Goal: Communication & Community: Answer question/provide support

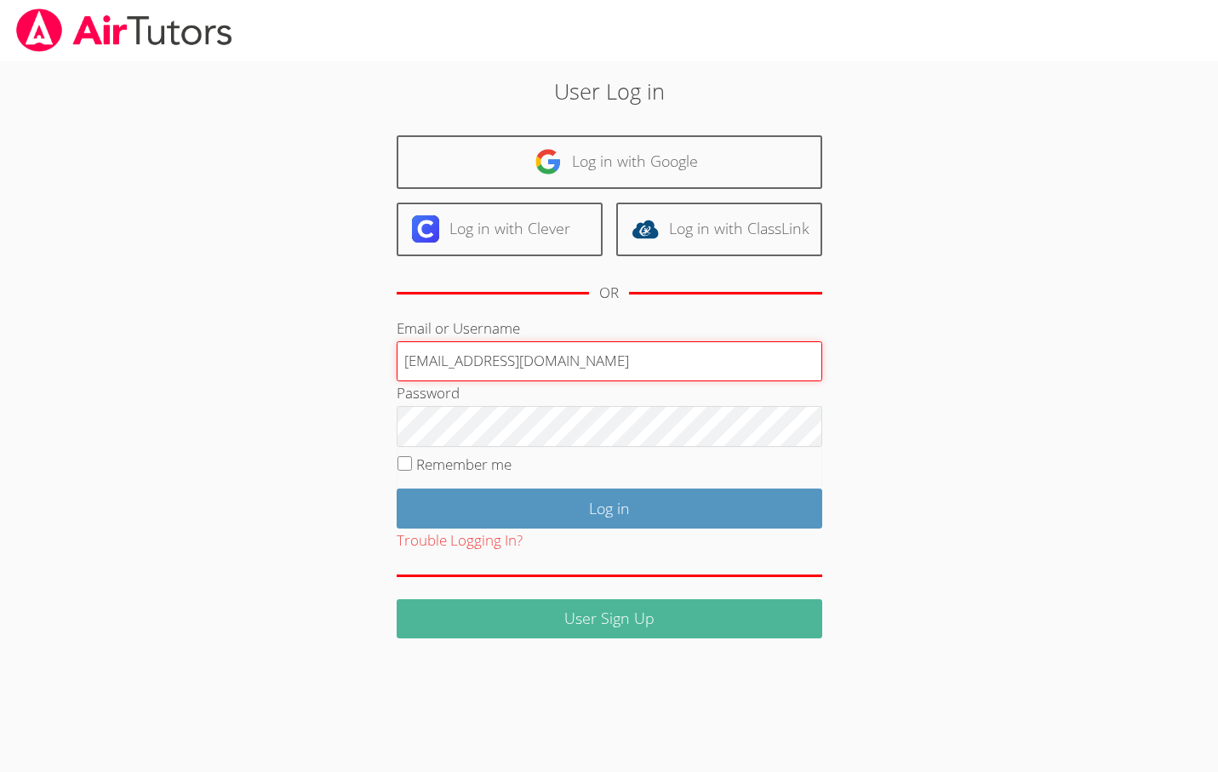
type input "[EMAIL_ADDRESS][DOMAIN_NAME]"
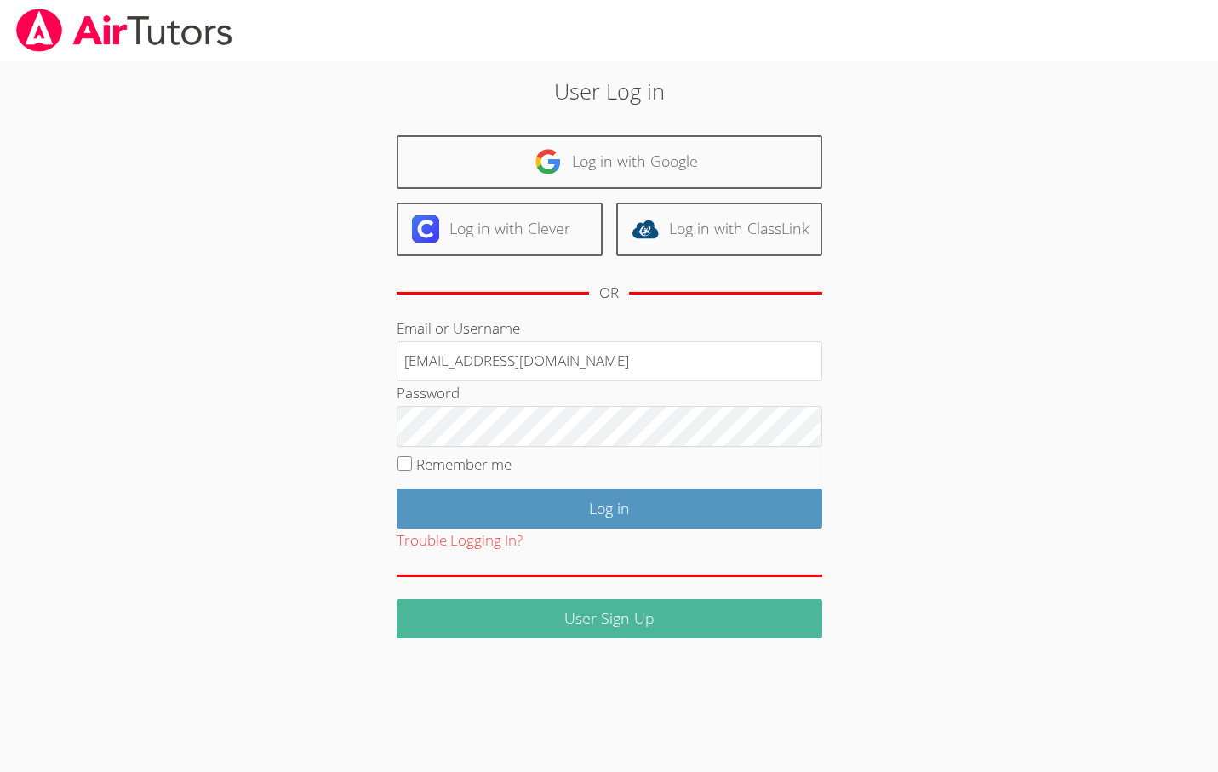
click at [603, 625] on link "User Sign Up" at bounding box center [610, 619] width 426 height 40
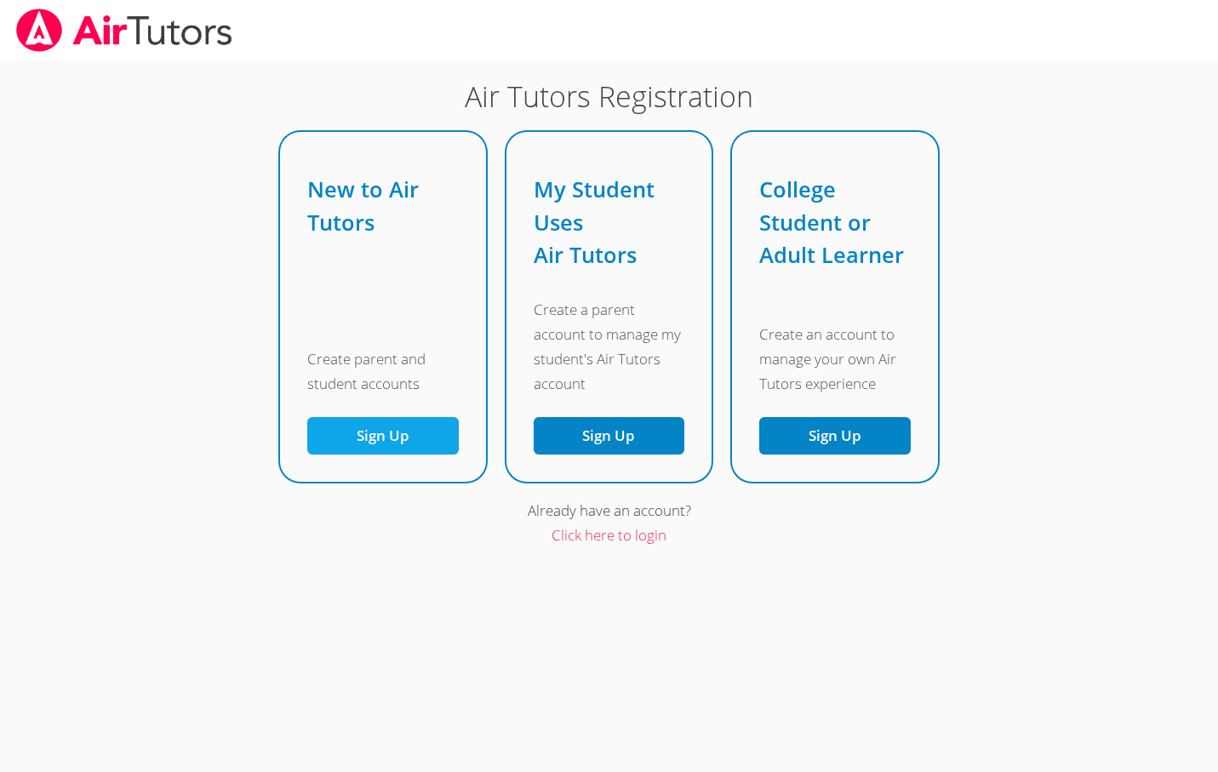
click at [379, 424] on button "Sign Up" at bounding box center [383, 436] width 152 height 38
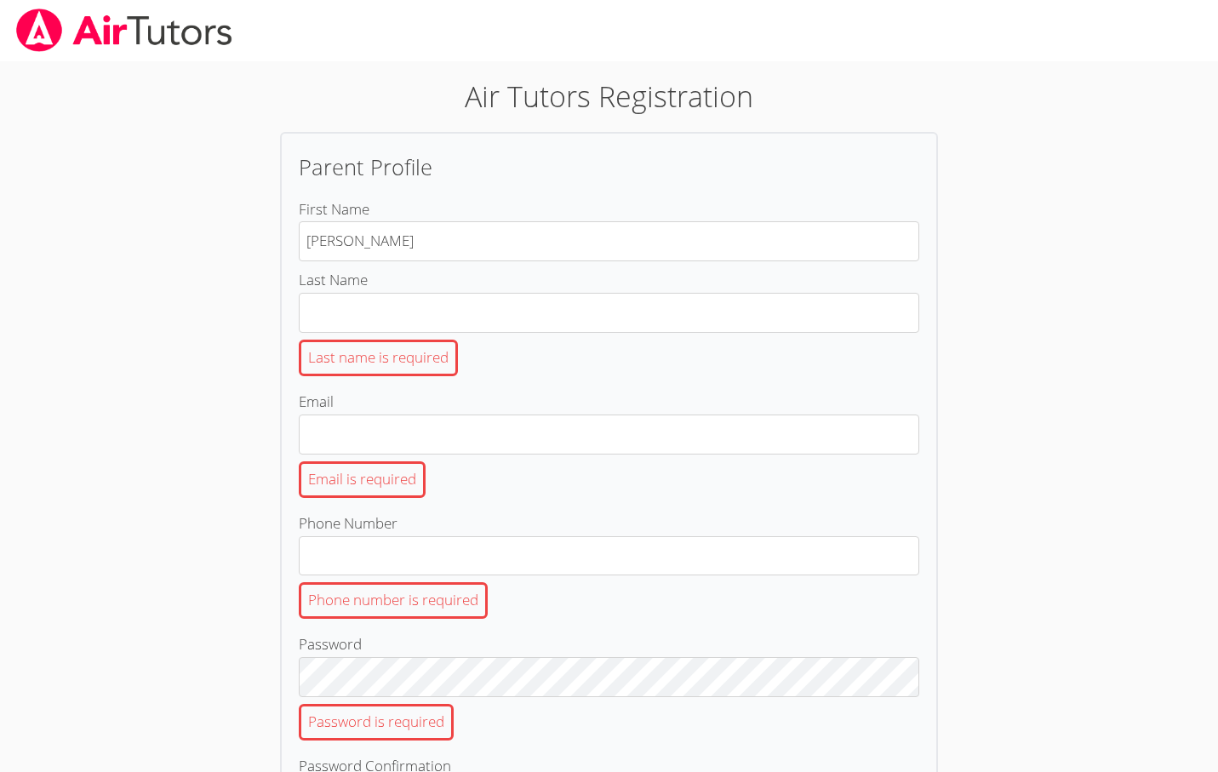
type input "Eleanor"
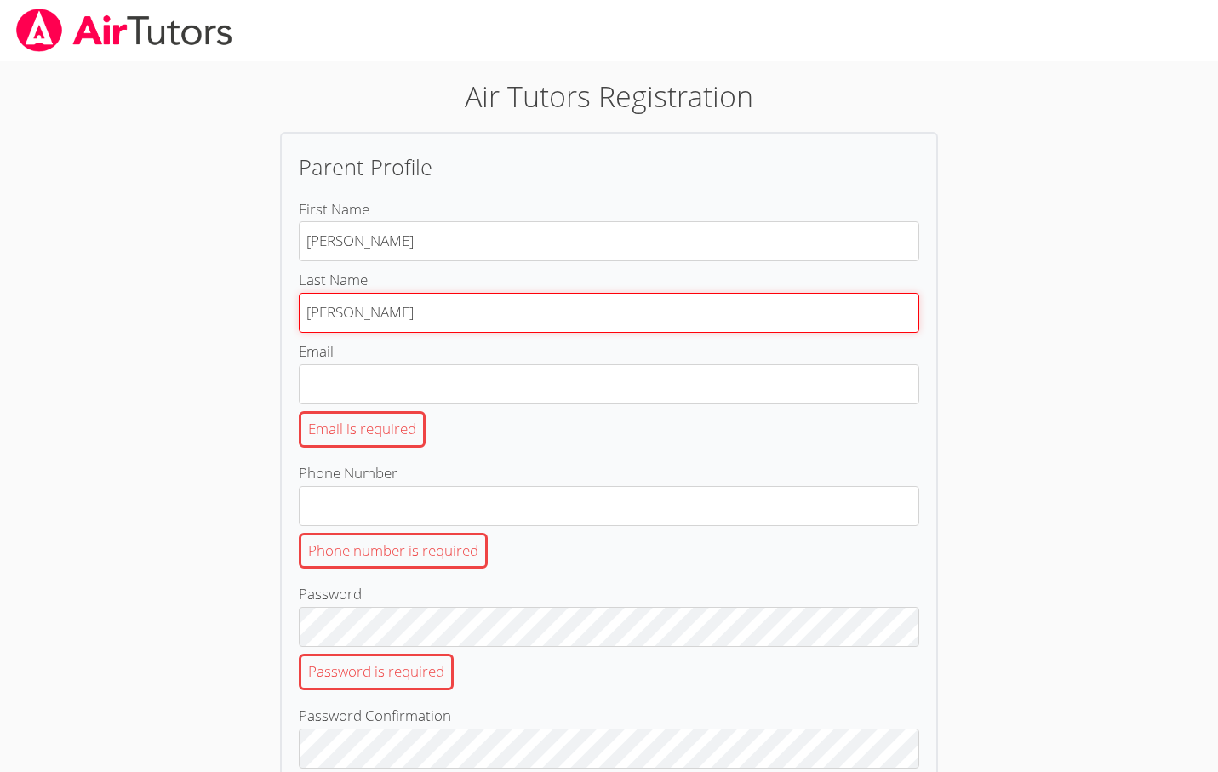
type input "[PERSON_NAME]"
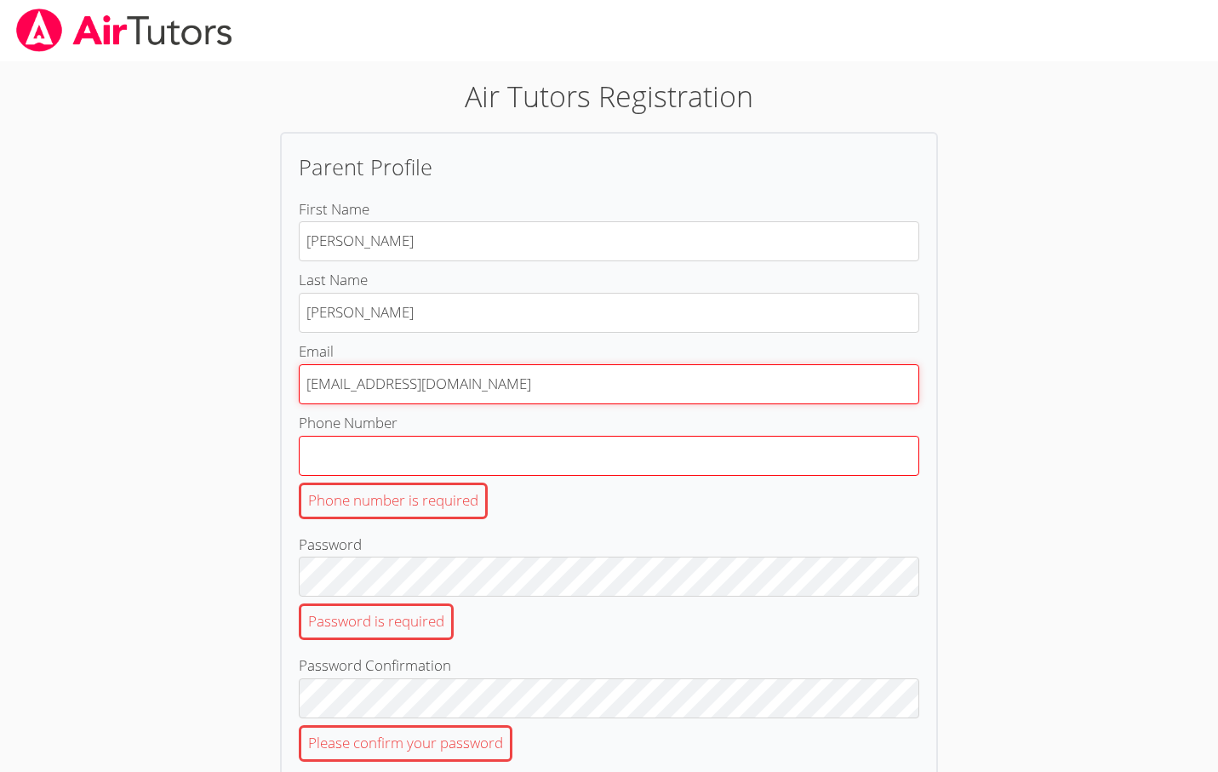
type input "[EMAIL_ADDRESS][DOMAIN_NAME]"
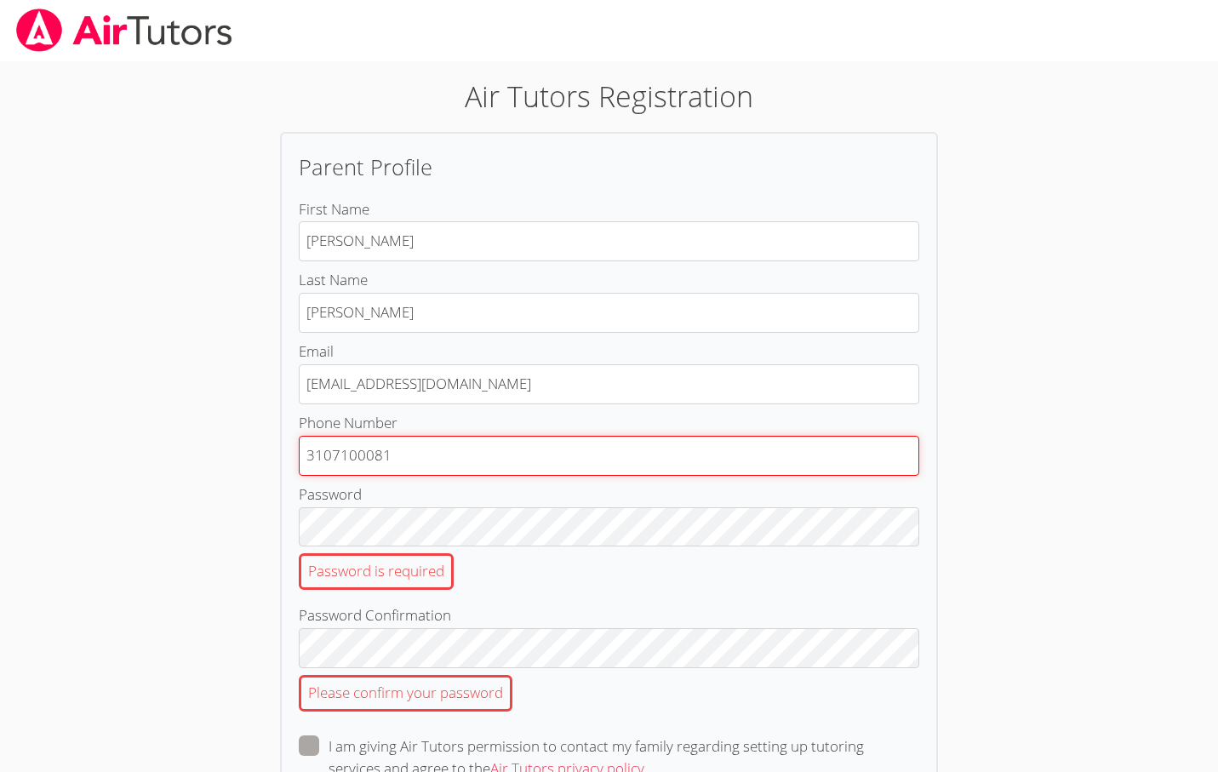
type input "3107100081"
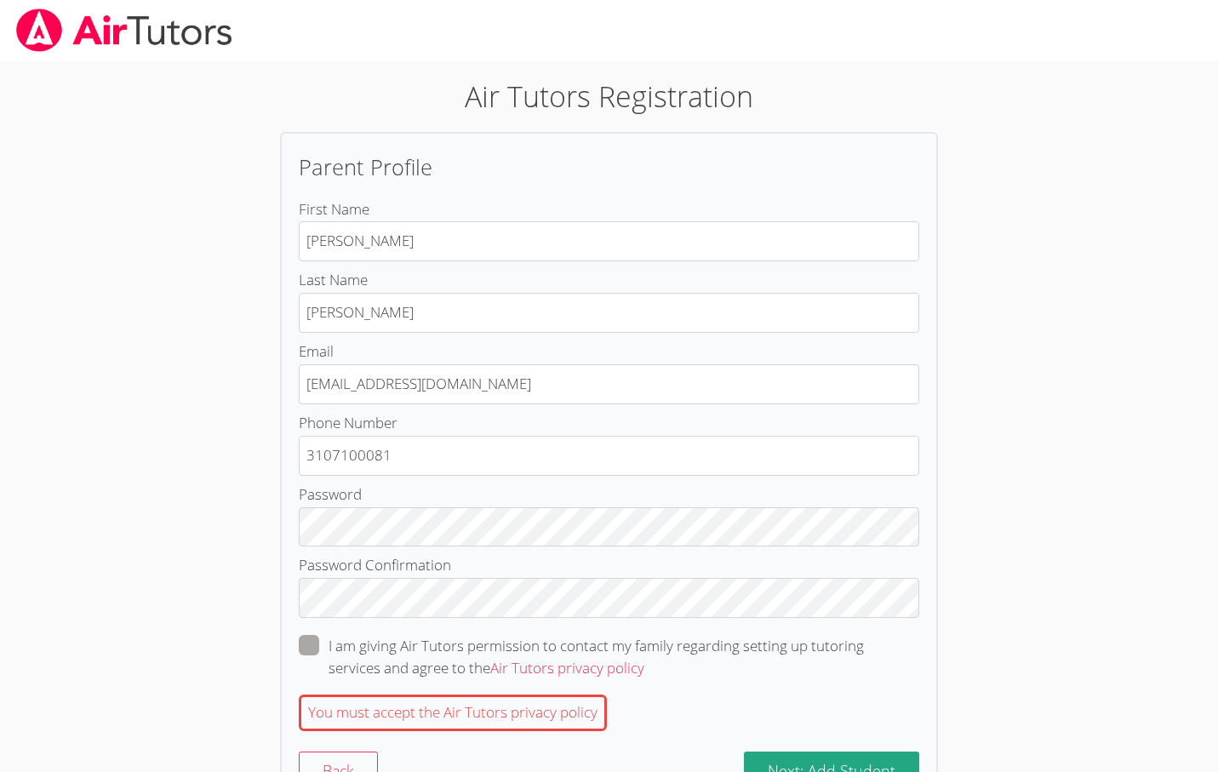
click at [644, 658] on span at bounding box center [644, 668] width 0 height 20
click at [644, 635] on input "I am giving Air Tutors permission to contact my family regarding setting up tut…" at bounding box center [651, 642] width 14 height 14
checkbox input "true"
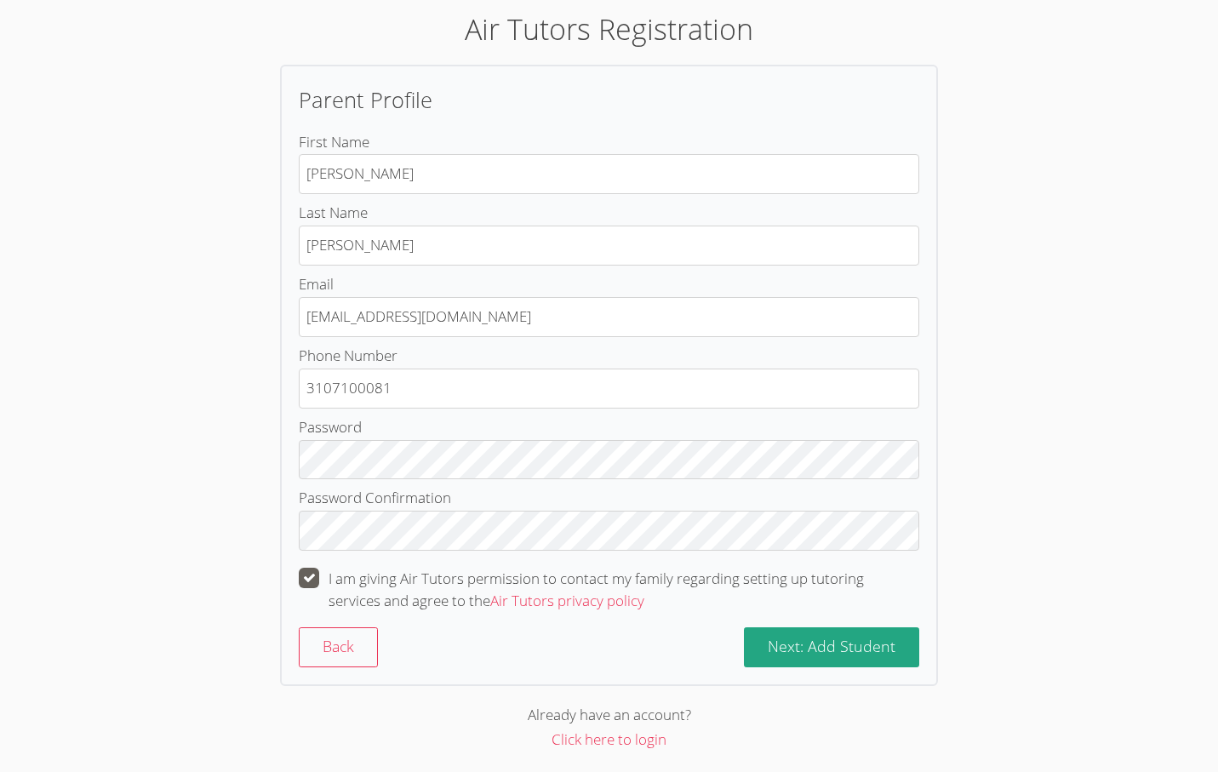
scroll to position [66, 0]
click at [816, 663] on div "Parent Profile First Name Eleanor Last Name Hakakian Email hakakianleehe@gmail.…" at bounding box center [609, 376] width 658 height 621
click at [816, 643] on span "Next: Add Student" at bounding box center [832, 648] width 128 height 20
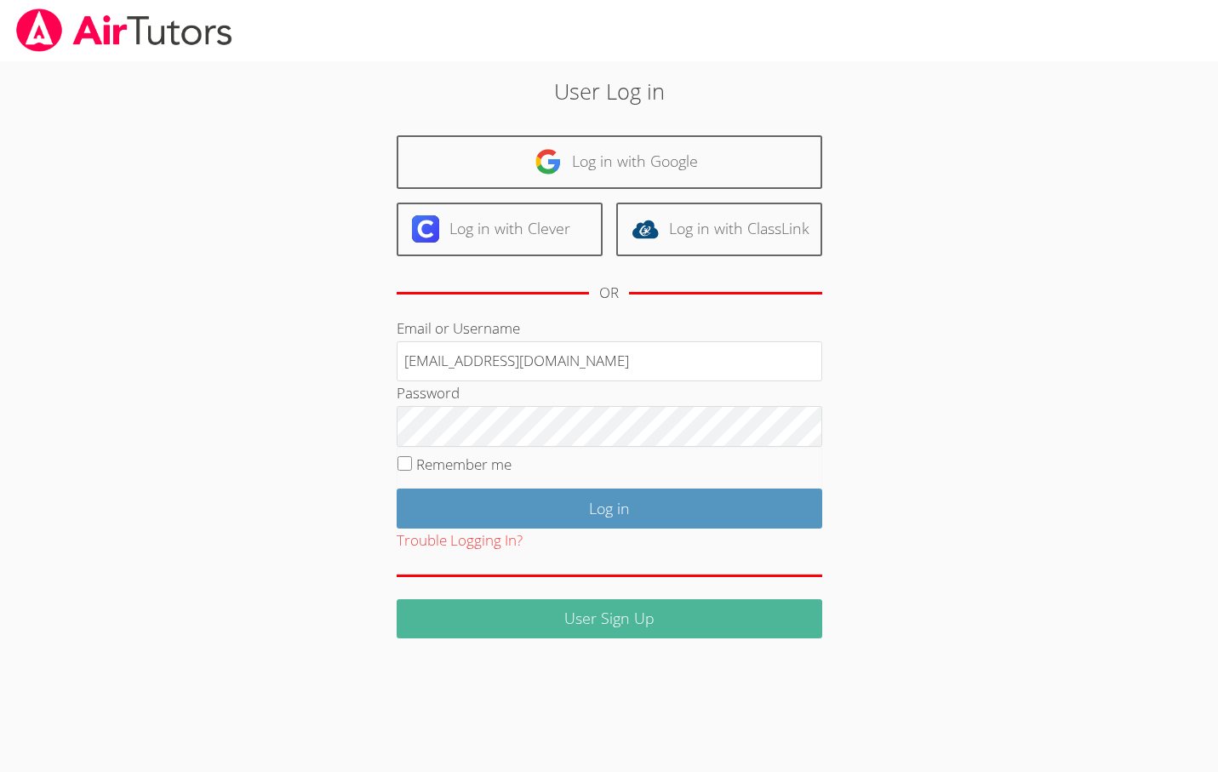
click at [530, 634] on link "User Sign Up" at bounding box center [610, 619] width 426 height 40
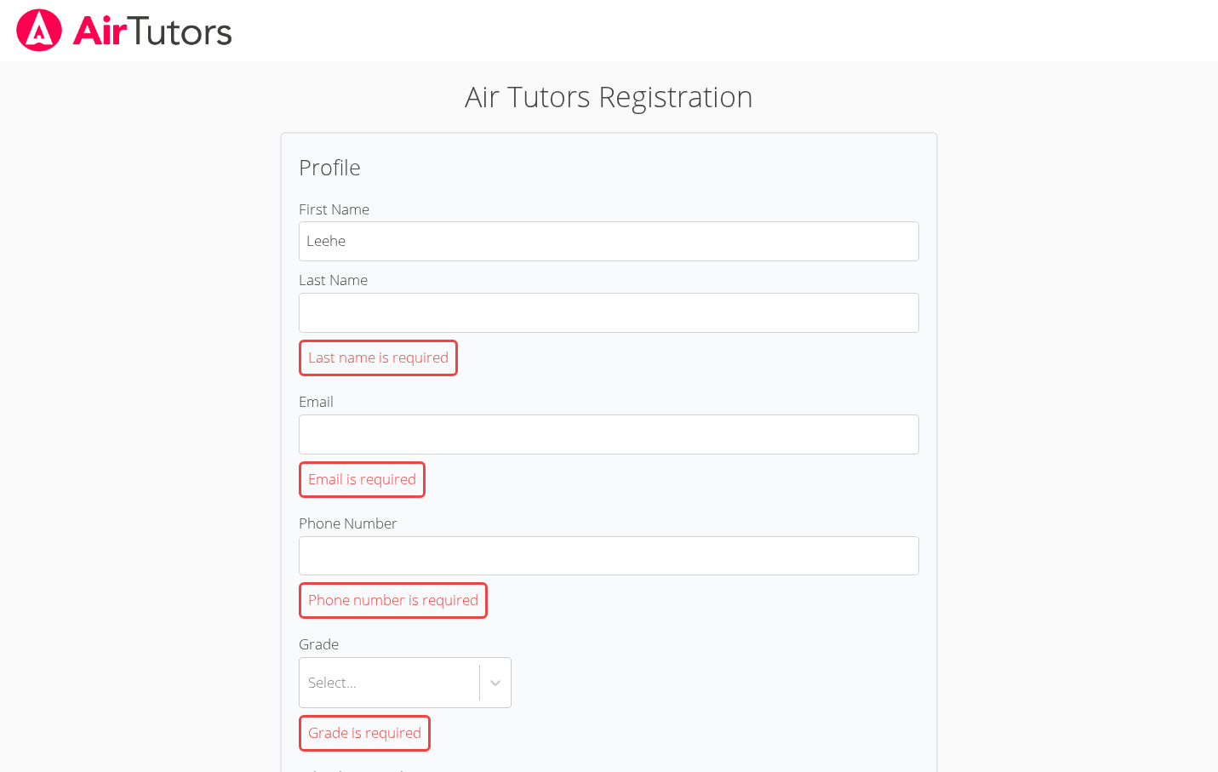
type input "Leehe"
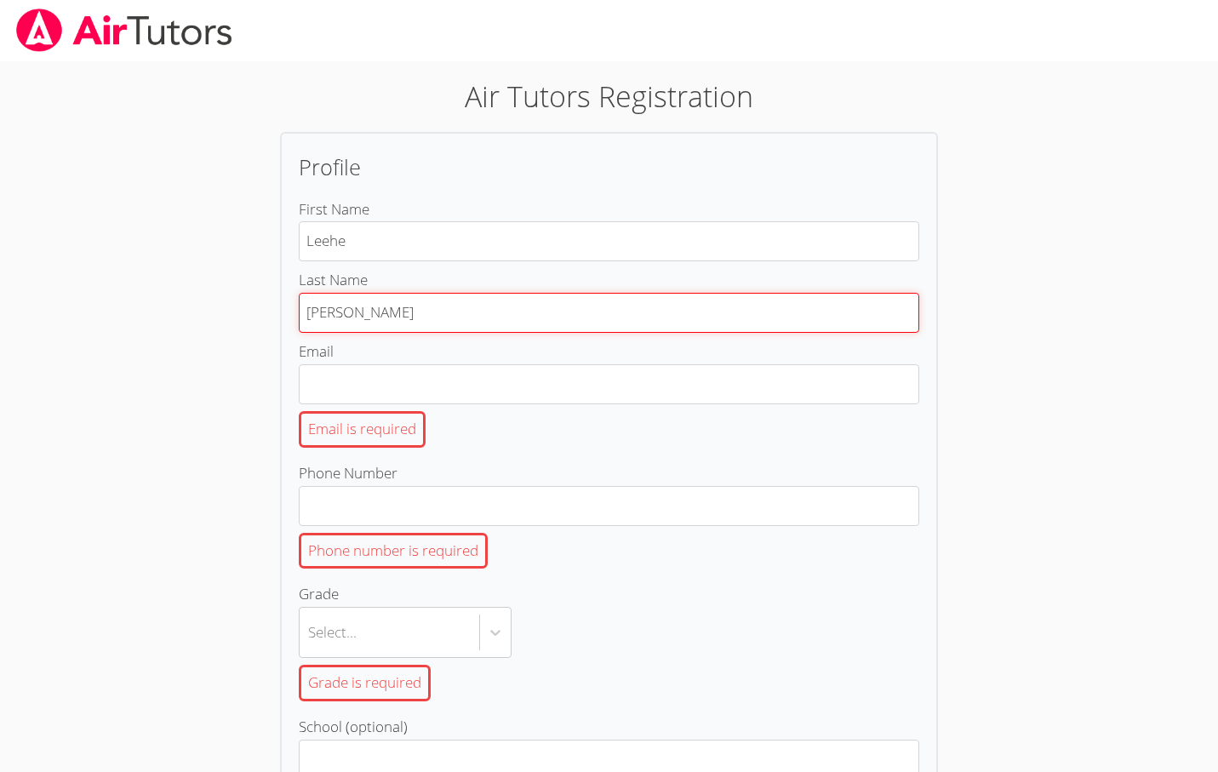
type input "Hakakian"
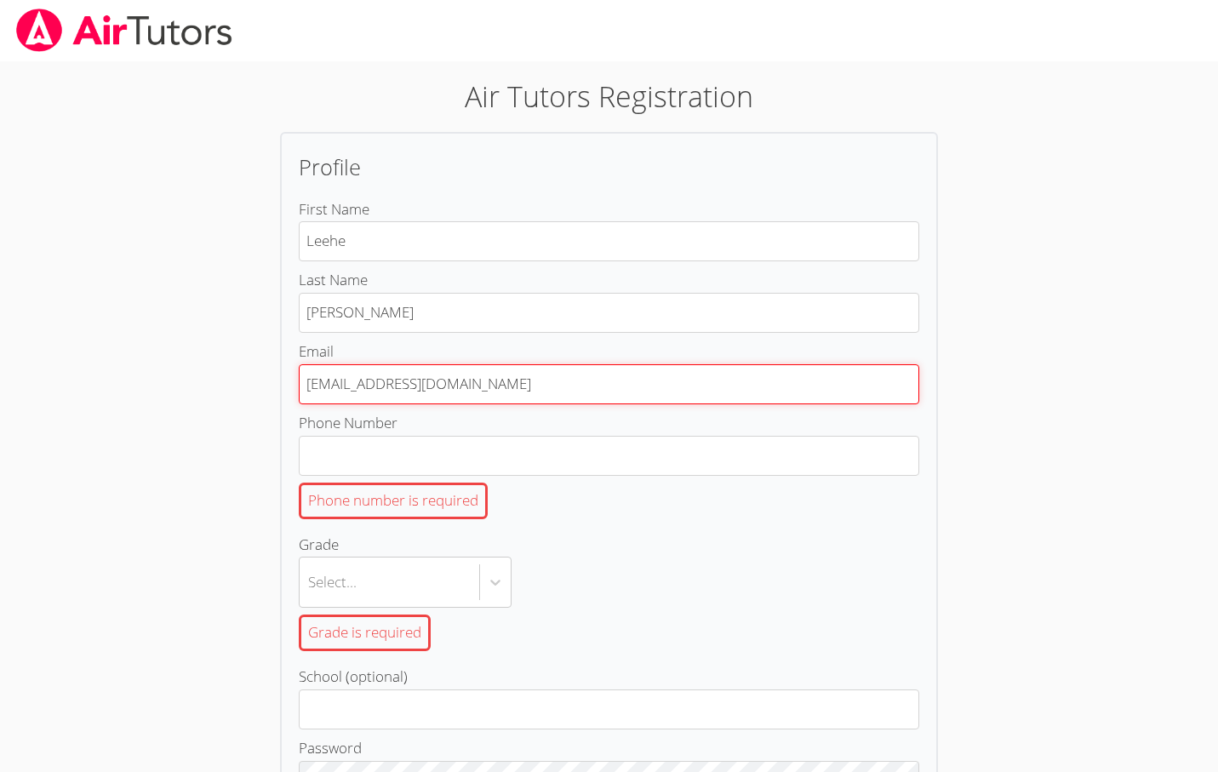
type input "hakakianleehe@gmail.com"
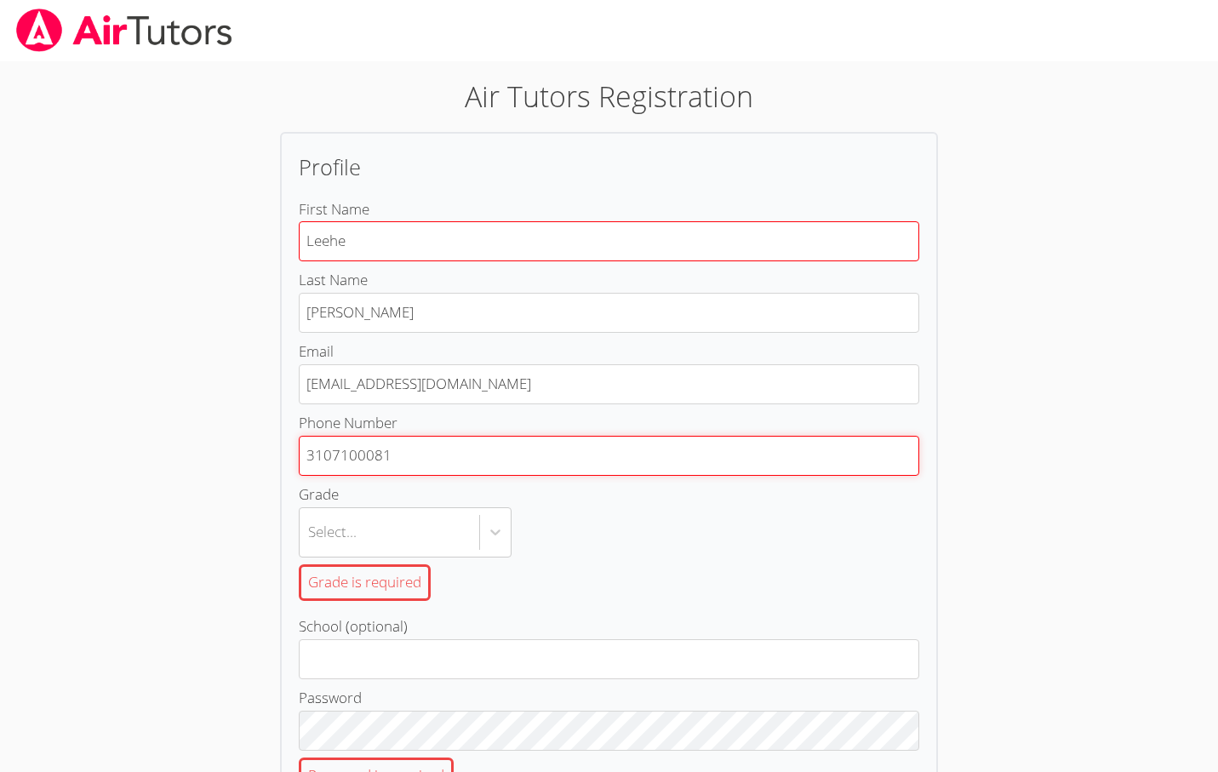
scroll to position [-1, 0]
type input "3107100081"
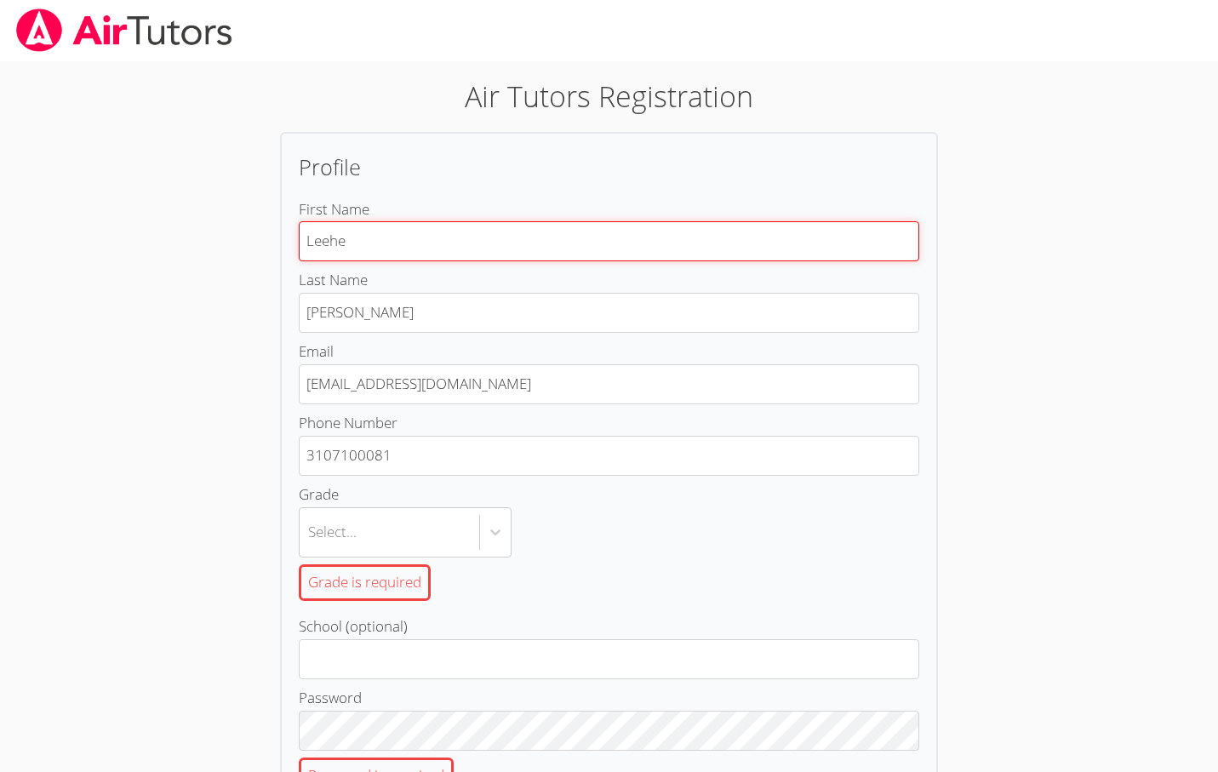
scroll to position [0, 0]
drag, startPoint x: 356, startPoint y: 241, endPoint x: 112, endPoint y: 241, distance: 244.3
click at [112, 241] on body "Air Tutors Registration Profile First Name Leehe Last Name Hakakian Email hakak…" at bounding box center [609, 386] width 1218 height 772
type input "Eleanor"
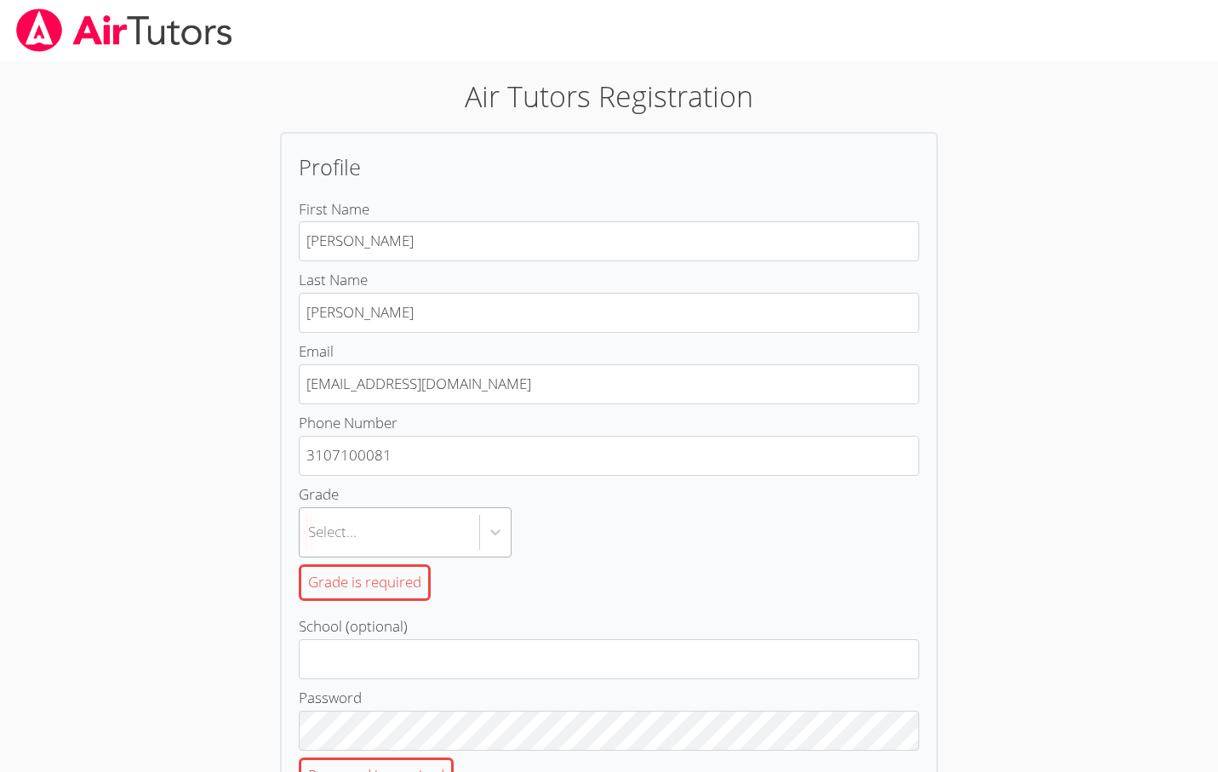
click at [459, 531] on body "Air Tutors Registration Profile First Name Eleanor Last Name Hakakian Email hak…" at bounding box center [609, 386] width 1218 height 772
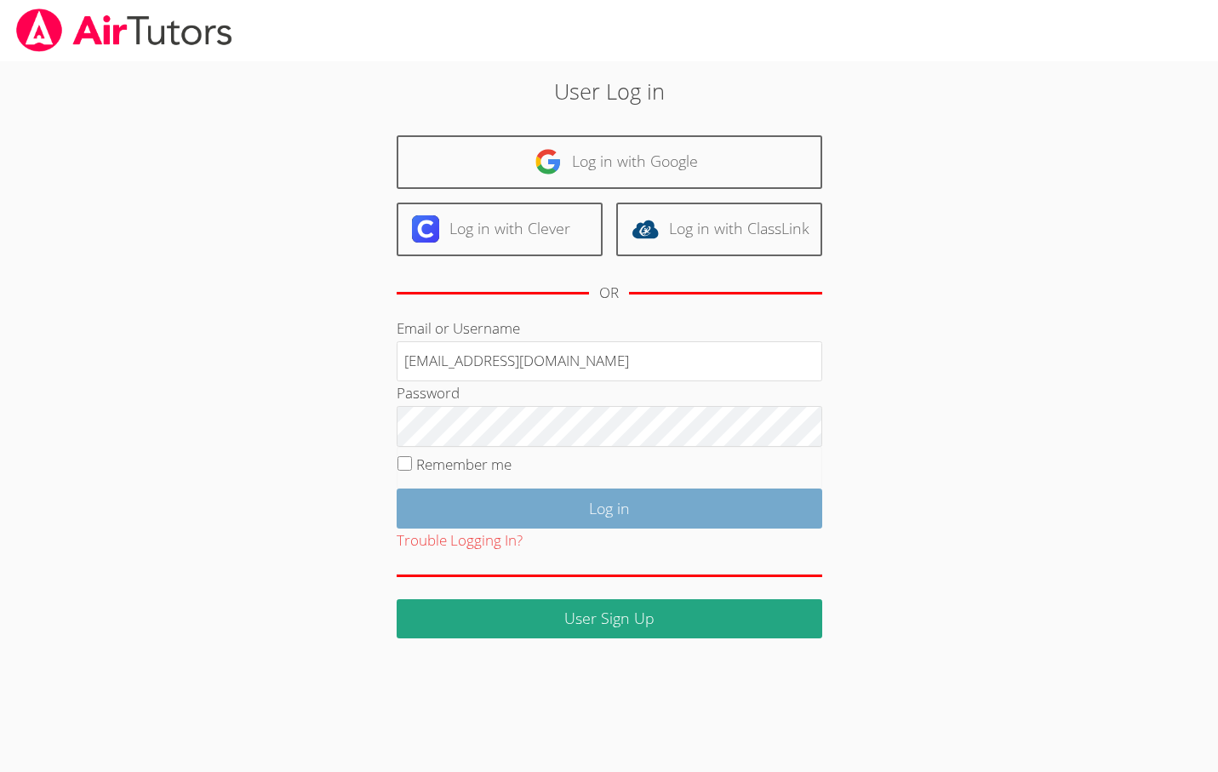
click at [509, 496] on input "Log in" at bounding box center [610, 509] width 426 height 40
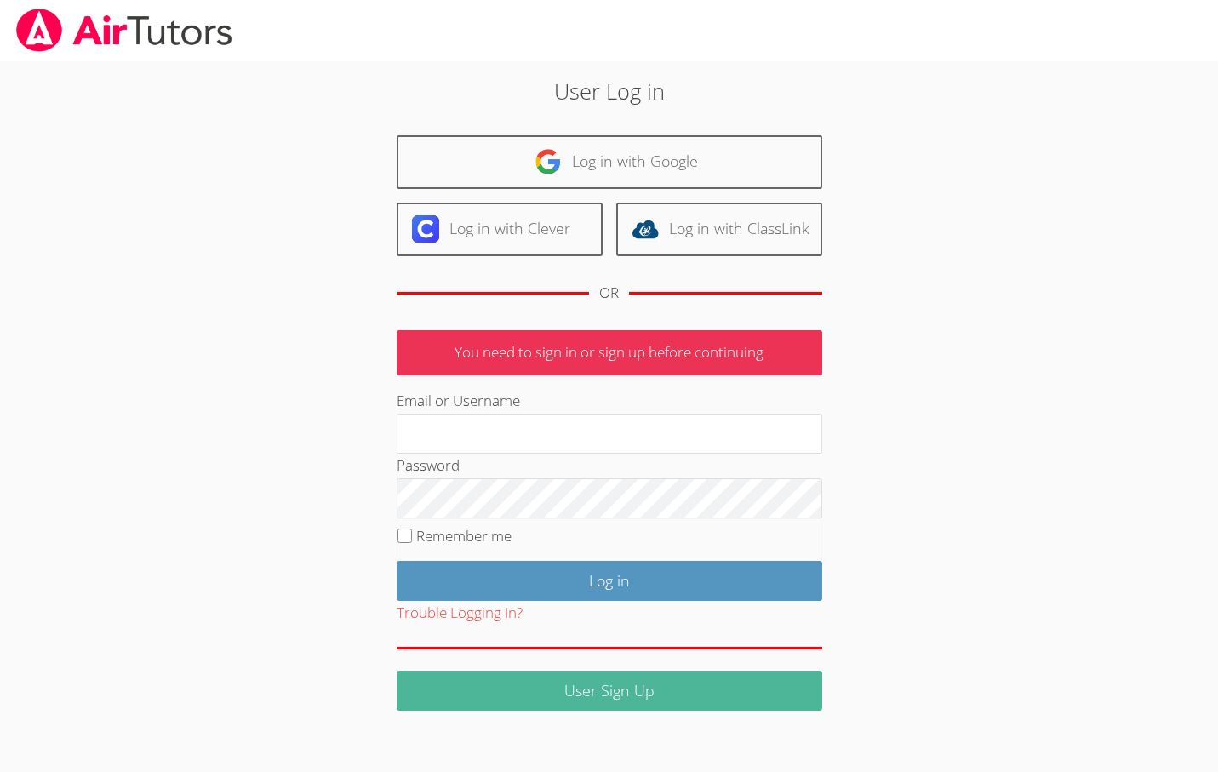
click at [585, 685] on link "User Sign Up" at bounding box center [610, 691] width 426 height 40
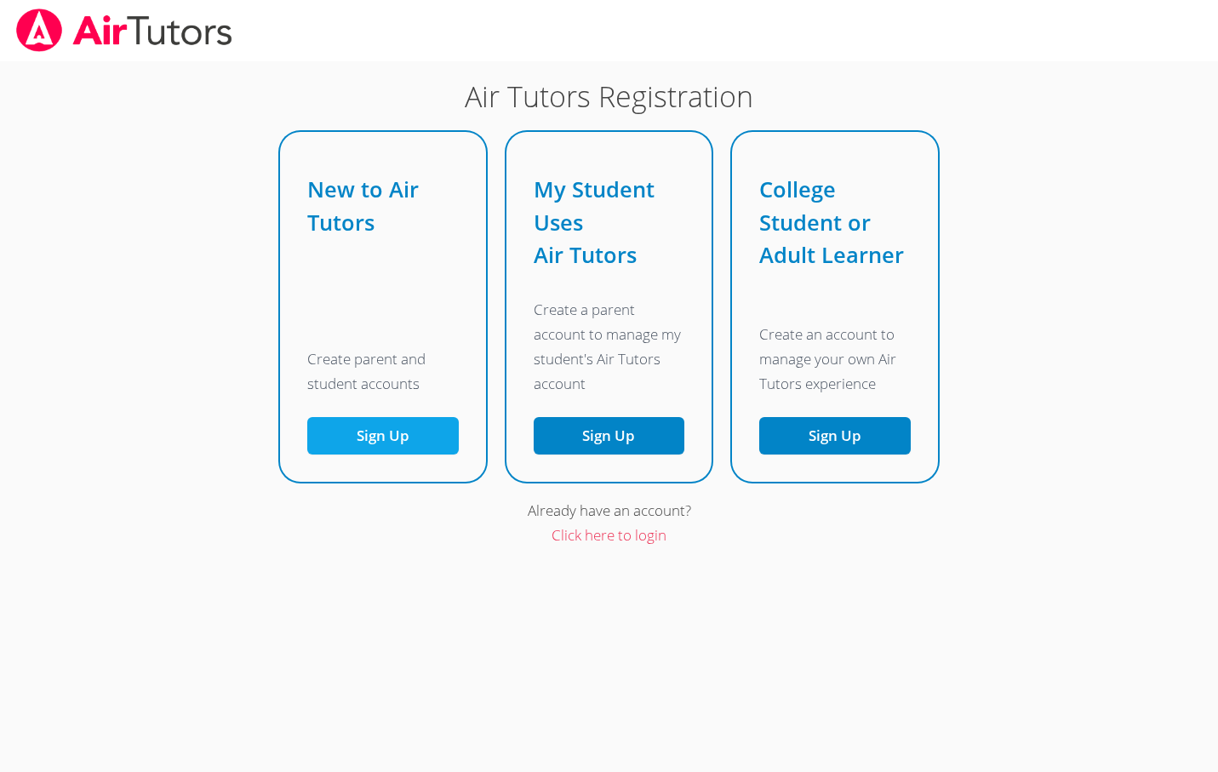
click at [371, 444] on button "Sign Up" at bounding box center [383, 436] width 152 height 38
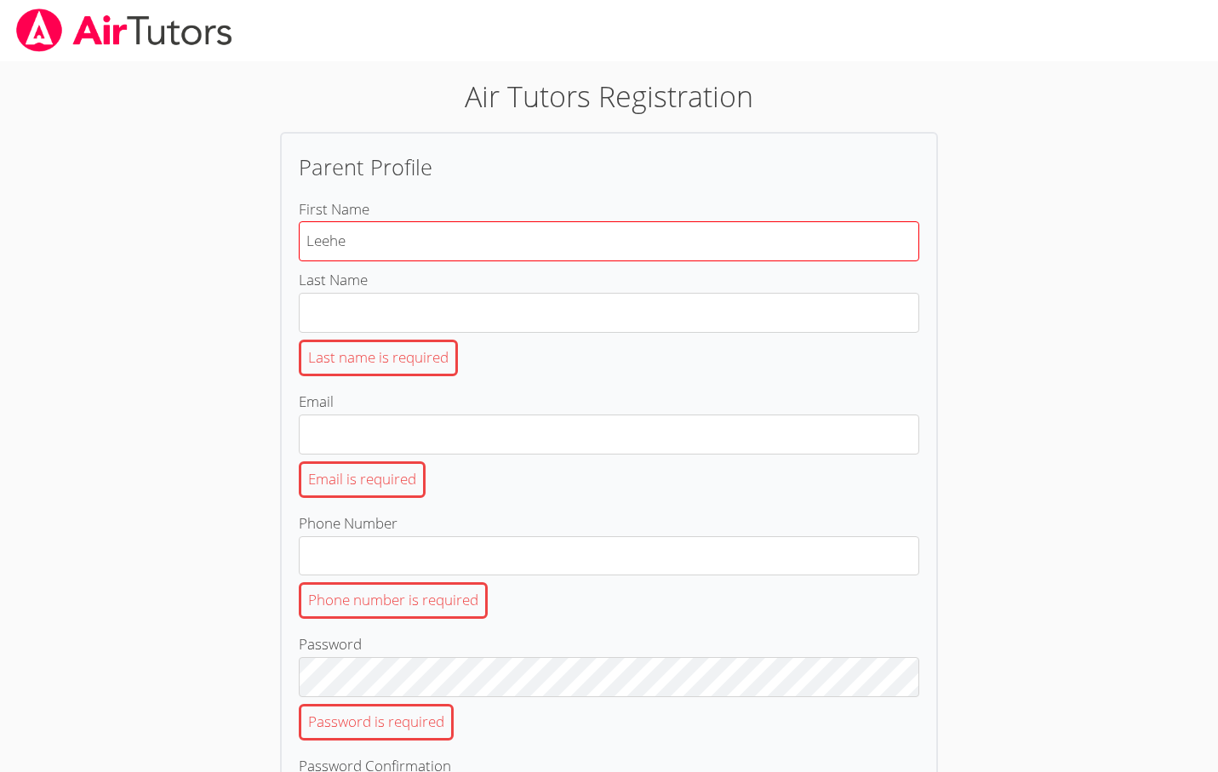
type input "Leehe"
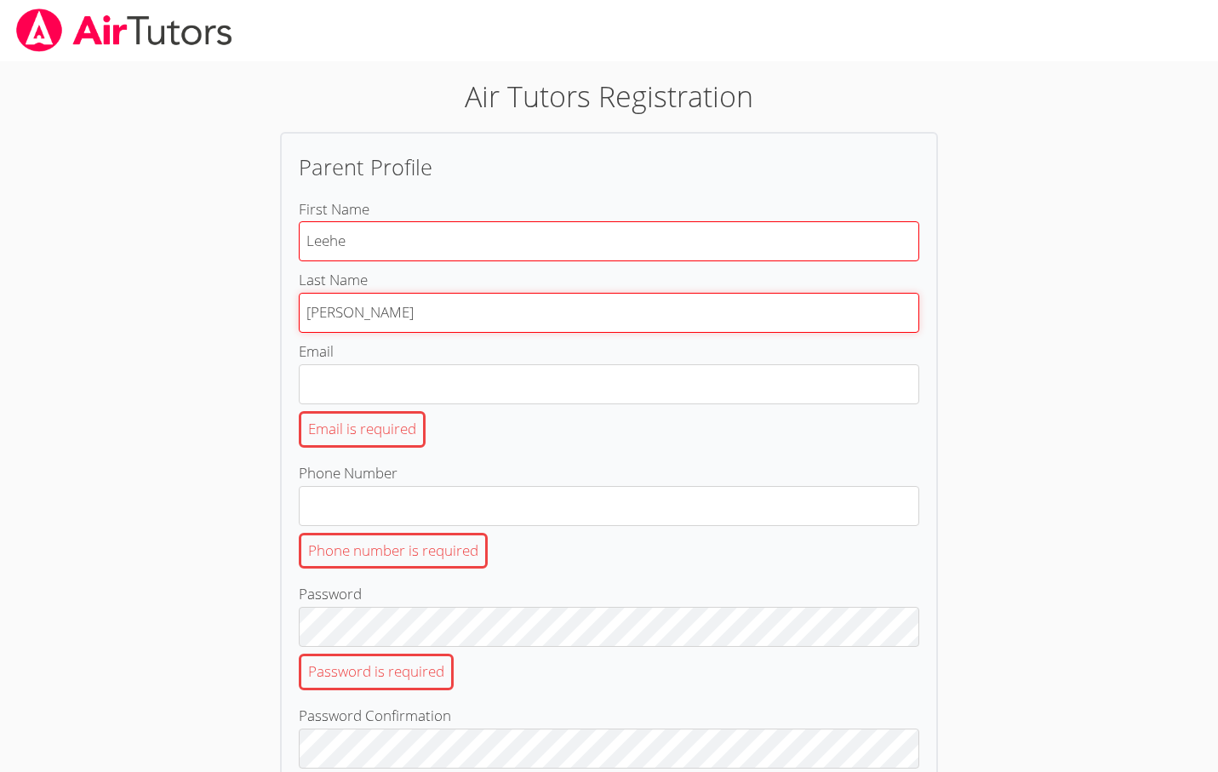
type input "Hakakian"
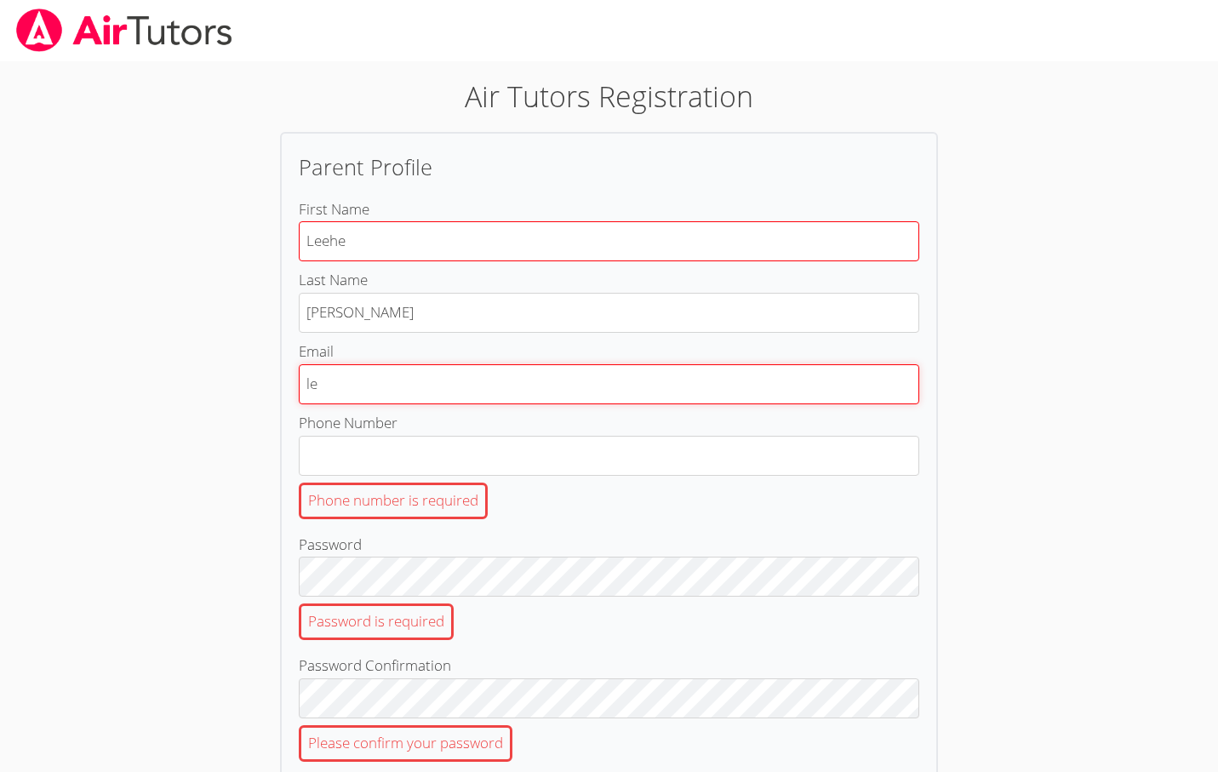
type input "l"
type input "hakakianleehe@gmail.com"
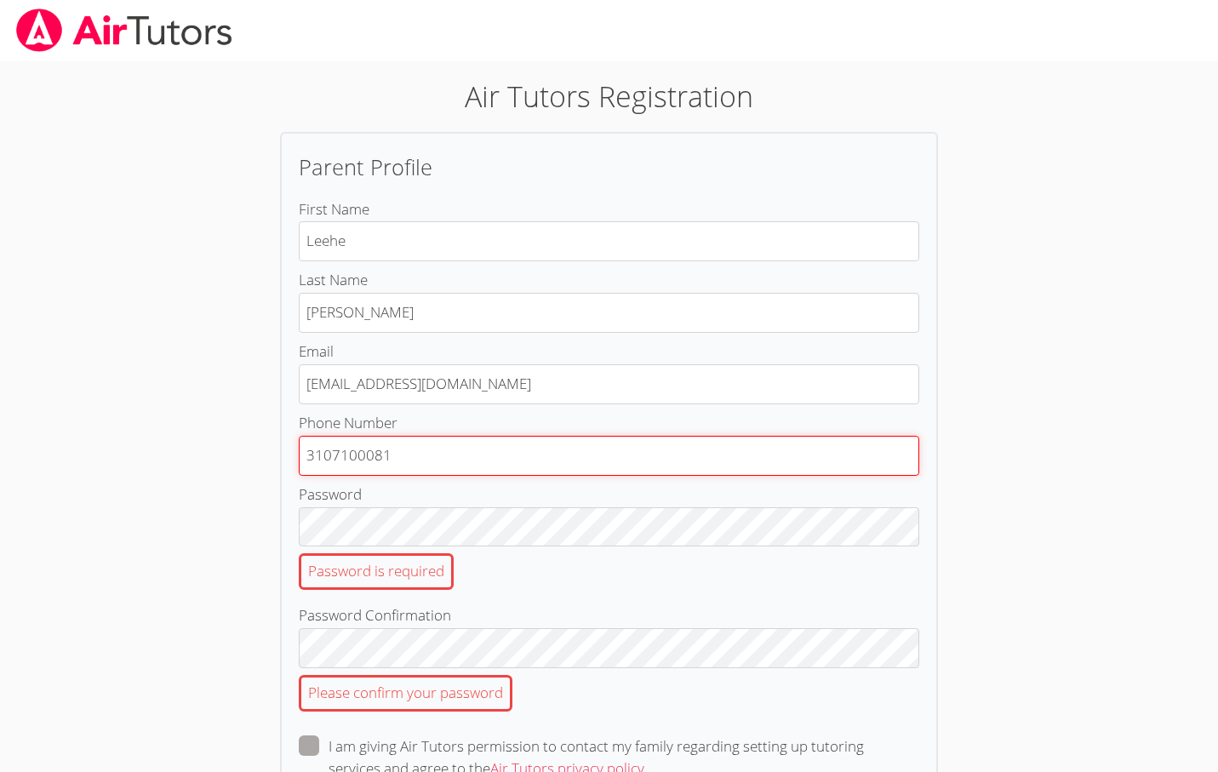
type input "3107100081"
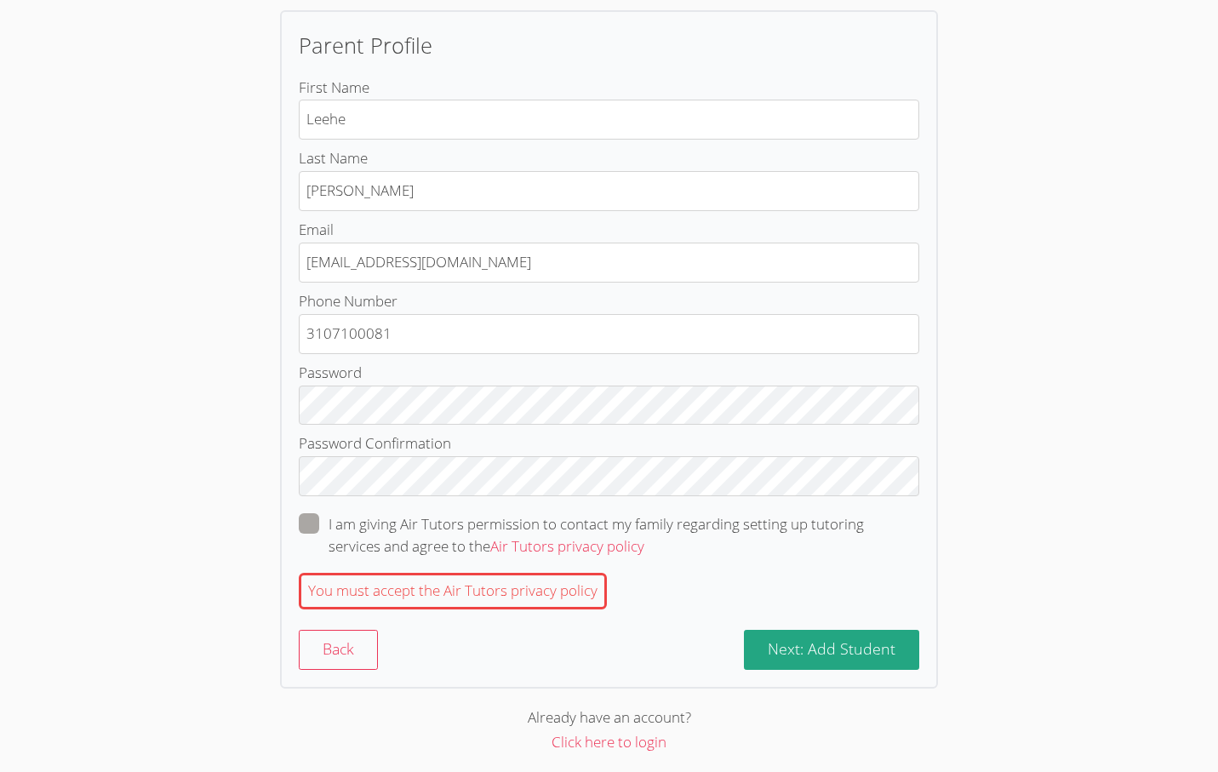
click at [644, 536] on span at bounding box center [644, 546] width 0 height 20
click at [644, 522] on input "I am giving Air Tutors permission to contact my family regarding setting up tut…" at bounding box center [651, 520] width 14 height 14
checkbox input "true"
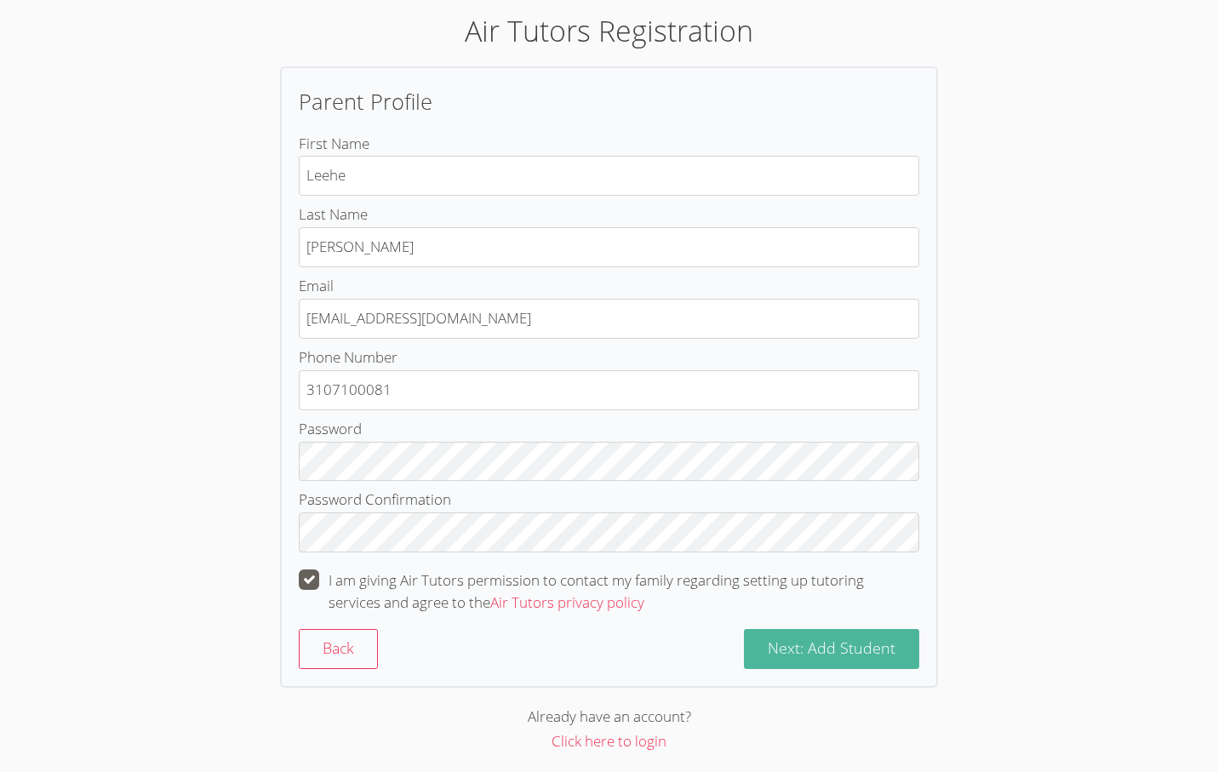
click at [863, 638] on span "Next: Add Student" at bounding box center [832, 648] width 128 height 20
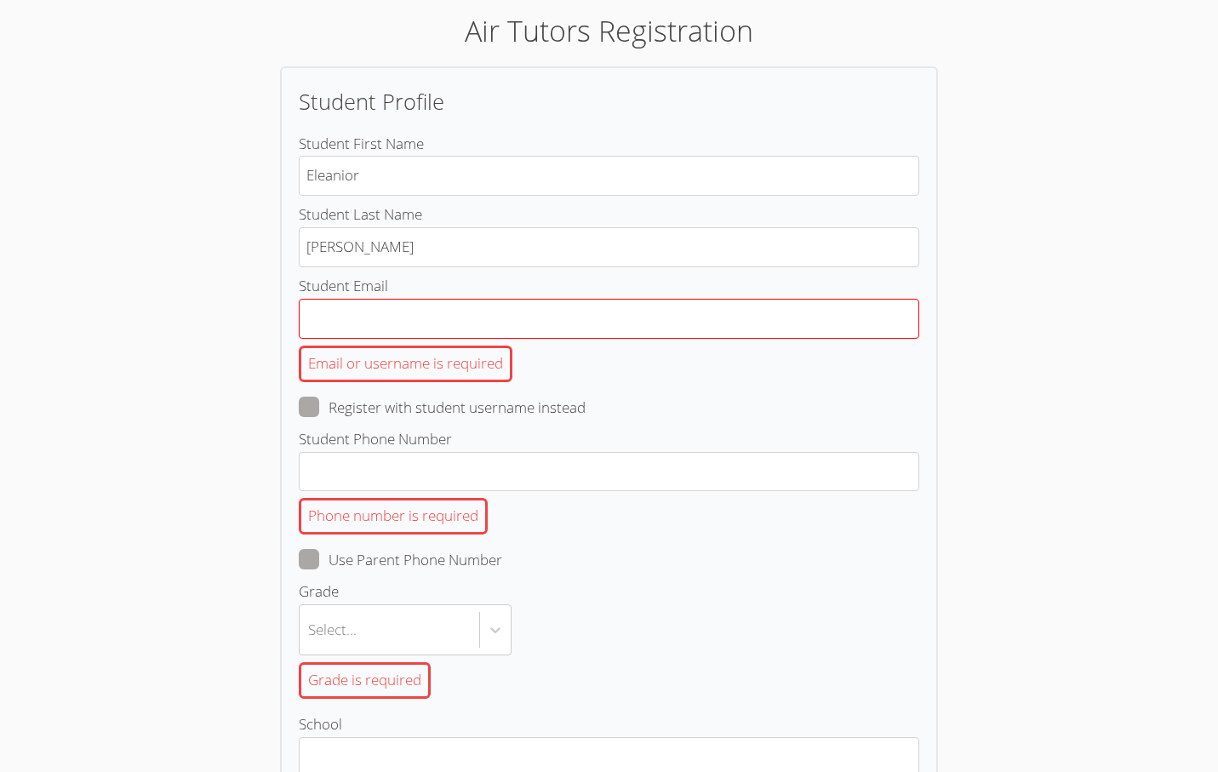
type input "Eleanior"
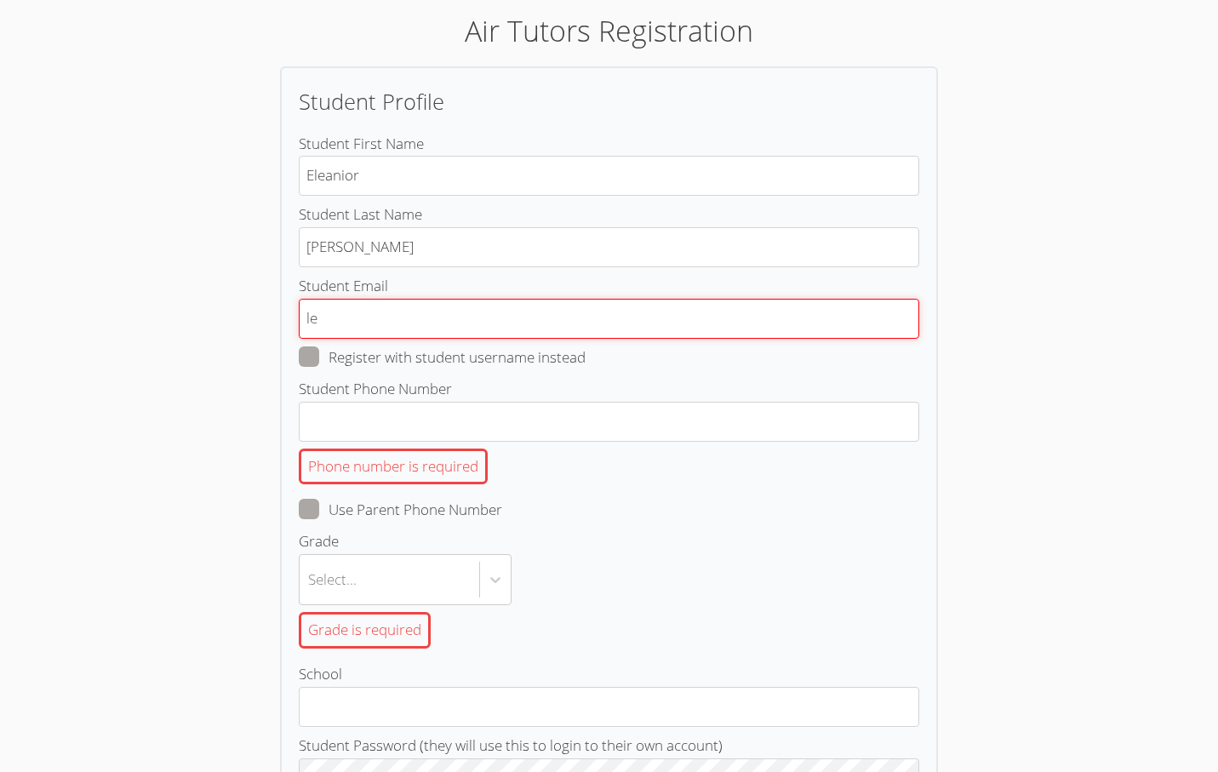
type input "l"
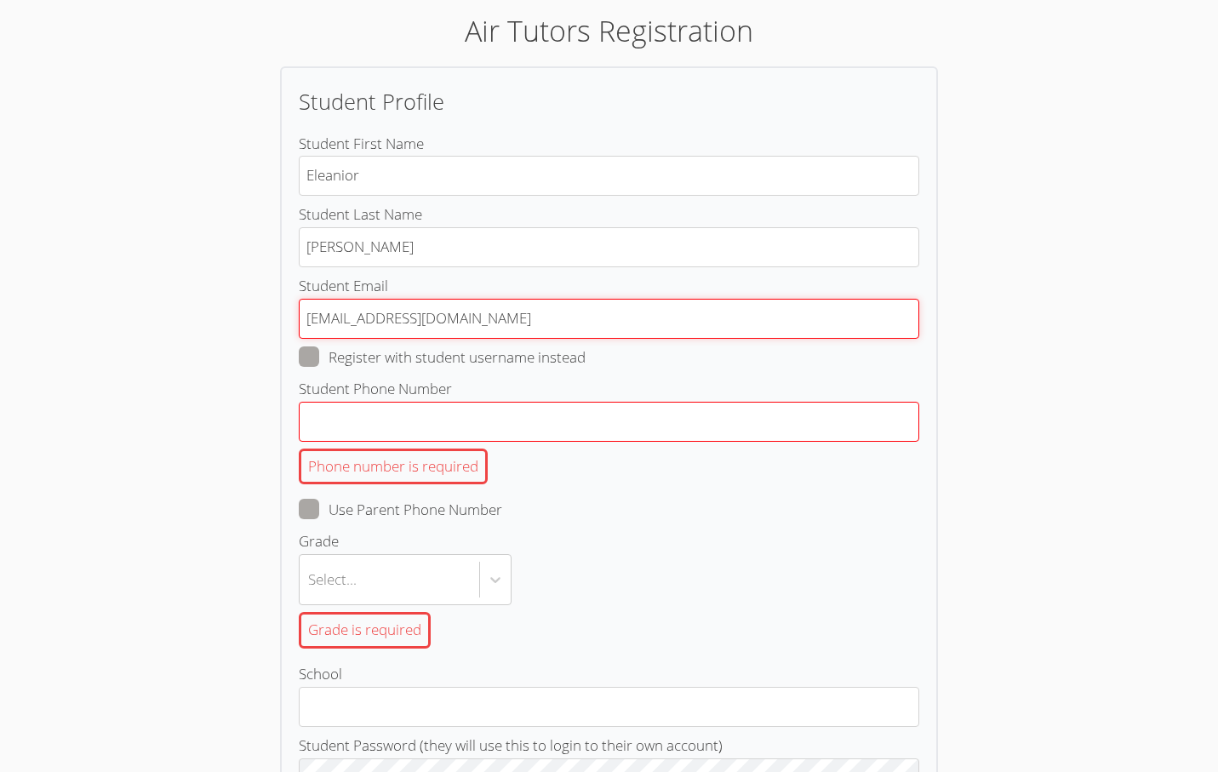
type input "simonhakakian@gmail.com"
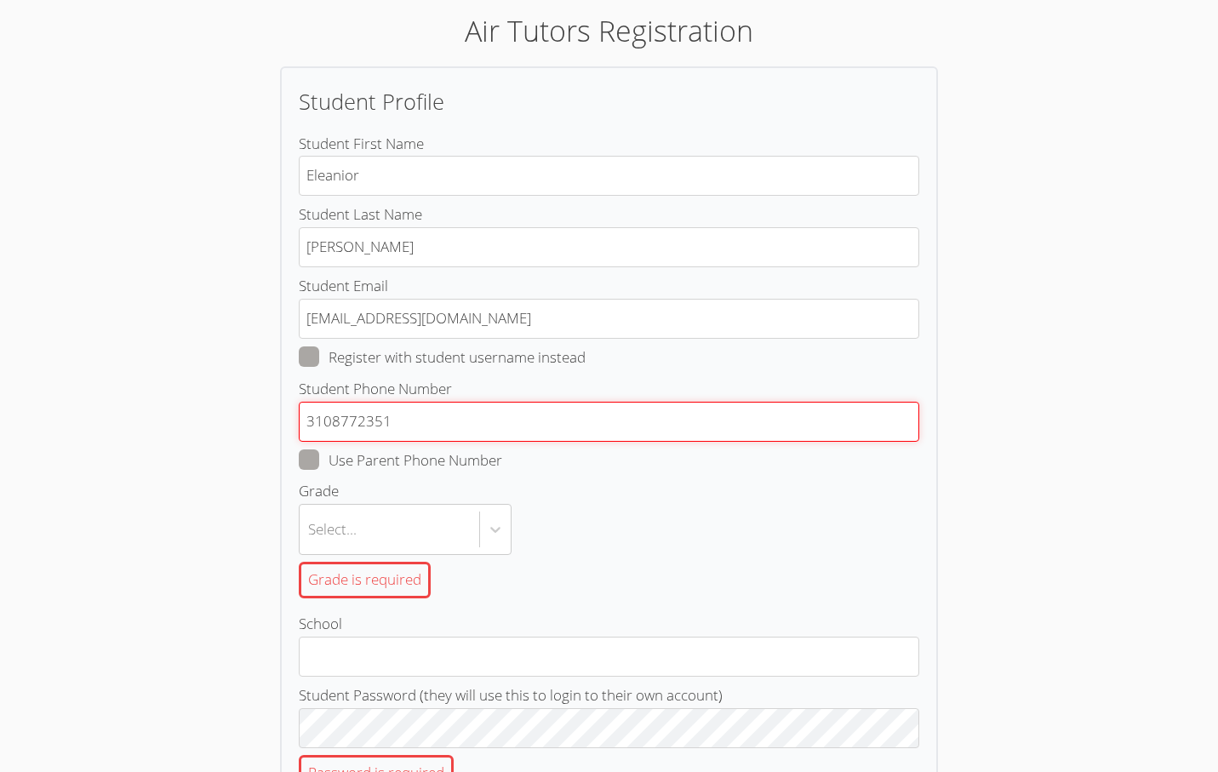
type input "3108772351"
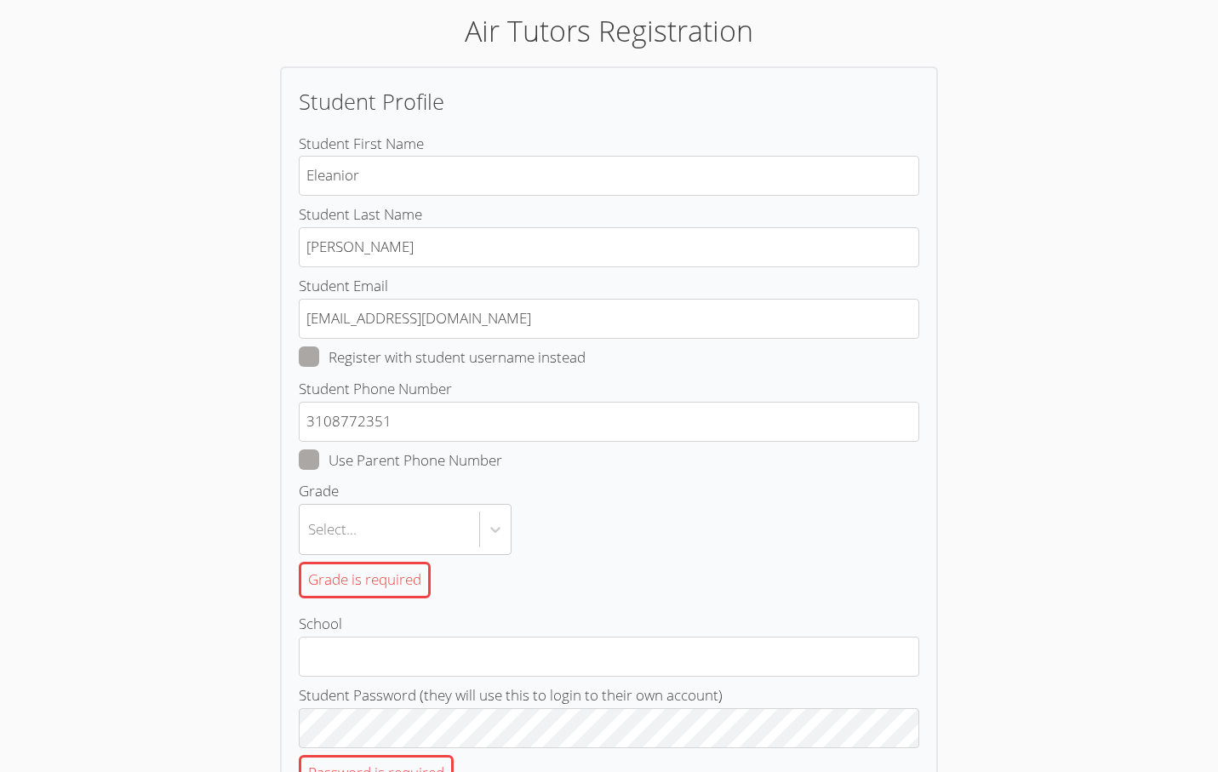
click at [376, 555] on div "Grade is required" at bounding box center [609, 580] width 621 height 50
click at [310, 549] on input "Grade Select... Grade is required" at bounding box center [309, 529] width 2 height 39
click at [586, 351] on span at bounding box center [586, 357] width 0 height 20
click at [586, 351] on input "Register with student username instead" at bounding box center [593, 353] width 14 height 14
checkbox input "true"
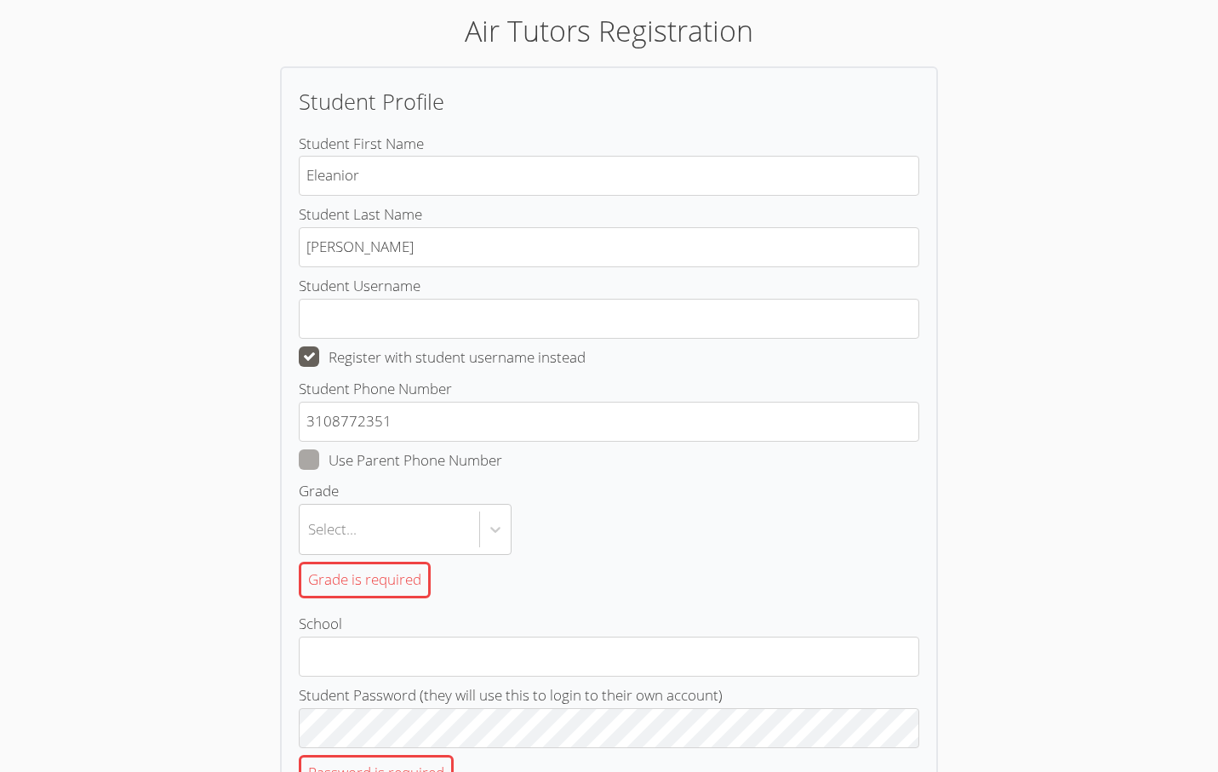
click at [311, 467] on label "Use Parent Phone Number" at bounding box center [400, 461] width 203 height 22
click at [502, 464] on input "Use Parent Phone Number" at bounding box center [509, 457] width 14 height 14
checkbox input "true"
type input "3107100081"
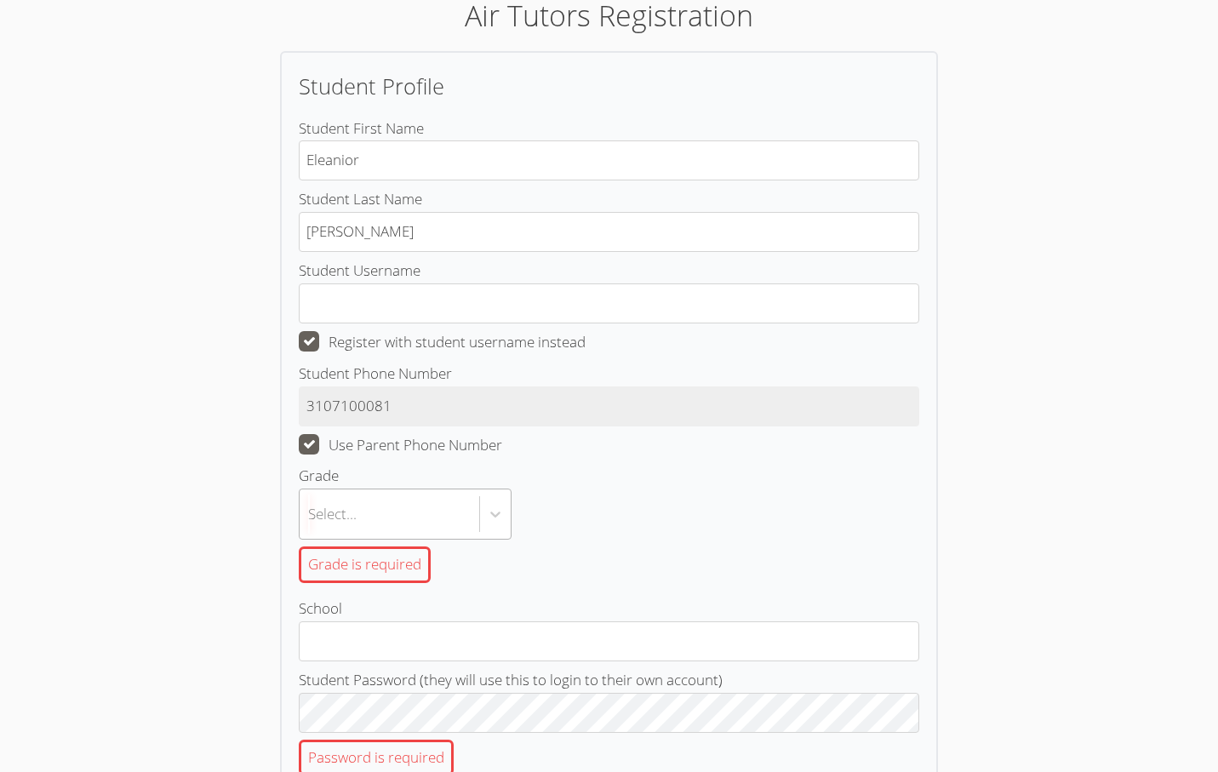
click at [329, 507] on div "Select..." at bounding box center [390, 514] width 180 height 49
click at [310, 507] on input "Grade Select... Grade is required" at bounding box center [309, 514] width 2 height 39
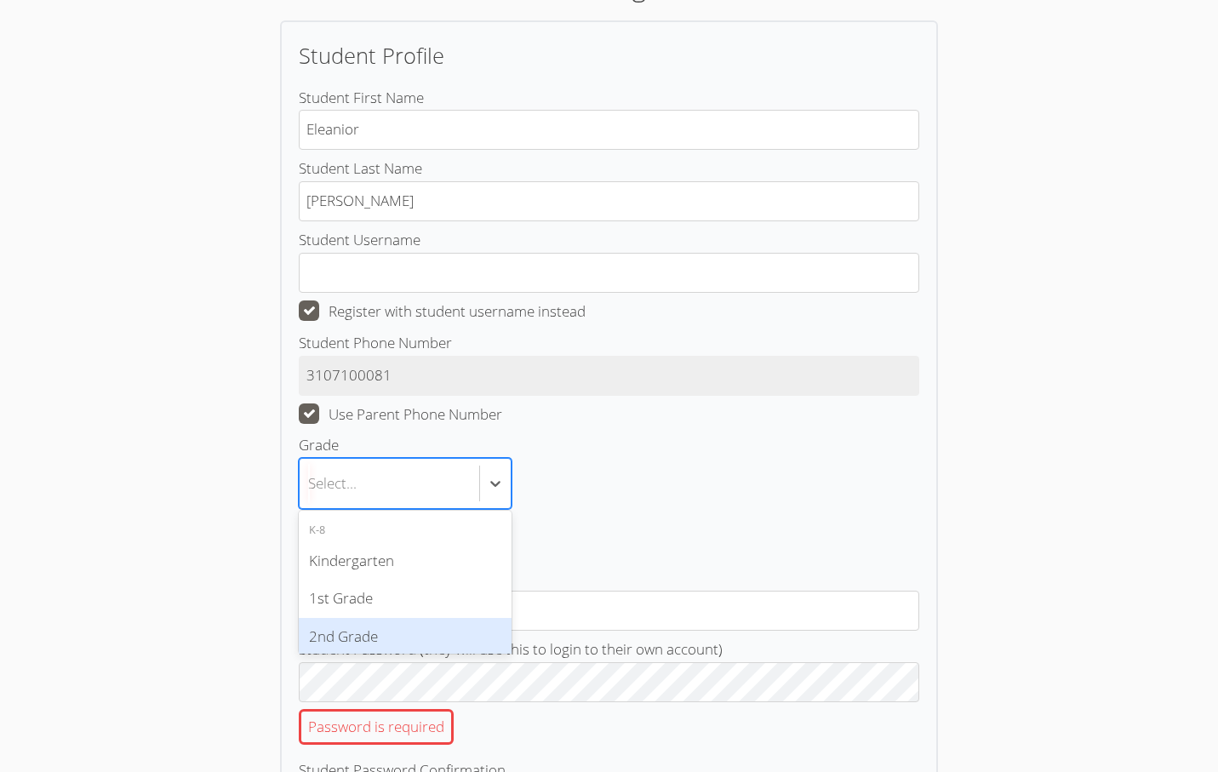
click at [346, 625] on div "2nd Grade" at bounding box center [405, 637] width 213 height 38
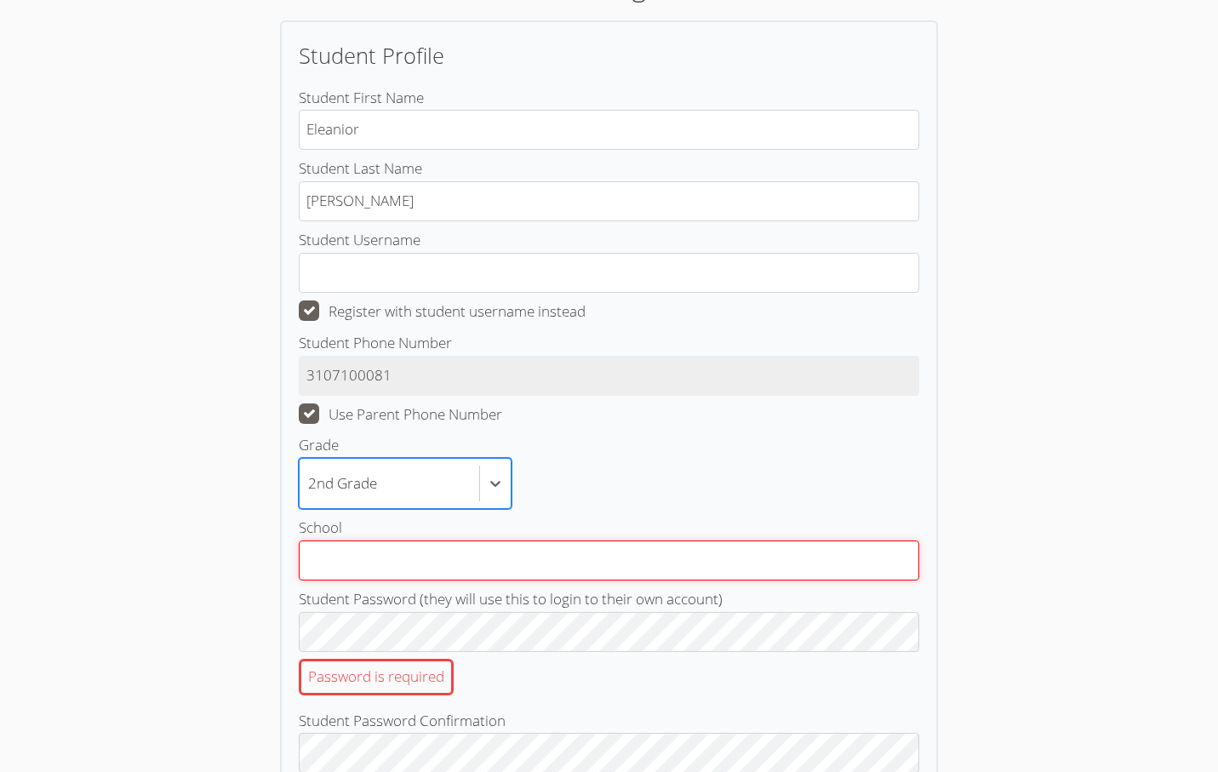
click at [352, 554] on input "School" at bounding box center [609, 561] width 621 height 40
type input "El Rodeo"
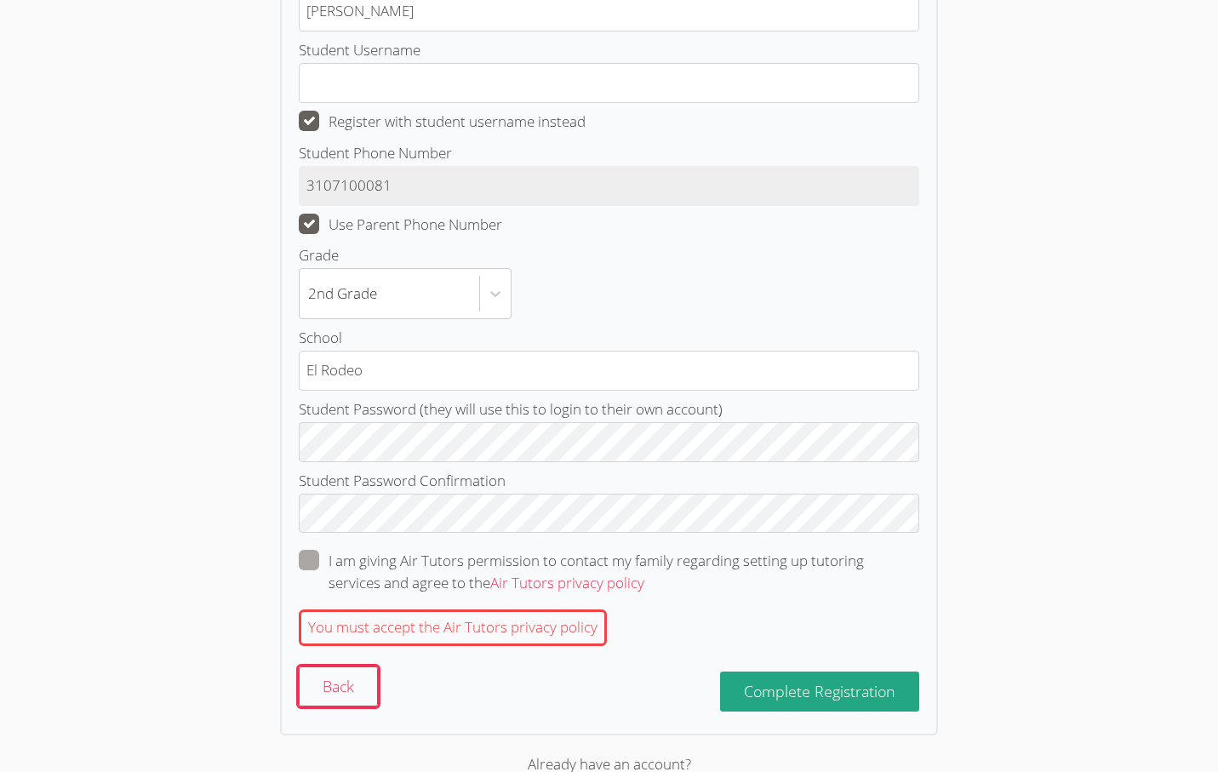
click at [644, 573] on span at bounding box center [644, 583] width 0 height 20
click at [644, 558] on input "I am giving Air Tutors permission to contact my family regarding setting up tut…" at bounding box center [651, 557] width 14 height 14
checkbox input "true"
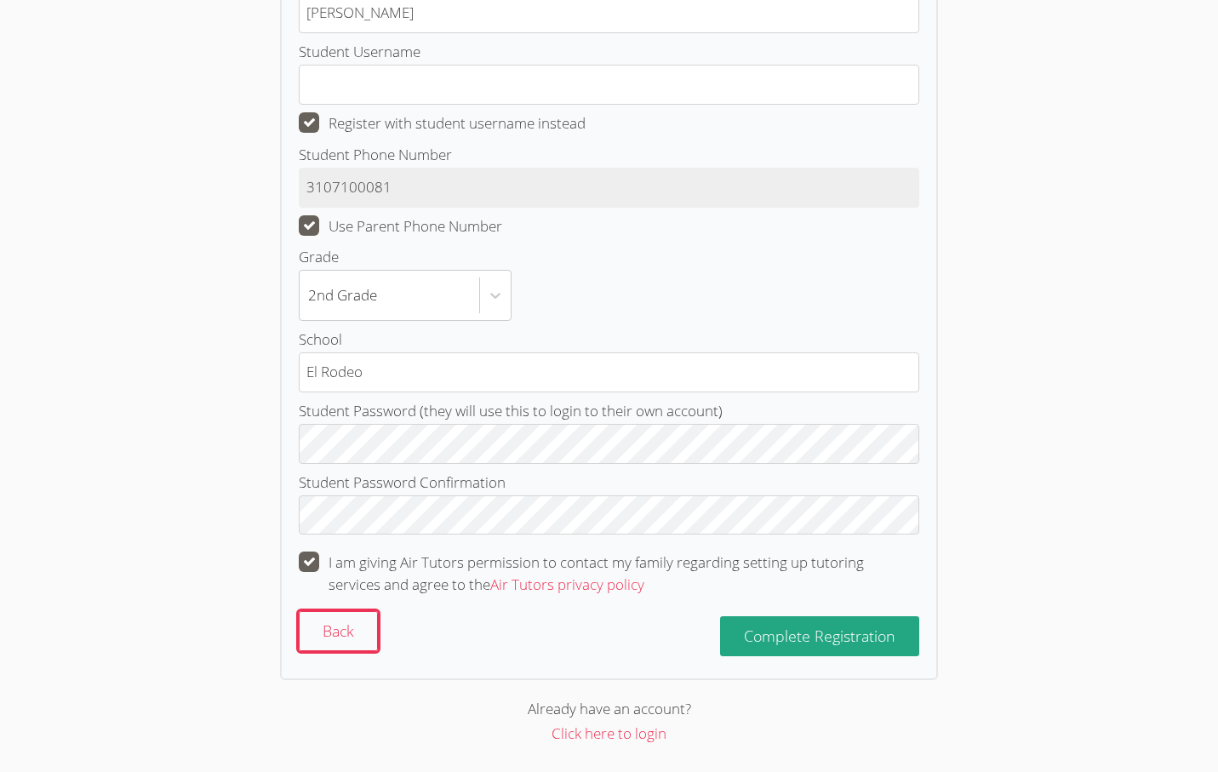
scroll to position [289, 0]
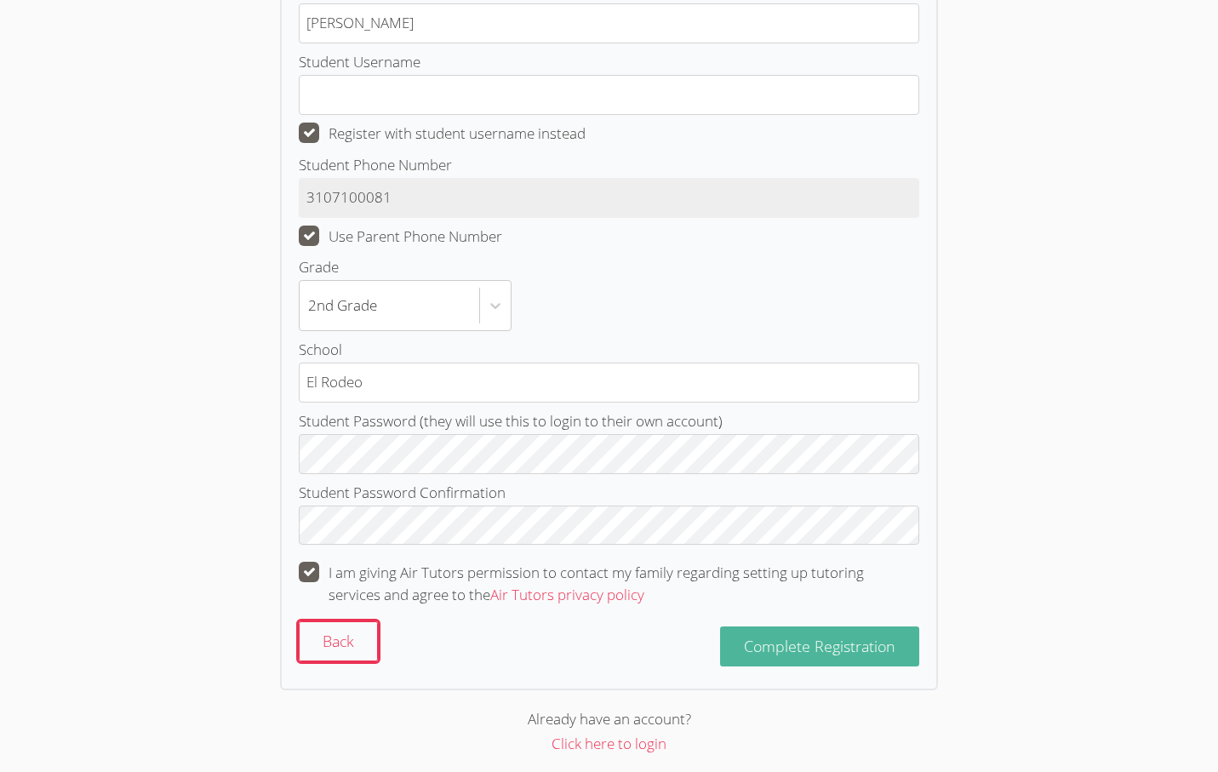
click at [855, 636] on span "Complete Registration" at bounding box center [820, 646] width 152 height 20
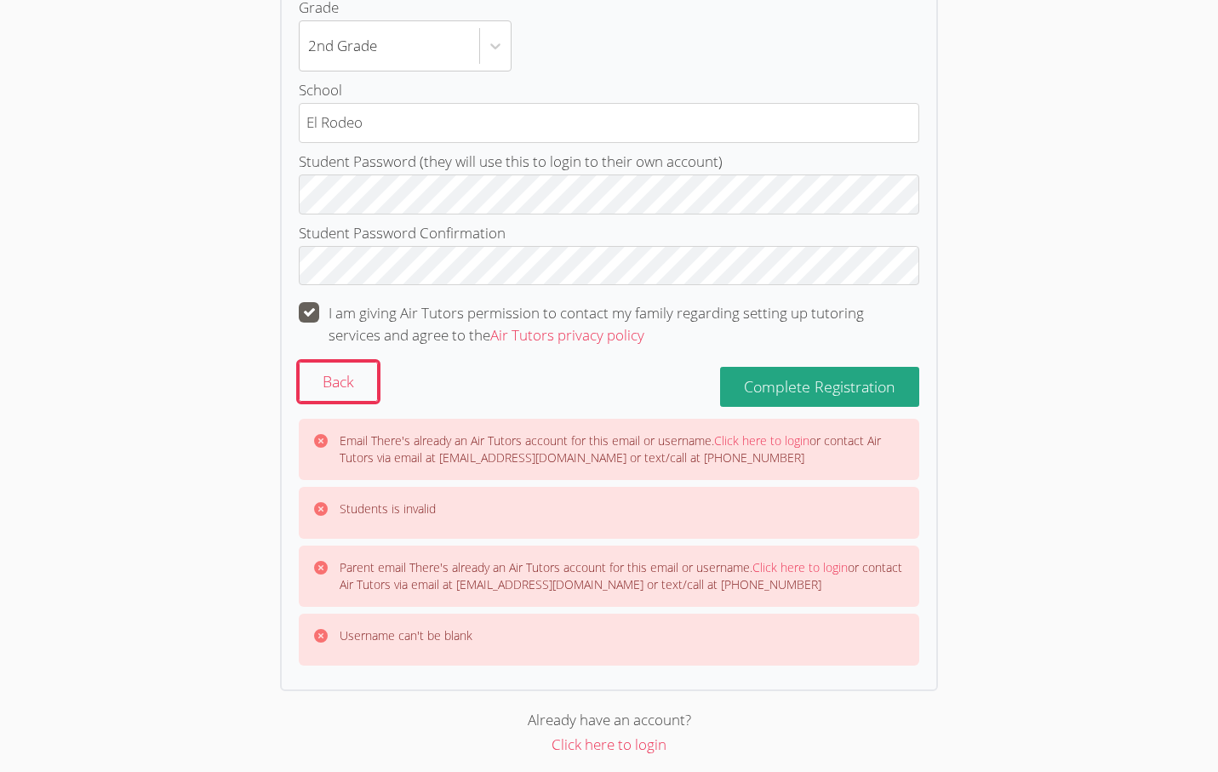
scroll to position [548, 0]
click at [756, 434] on link "Click here to login" at bounding box center [761, 441] width 95 height 16
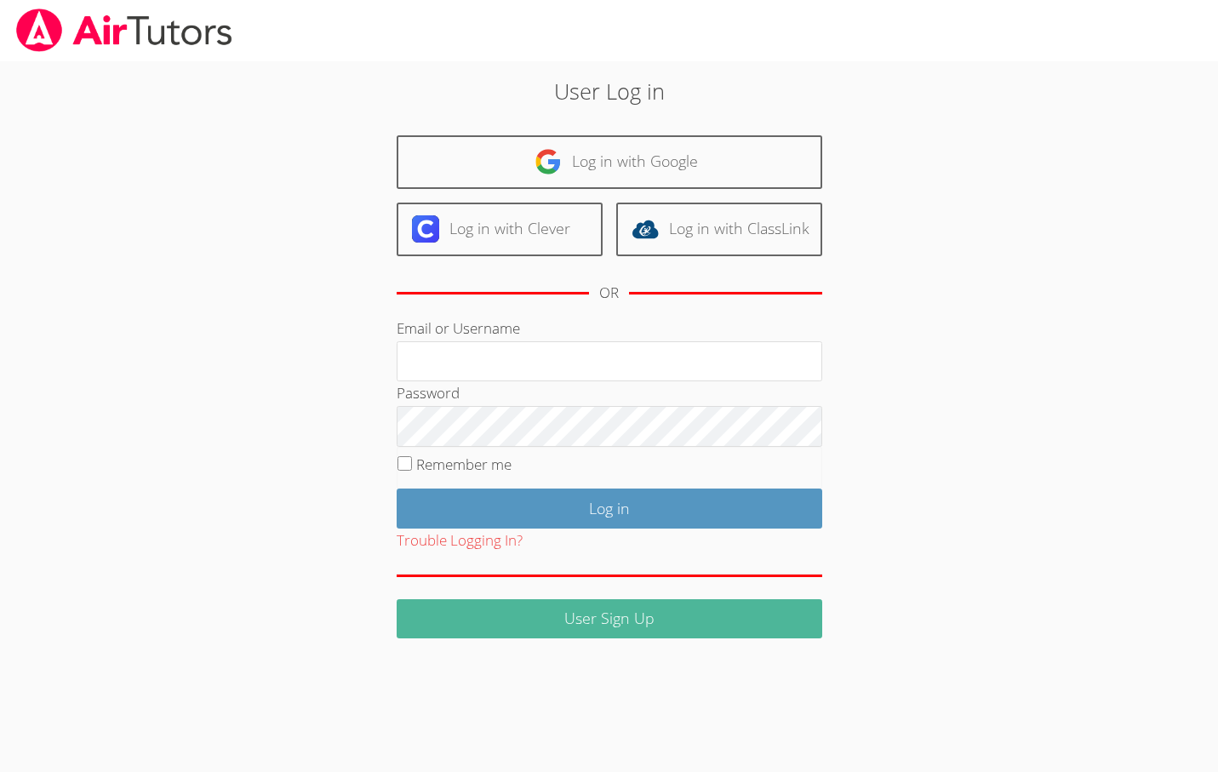
click at [633, 610] on link "User Sign Up" at bounding box center [610, 619] width 426 height 40
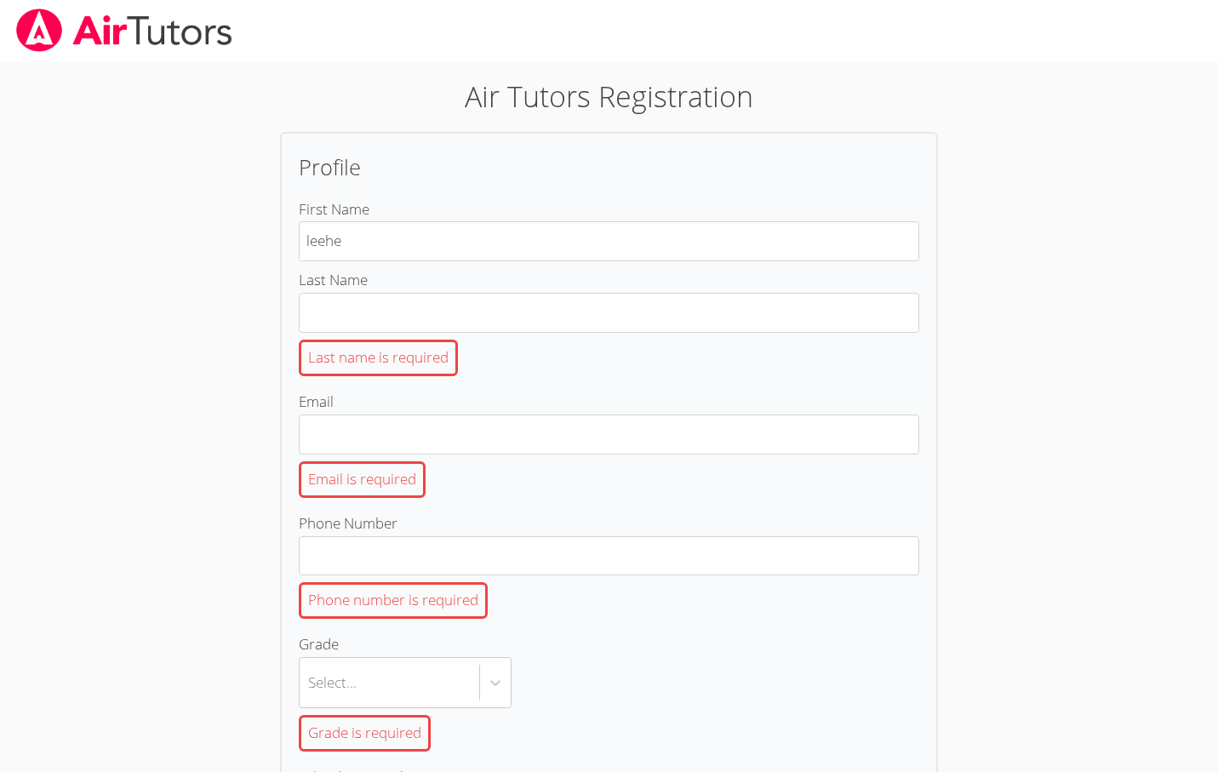
type input "leehe"
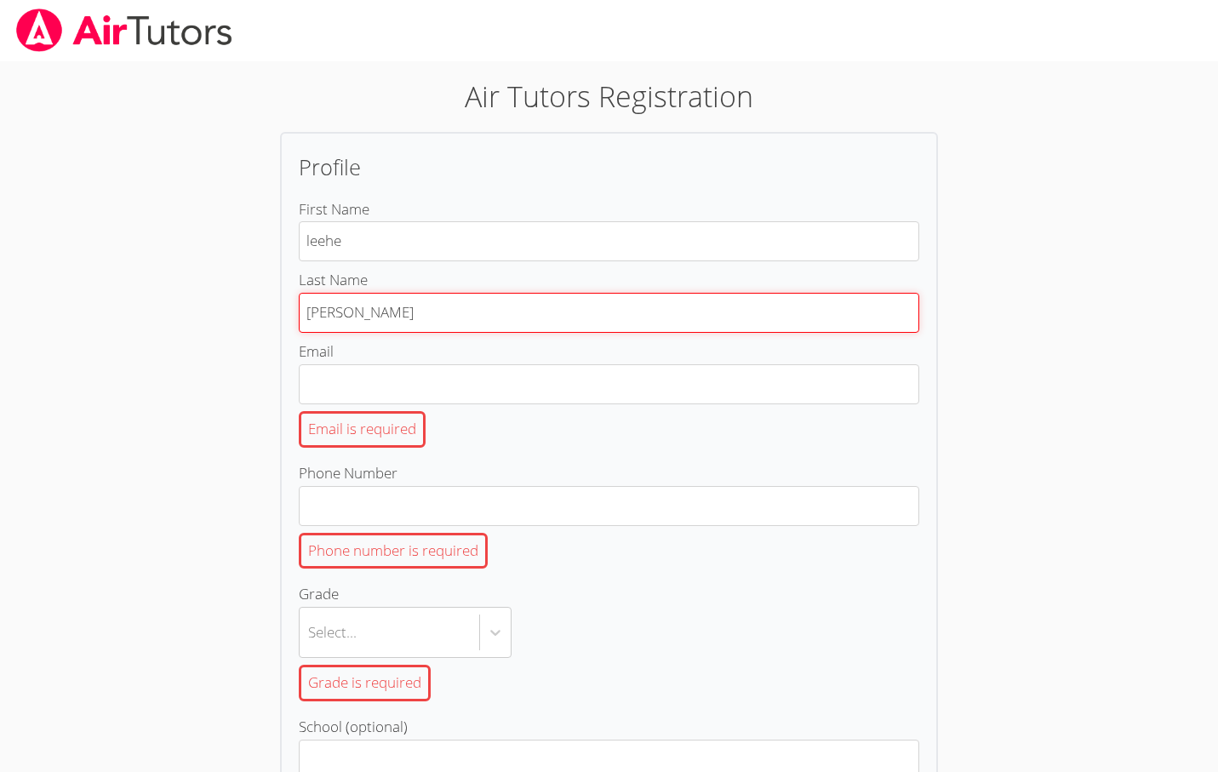
type input "hakakian"
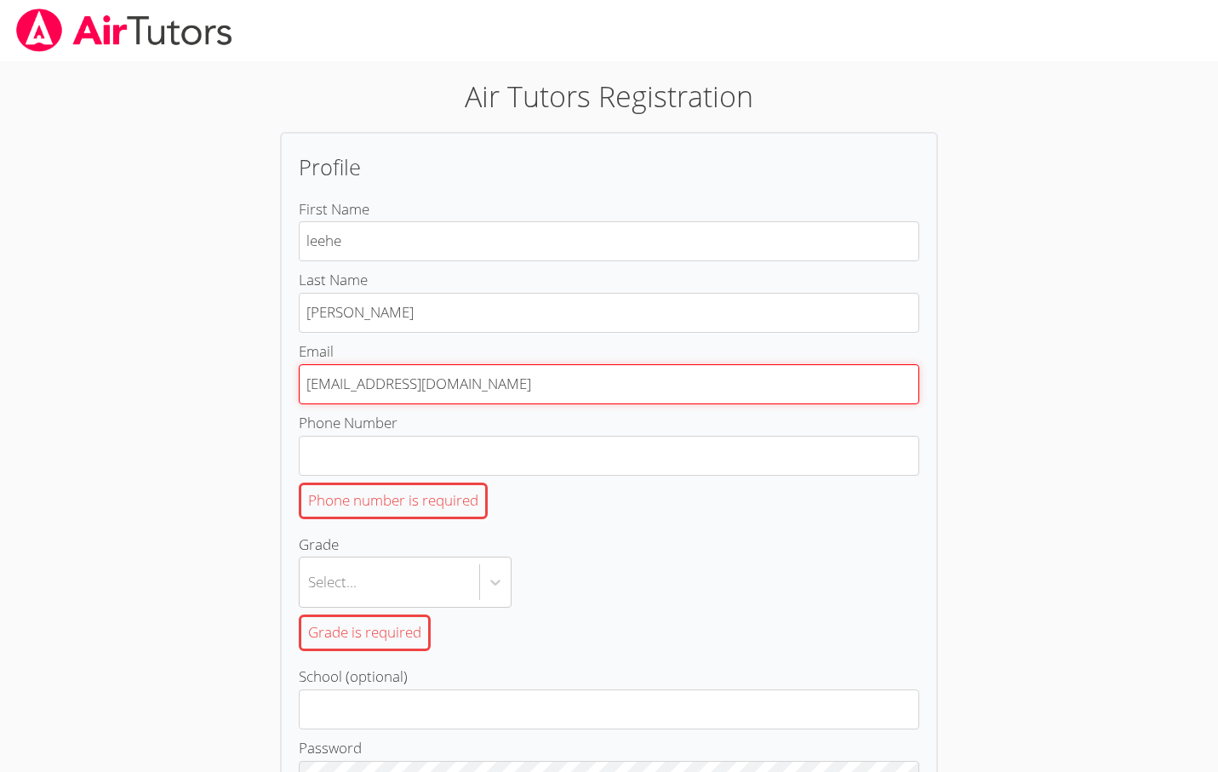
type input "leehebh@gmail.com"
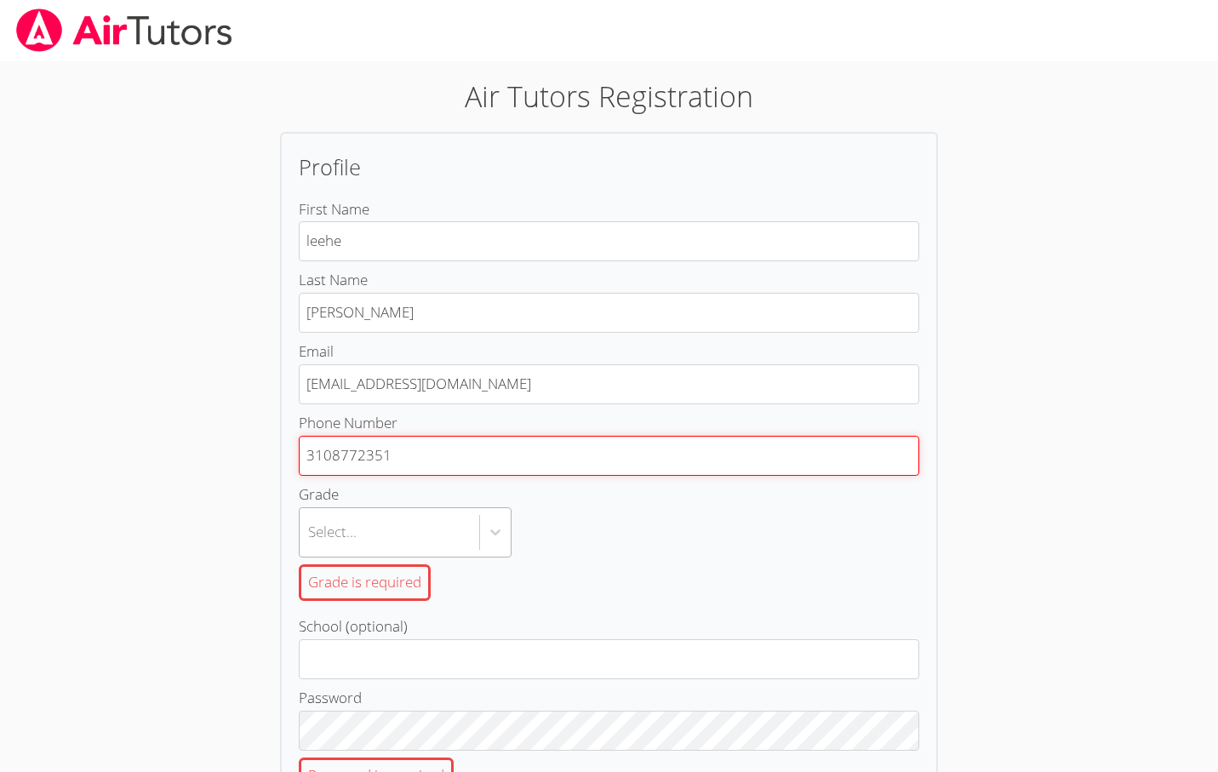
type input "3108772351"
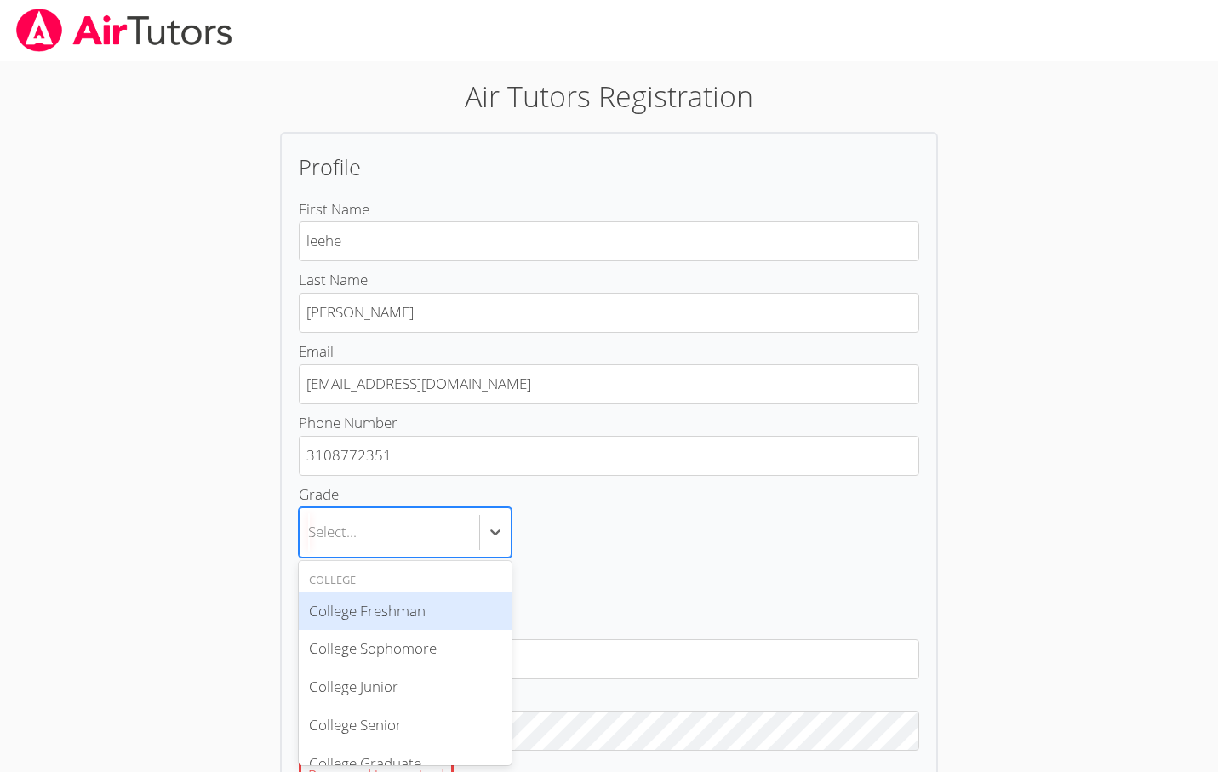
click at [358, 537] on body "Air Tutors Registration Profile First Name leehe Last Name hakakian Email leehe…" at bounding box center [609, 386] width 1218 height 772
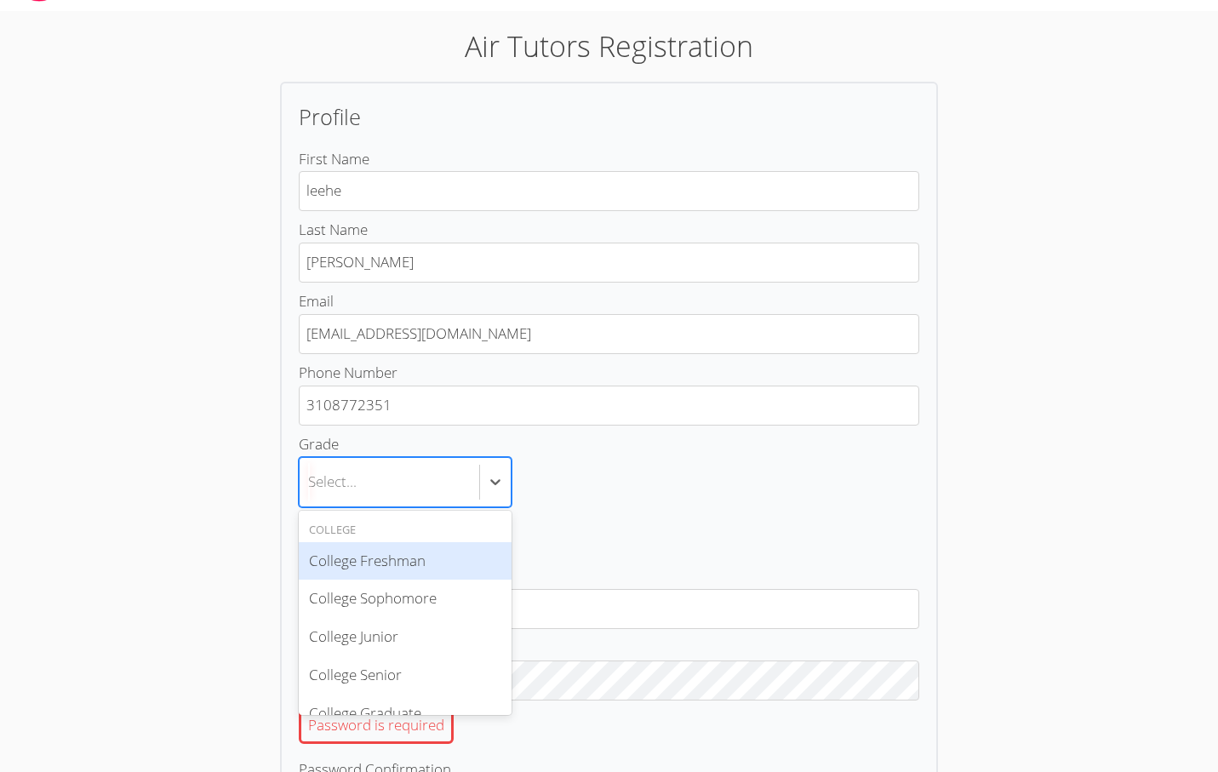
scroll to position [95, 0]
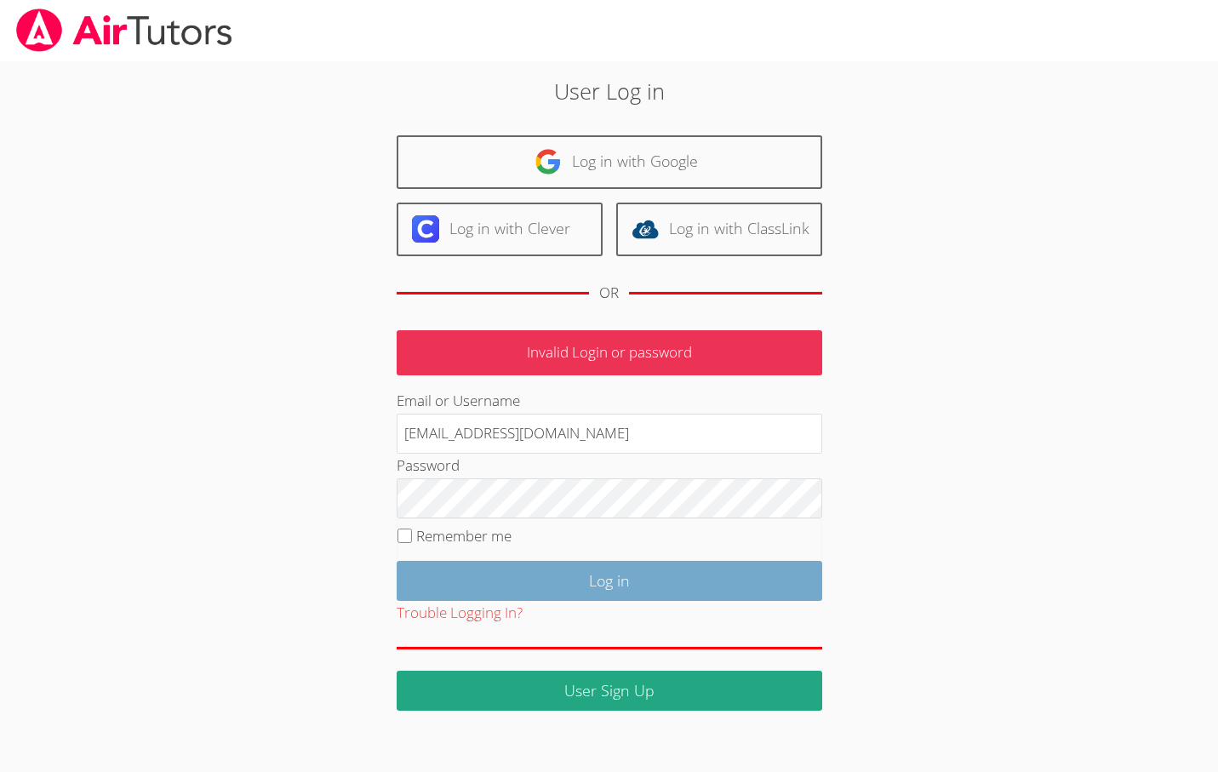
click at [652, 575] on input "Log in" at bounding box center [610, 581] width 426 height 40
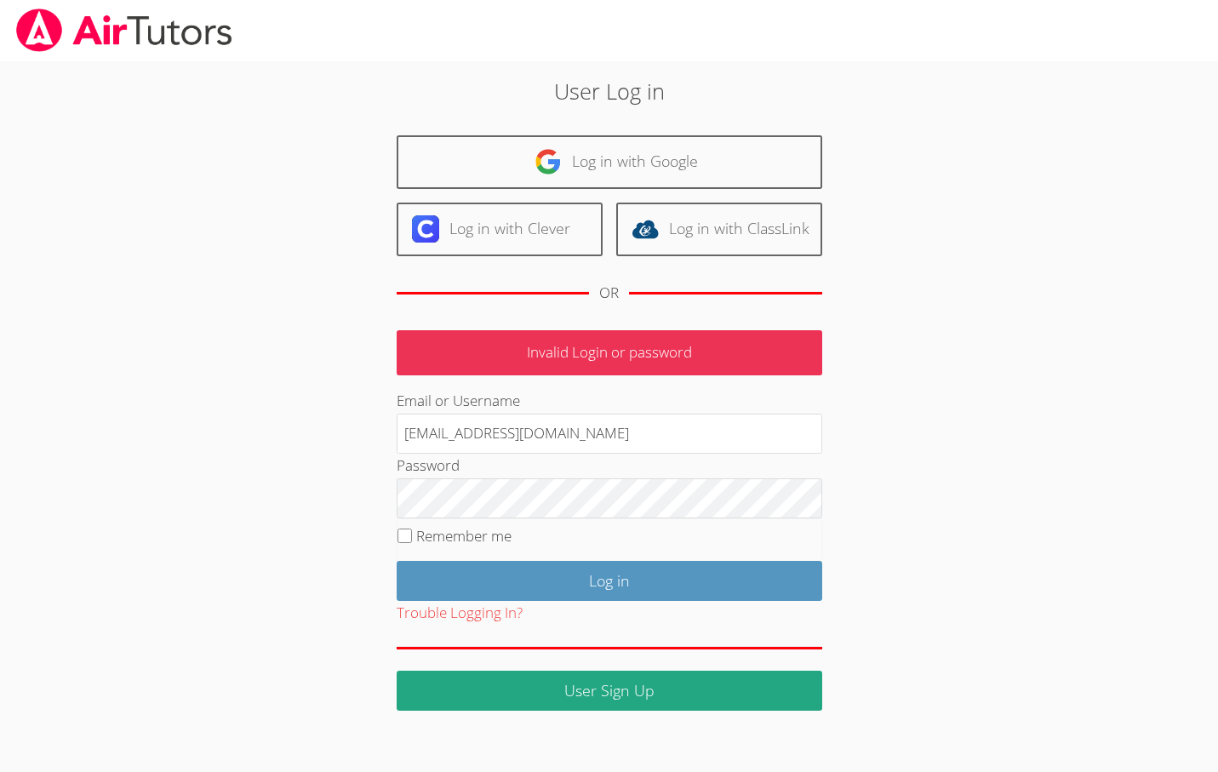
click at [873, 512] on div "User Log in Log in with Google Log in with Clever Log in with ClassLink OR Inva…" at bounding box center [609, 393] width 658 height 636
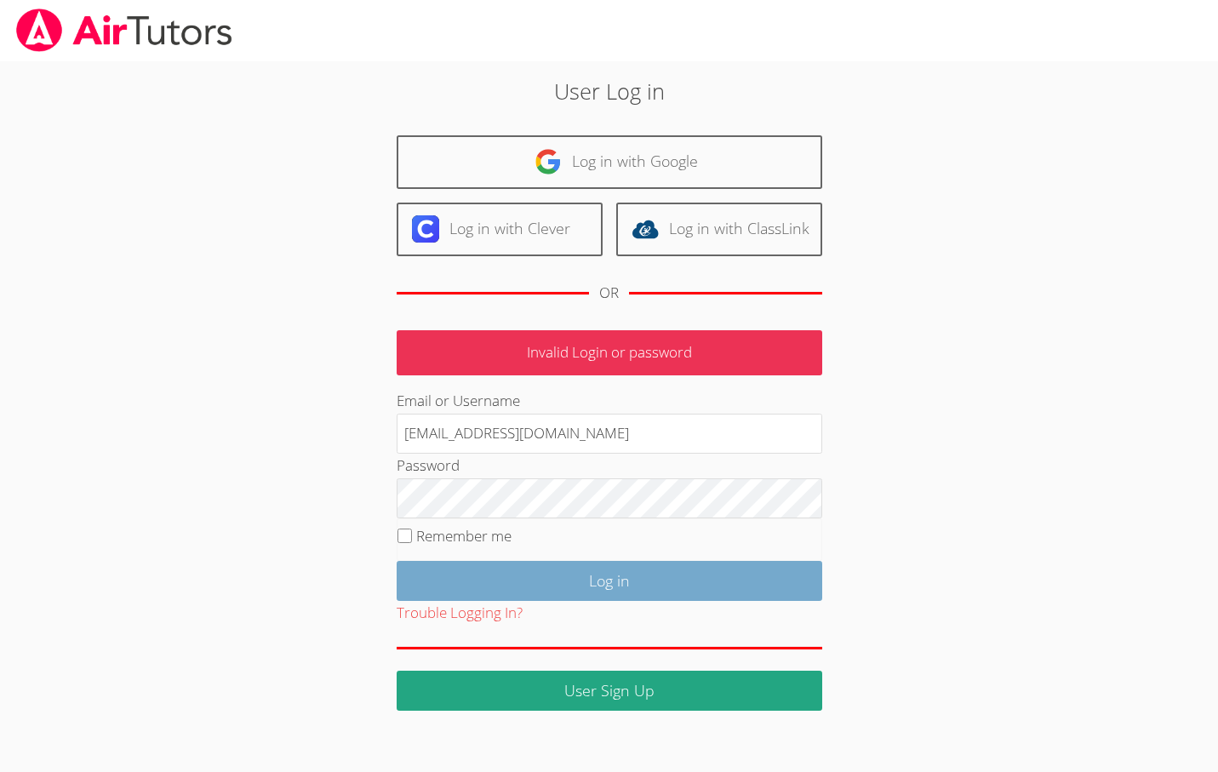
click at [481, 587] on input "Log in" at bounding box center [610, 581] width 426 height 40
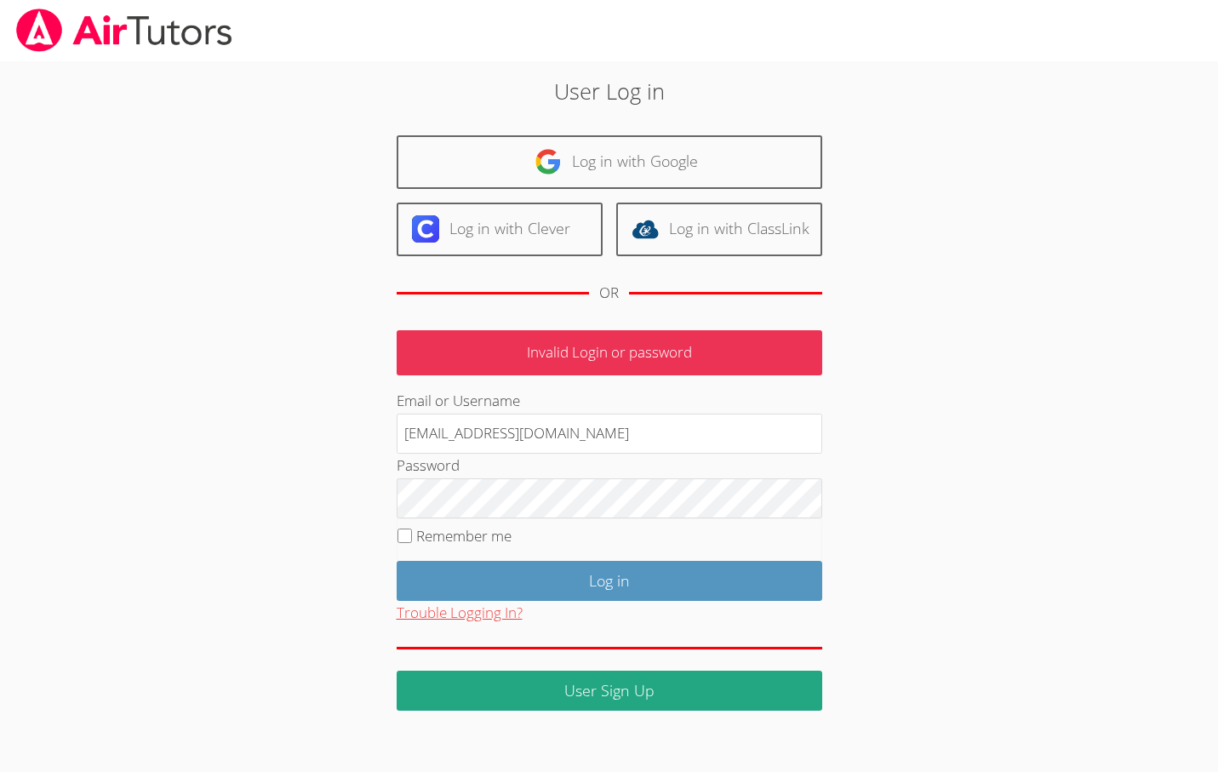
click at [433, 606] on button "Trouble Logging In?" at bounding box center [460, 613] width 126 height 25
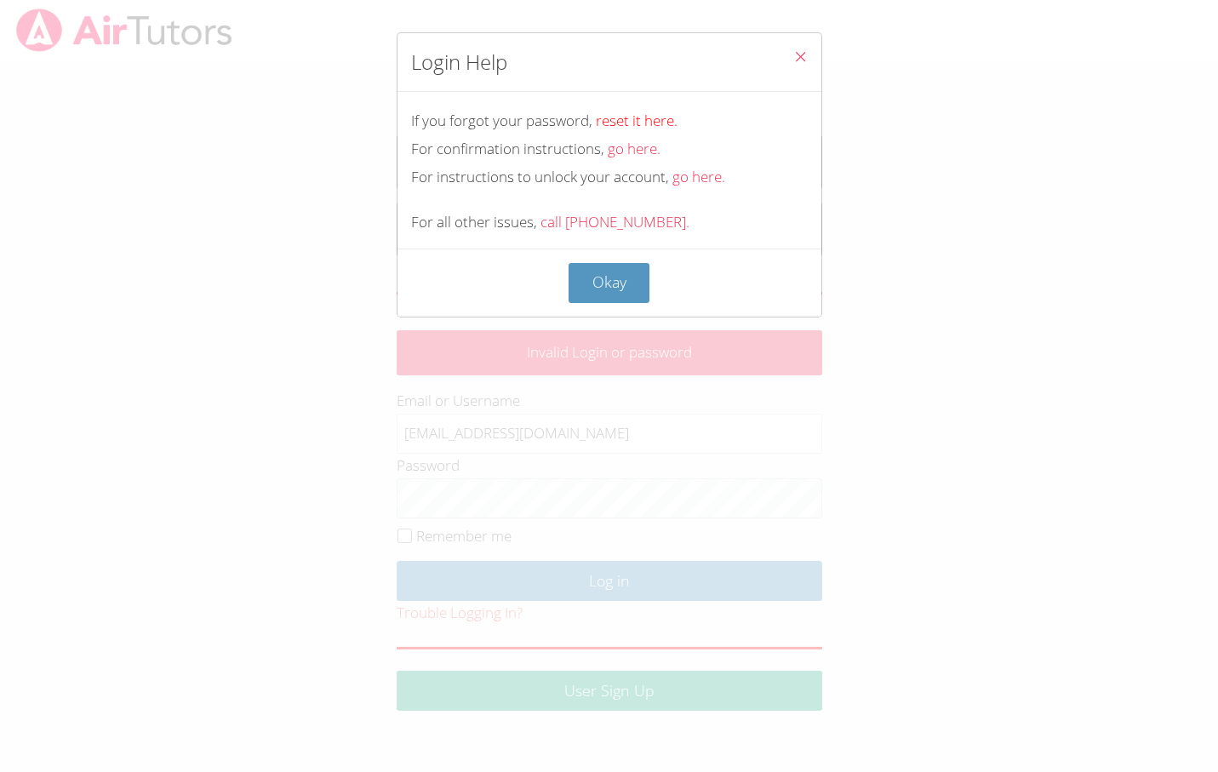
click at [629, 124] on link "reset it here." at bounding box center [637, 121] width 82 height 20
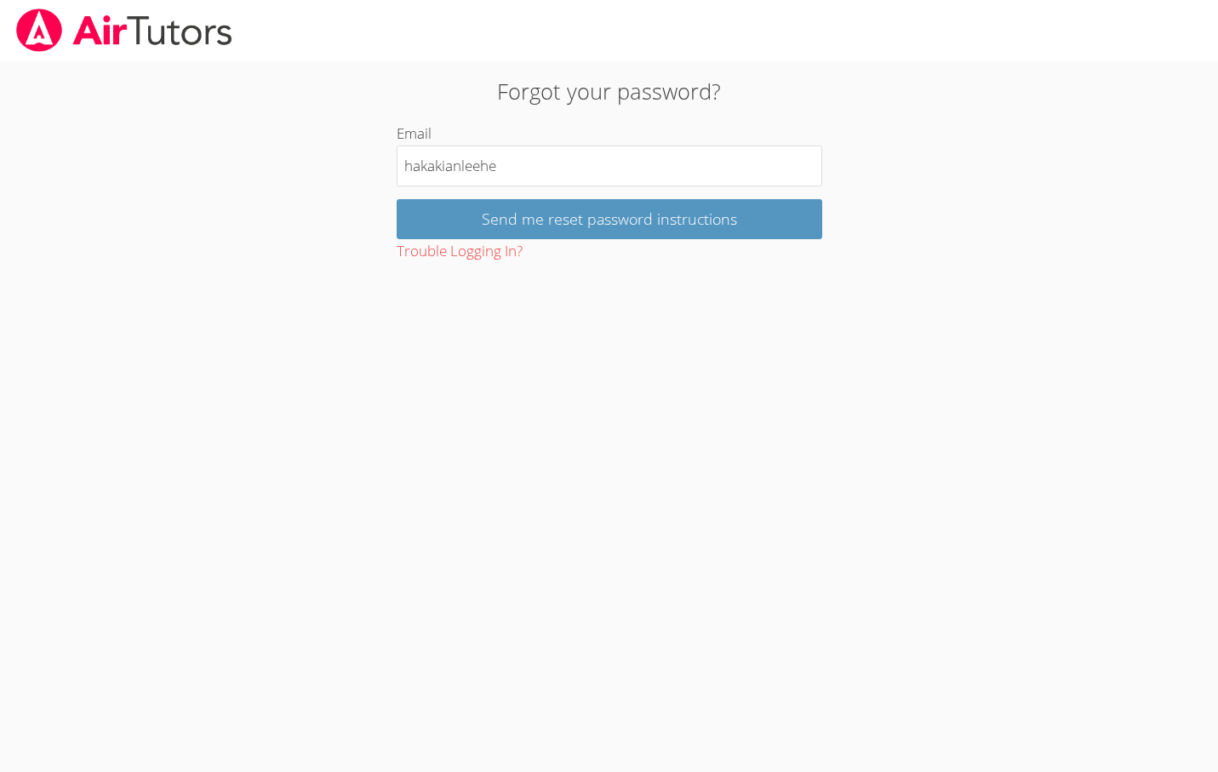
type input "hakakianleehe@"
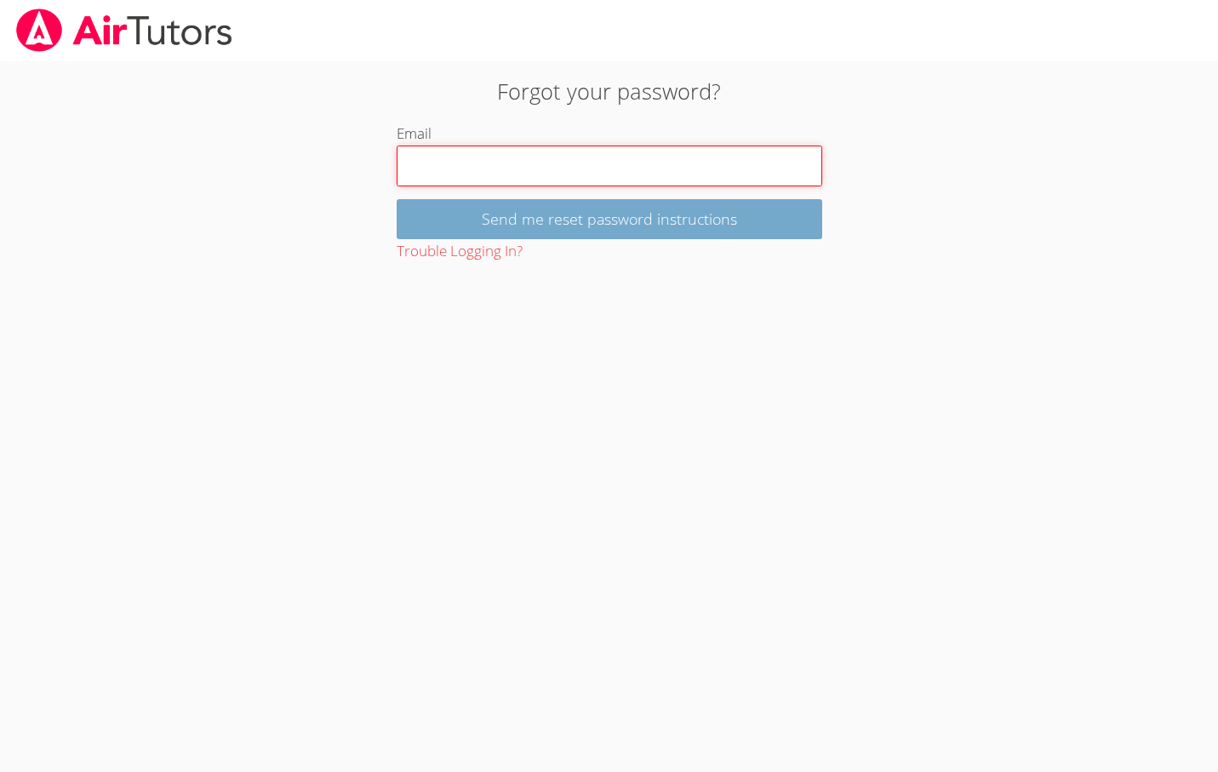
type input "hakakianleehe@gmail.com"
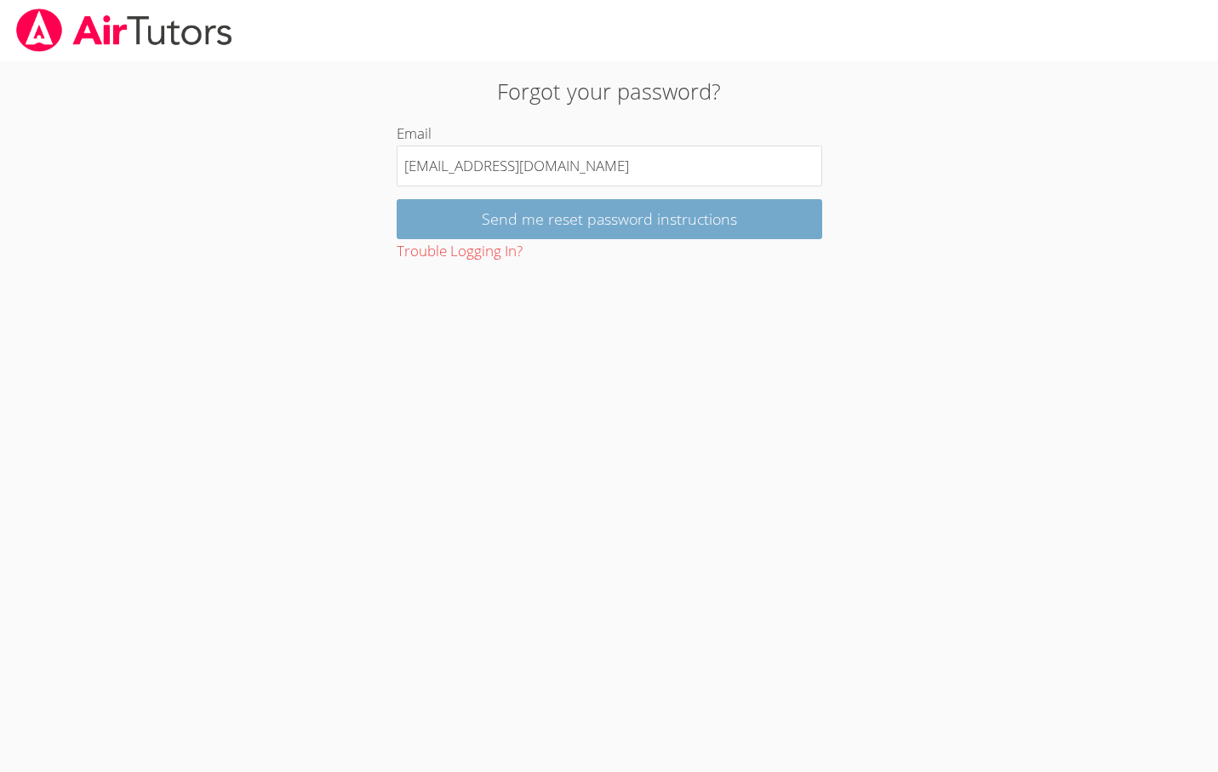
click at [574, 209] on input "Send me reset password instructions" at bounding box center [610, 219] width 426 height 40
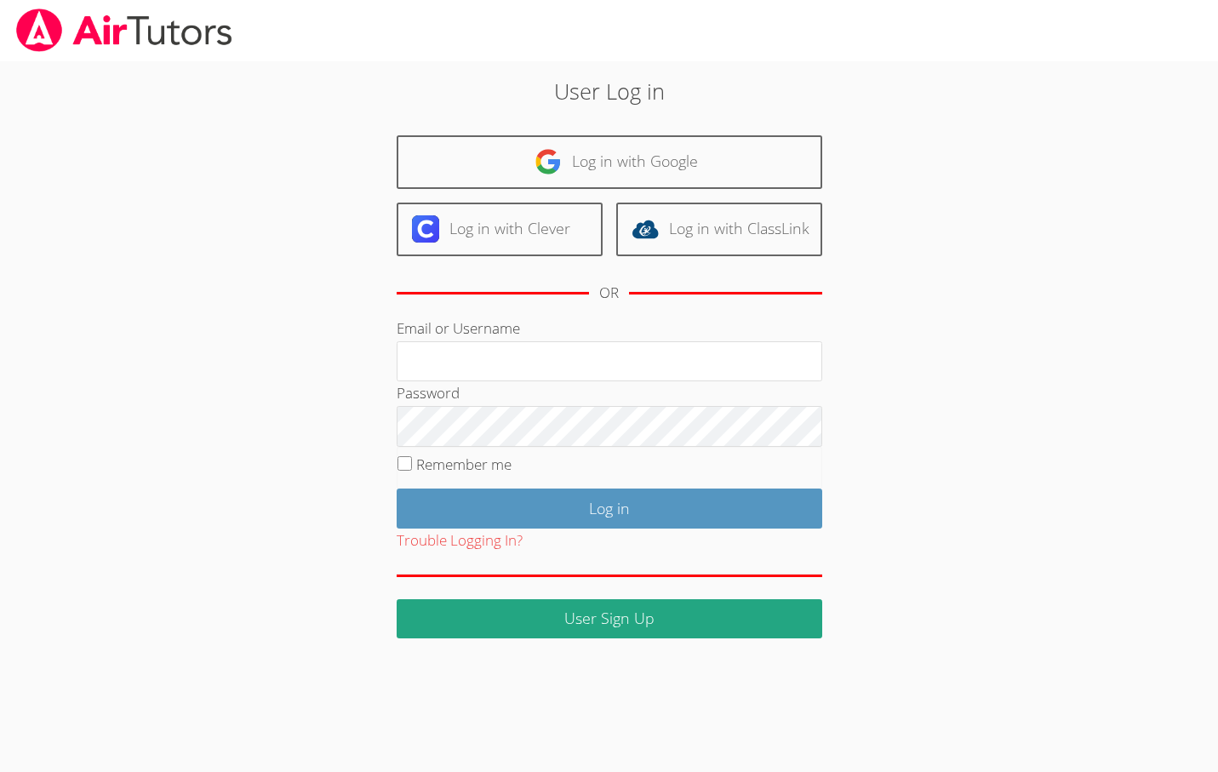
click at [617, 639] on body "User Log in Log in with Google Log in with Clever Log in with ClassLink OR Emai…" at bounding box center [609, 386] width 1218 height 772
click at [617, 637] on body "User Log in Log in with Google Log in with Clever Log in with ClassLink OR Emai…" at bounding box center [609, 386] width 1218 height 772
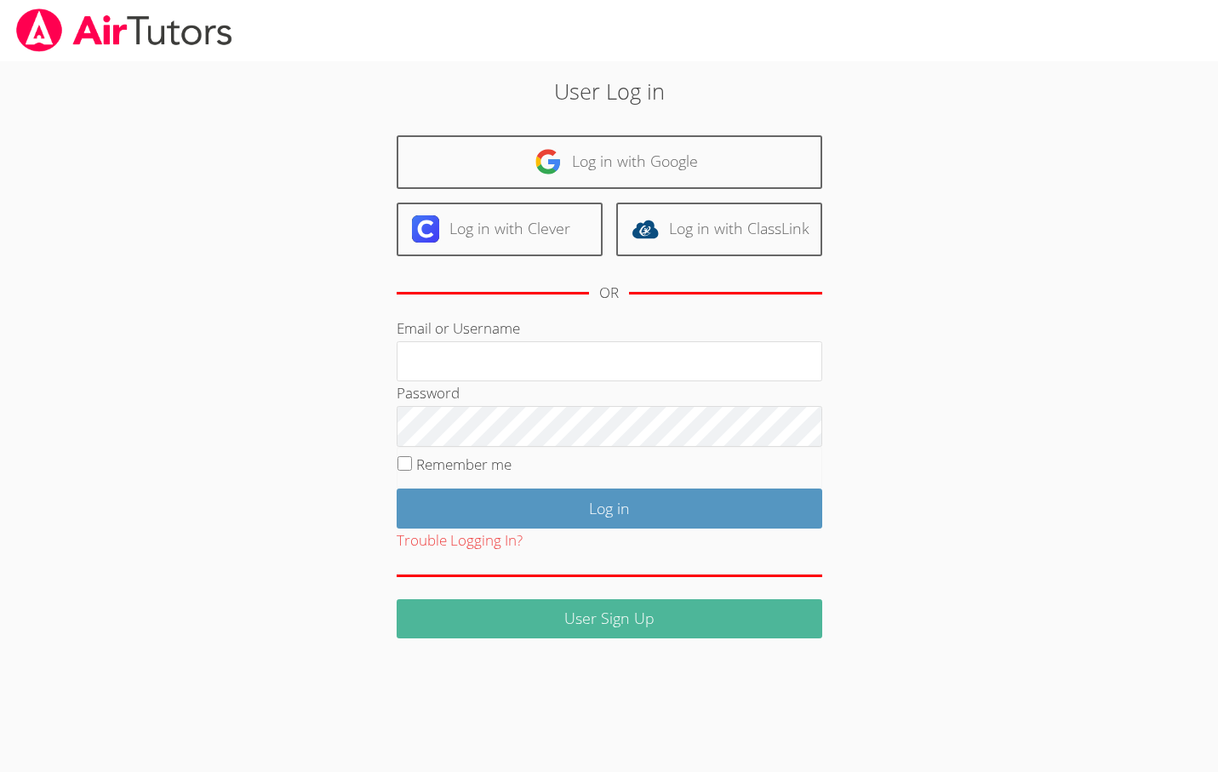
click at [617, 627] on link "User Sign Up" at bounding box center [610, 619] width 426 height 40
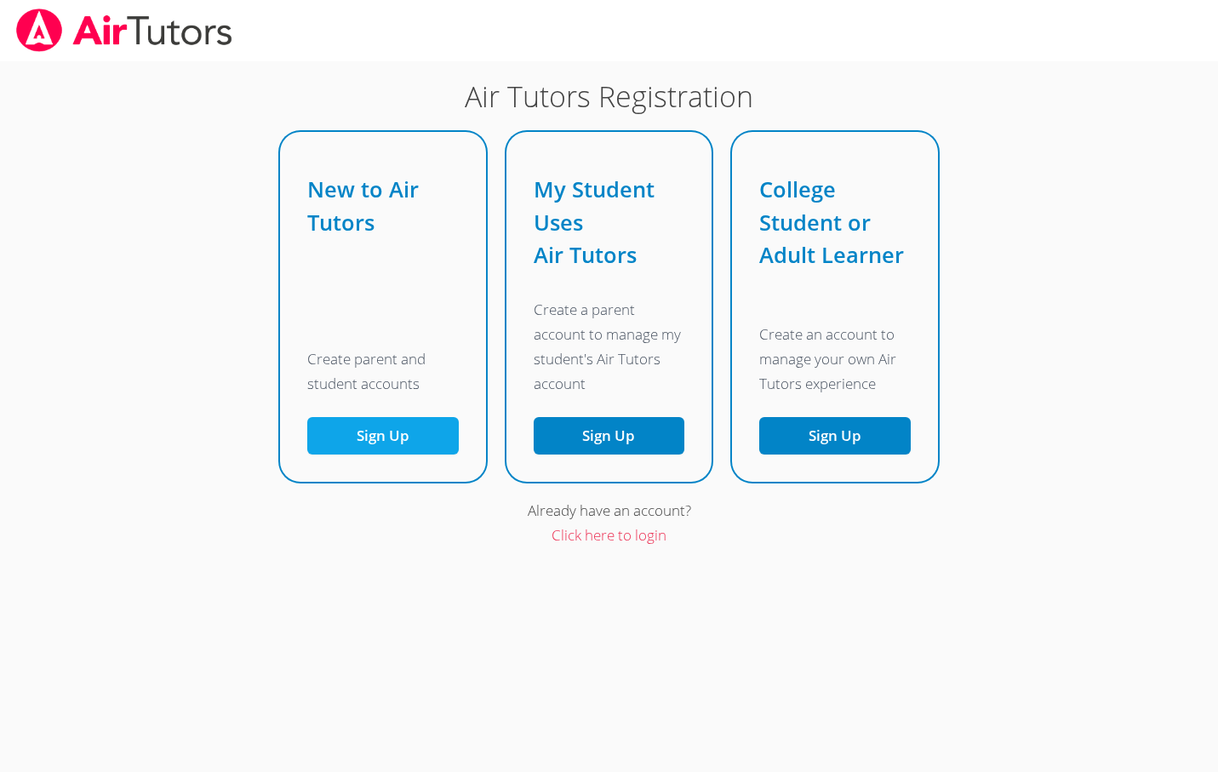
click at [409, 428] on button "Sign Up" at bounding box center [383, 436] width 152 height 38
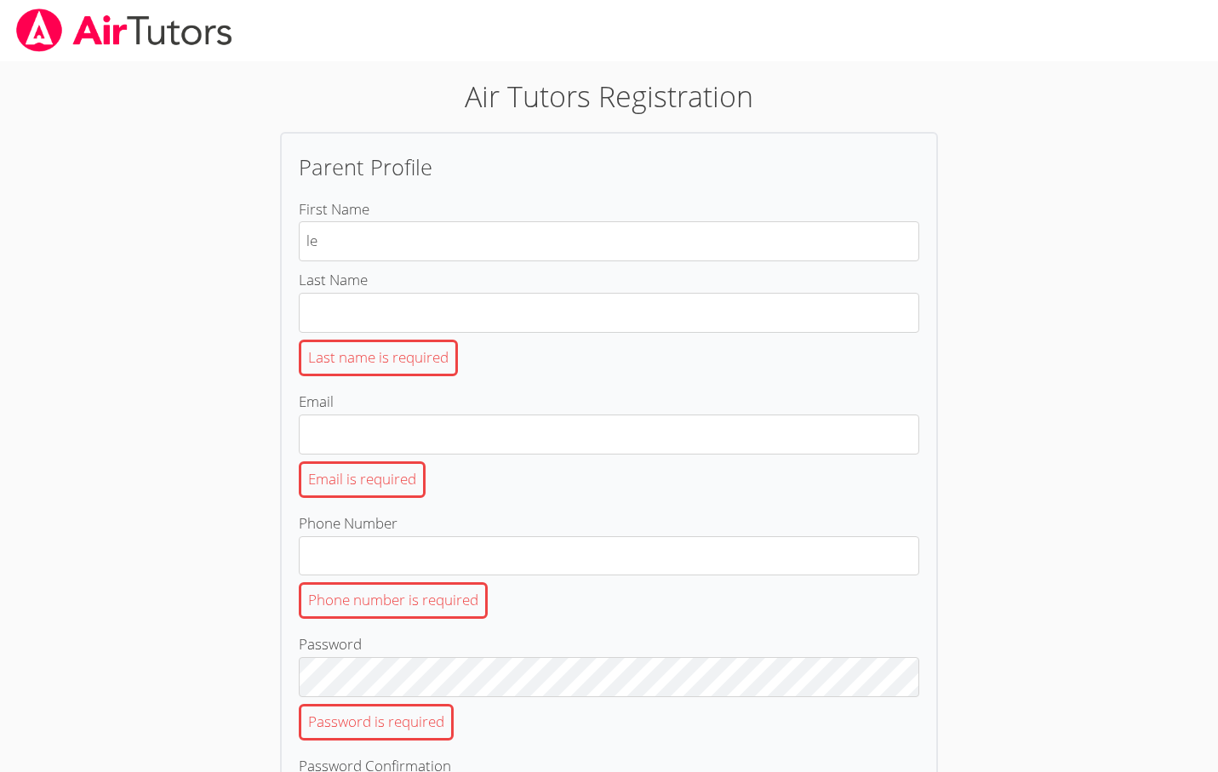
type input "l"
type input "simon"
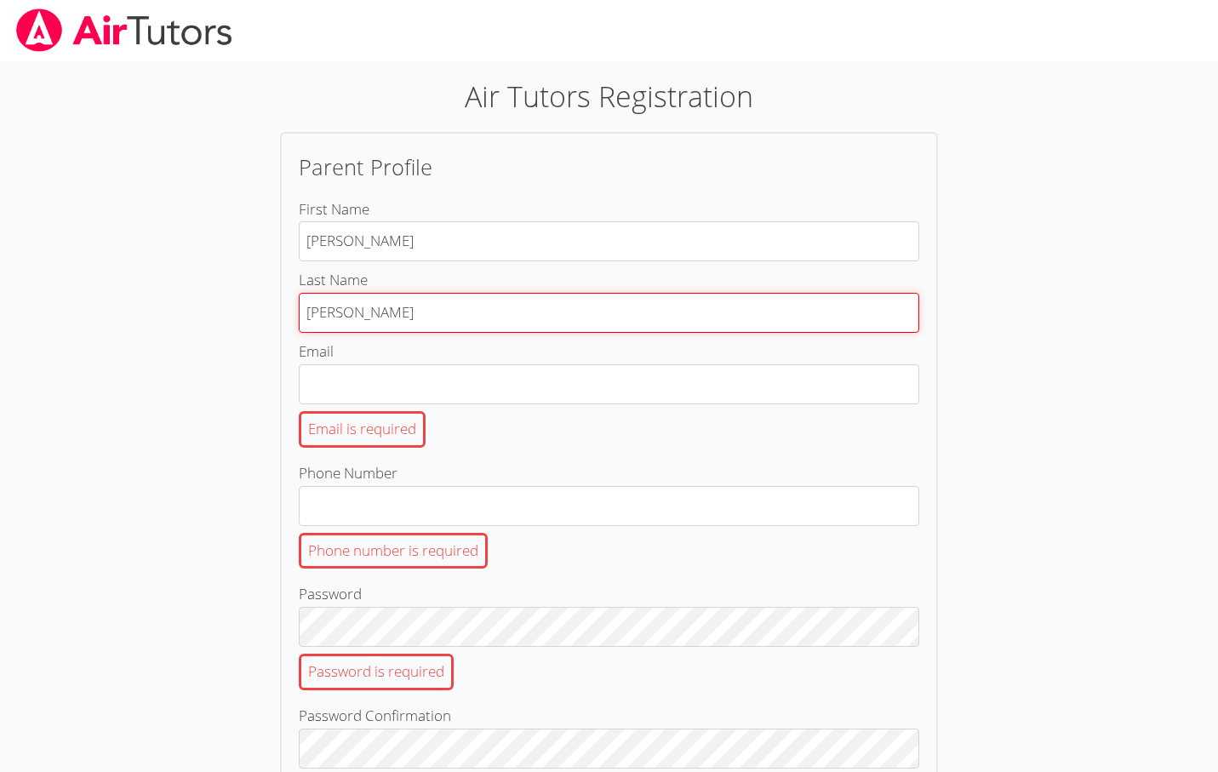
type input "hakakian"
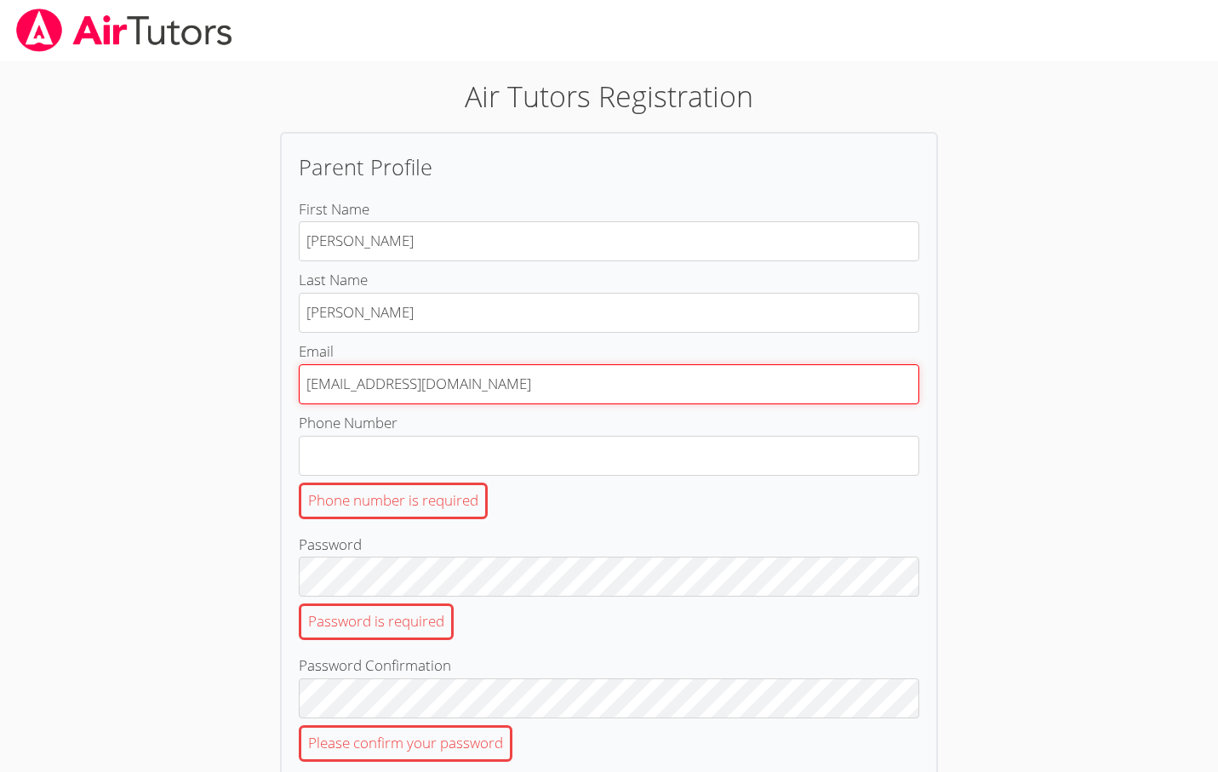
type input "leehebh@gmail.com"
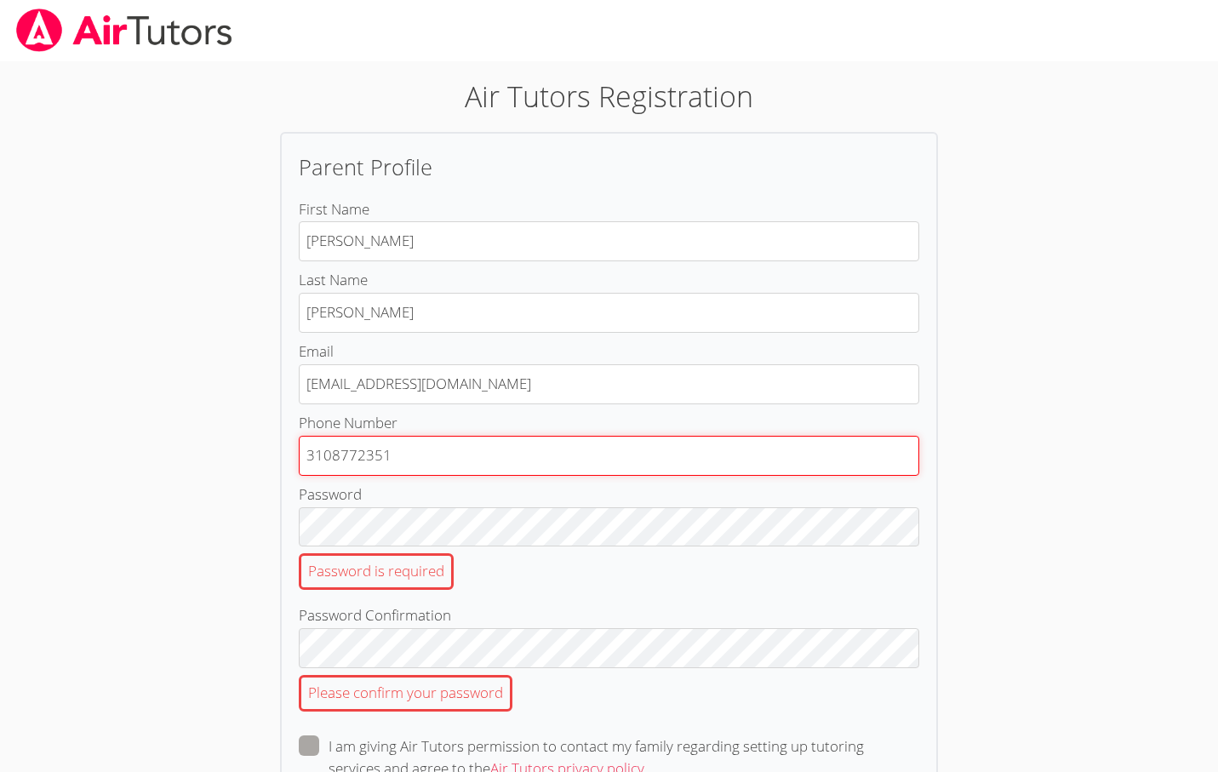
type input "3108772351"
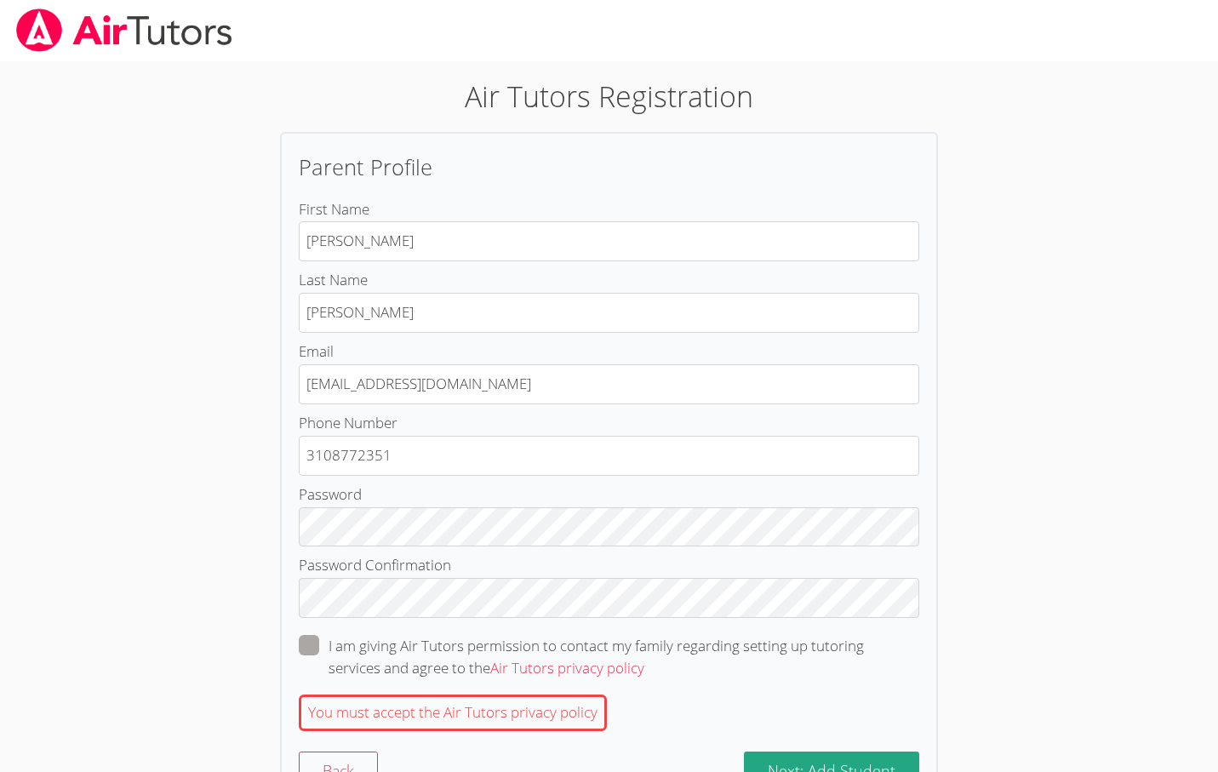
click at [644, 658] on span at bounding box center [644, 668] width 0 height 20
click at [644, 643] on input "I am giving Air Tutors permission to contact my family regarding setting up tut…" at bounding box center [651, 642] width 14 height 14
checkbox input "true"
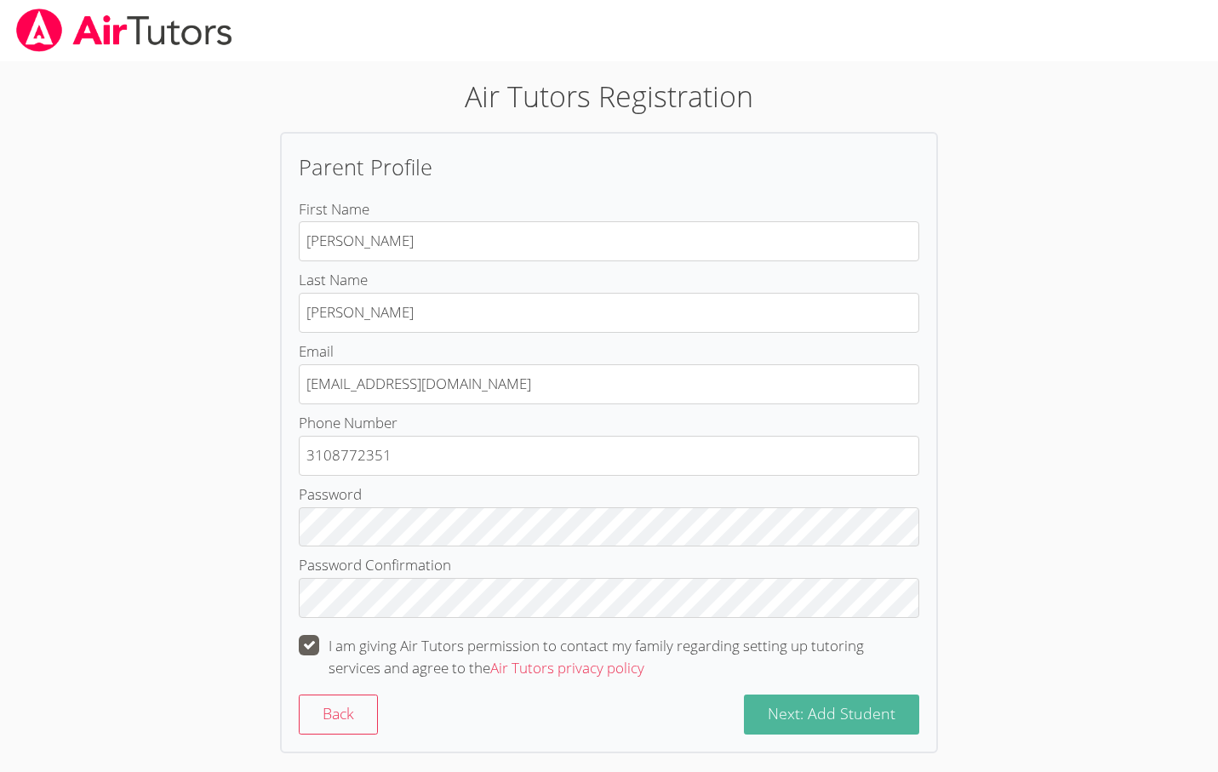
click at [836, 716] on span "Next: Add Student" at bounding box center [832, 713] width 128 height 20
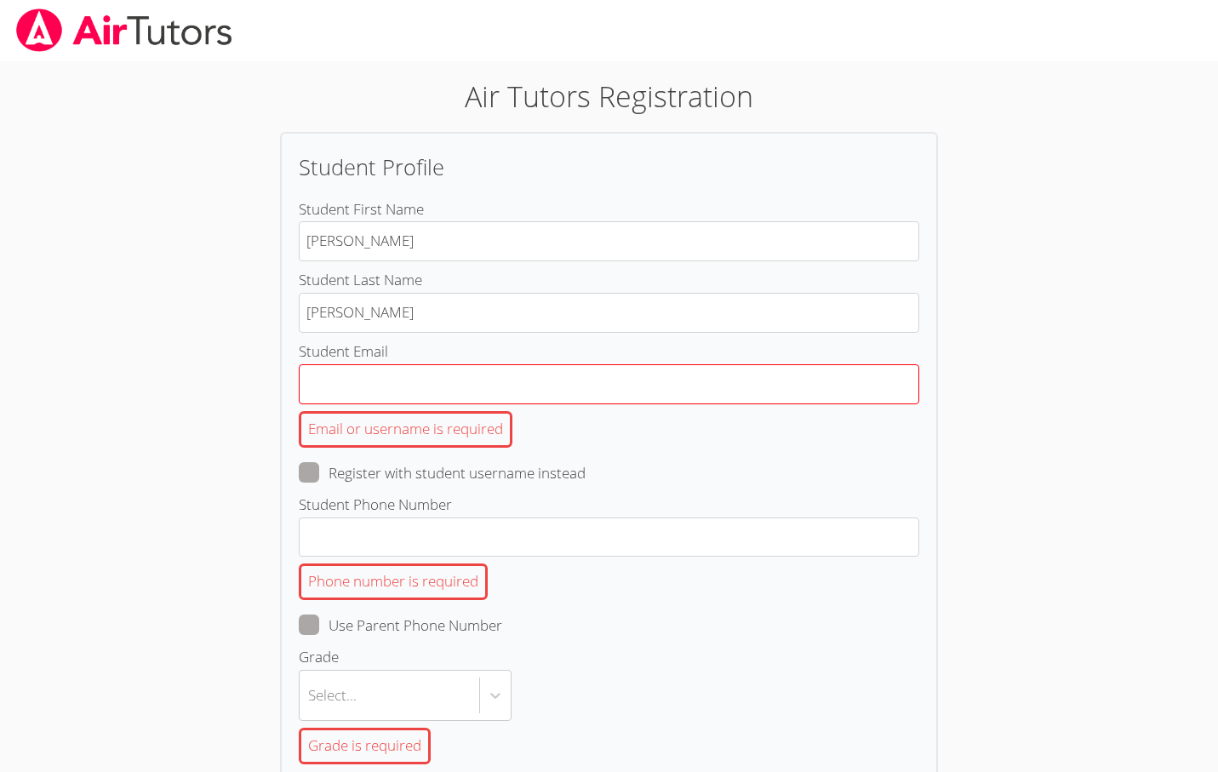
type input "eleanor"
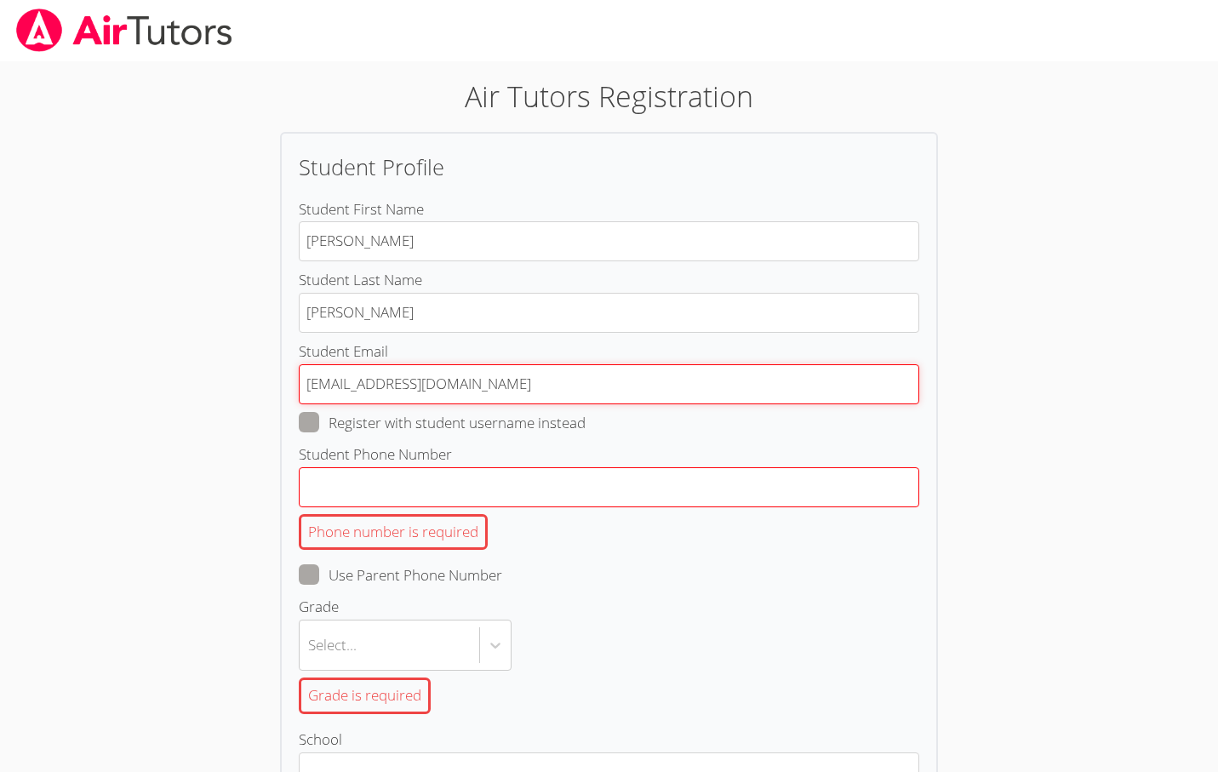
type input "hakakianleehe@gmail.com"
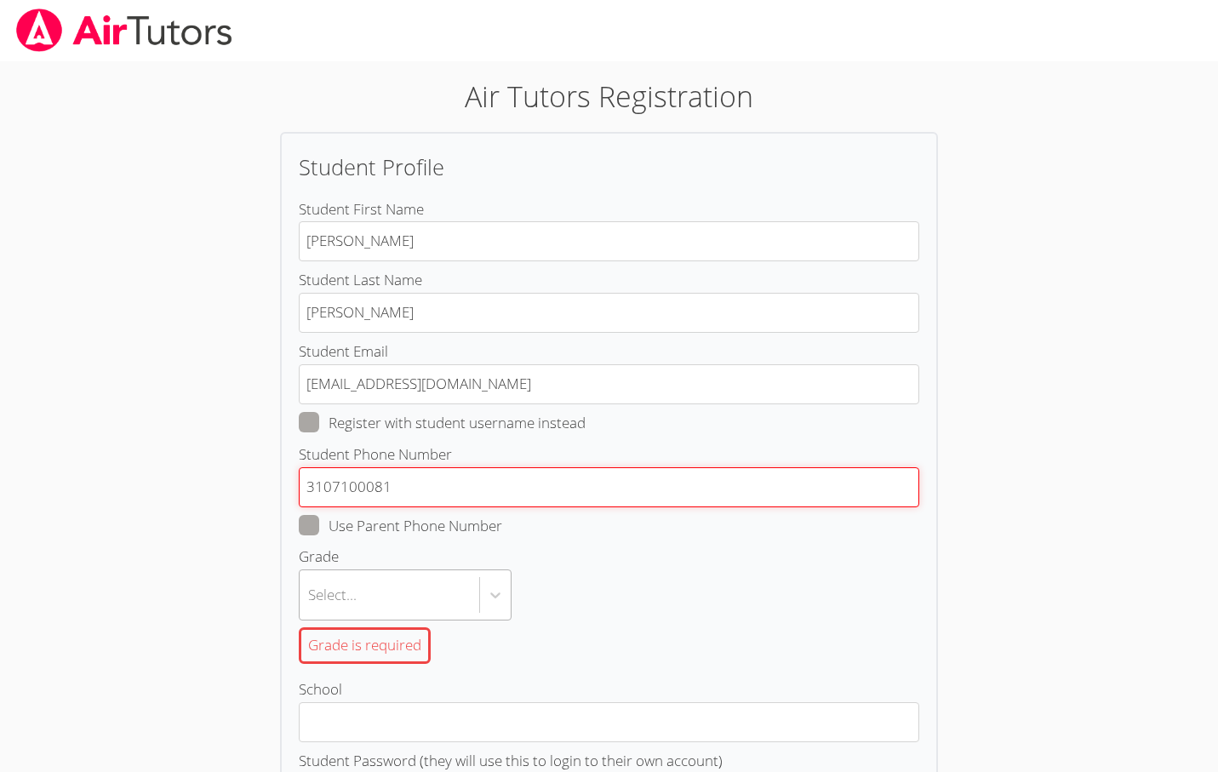
type input "3107100081"
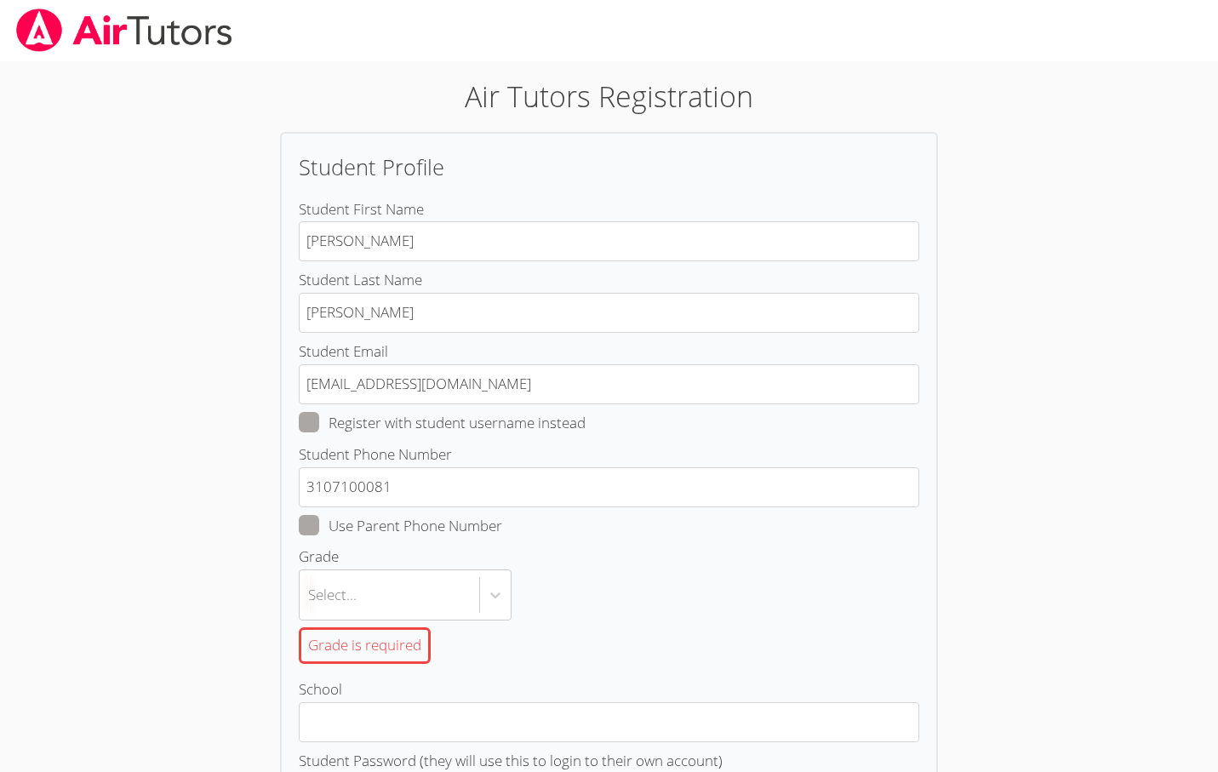
click at [477, 581] on body "Air Tutors Registration Student Profile Student First Name eleanor Student Last…" at bounding box center [609, 386] width 1218 height 772
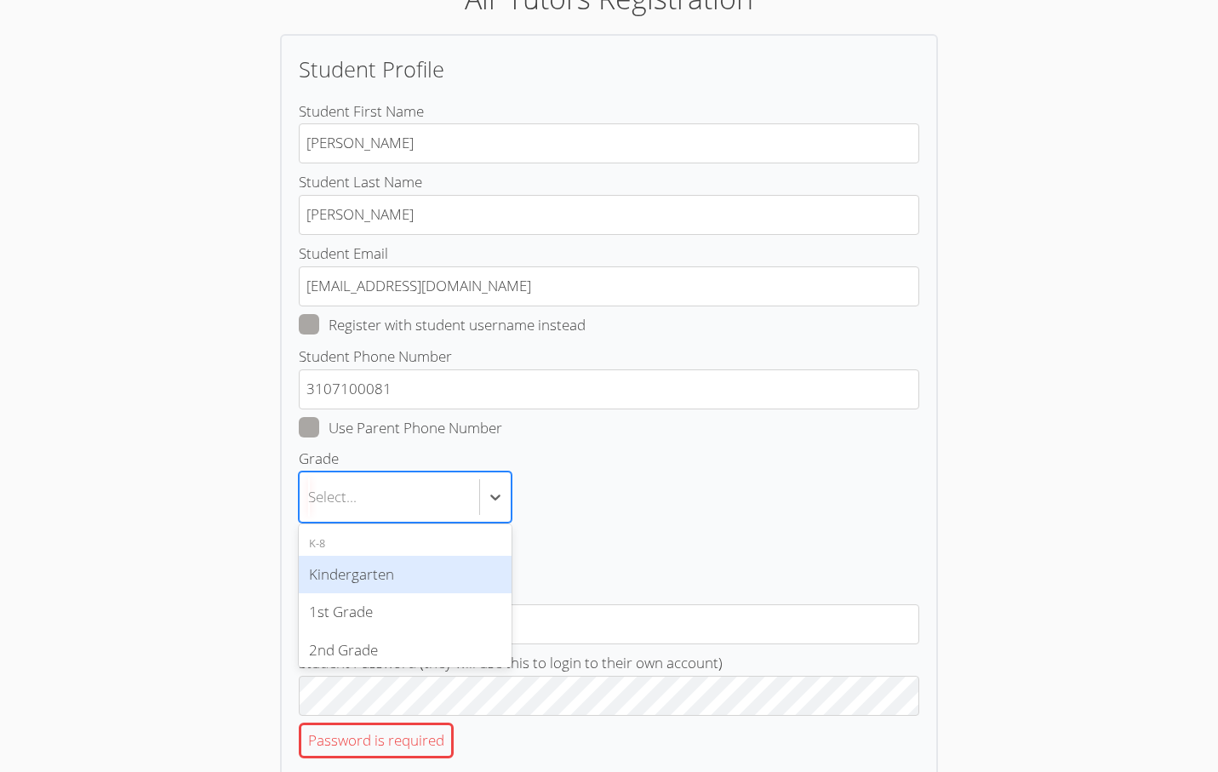
scroll to position [112, 0]
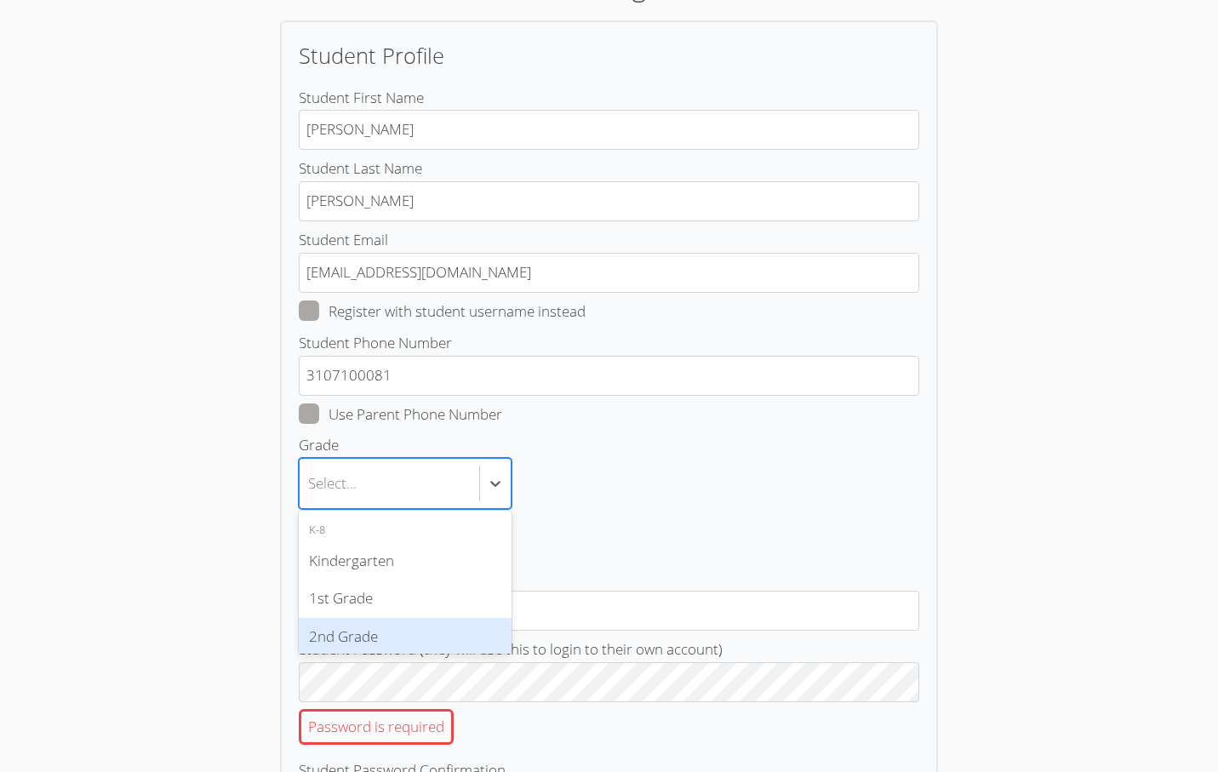
click at [410, 619] on div "2nd Grade" at bounding box center [405, 637] width 213 height 38
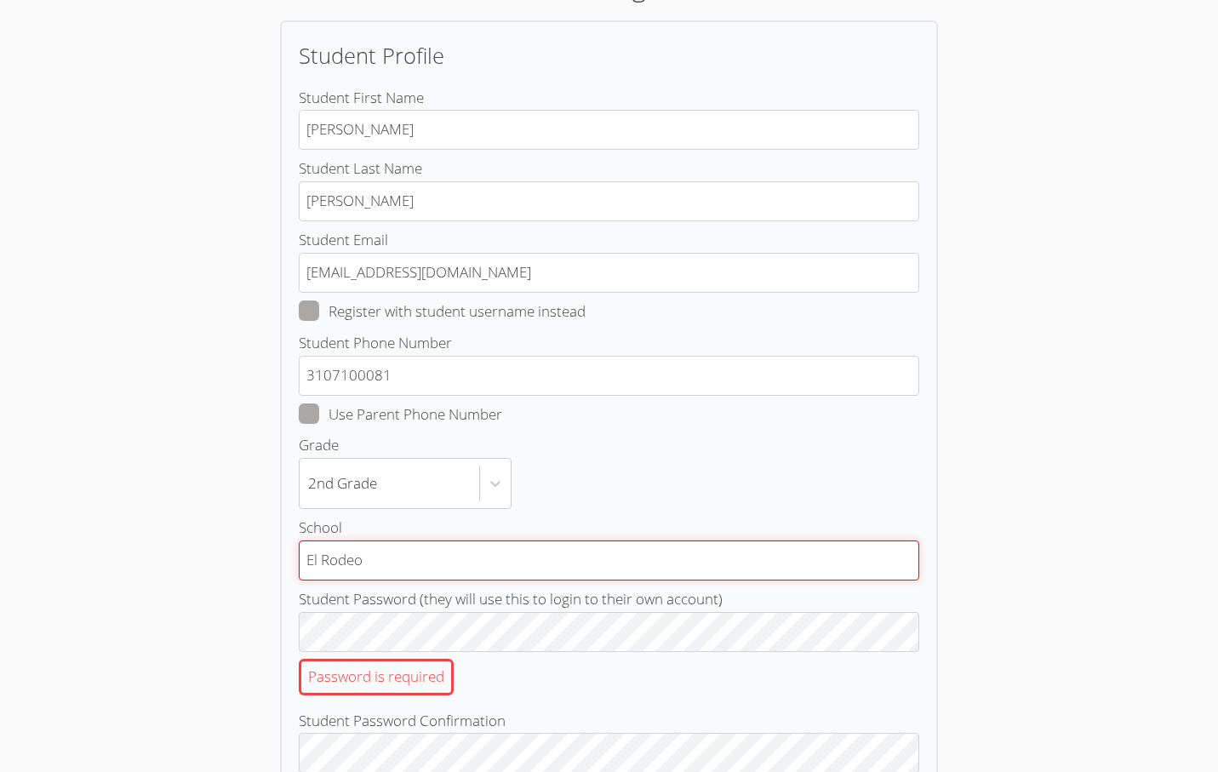
type input "El Rodeo"
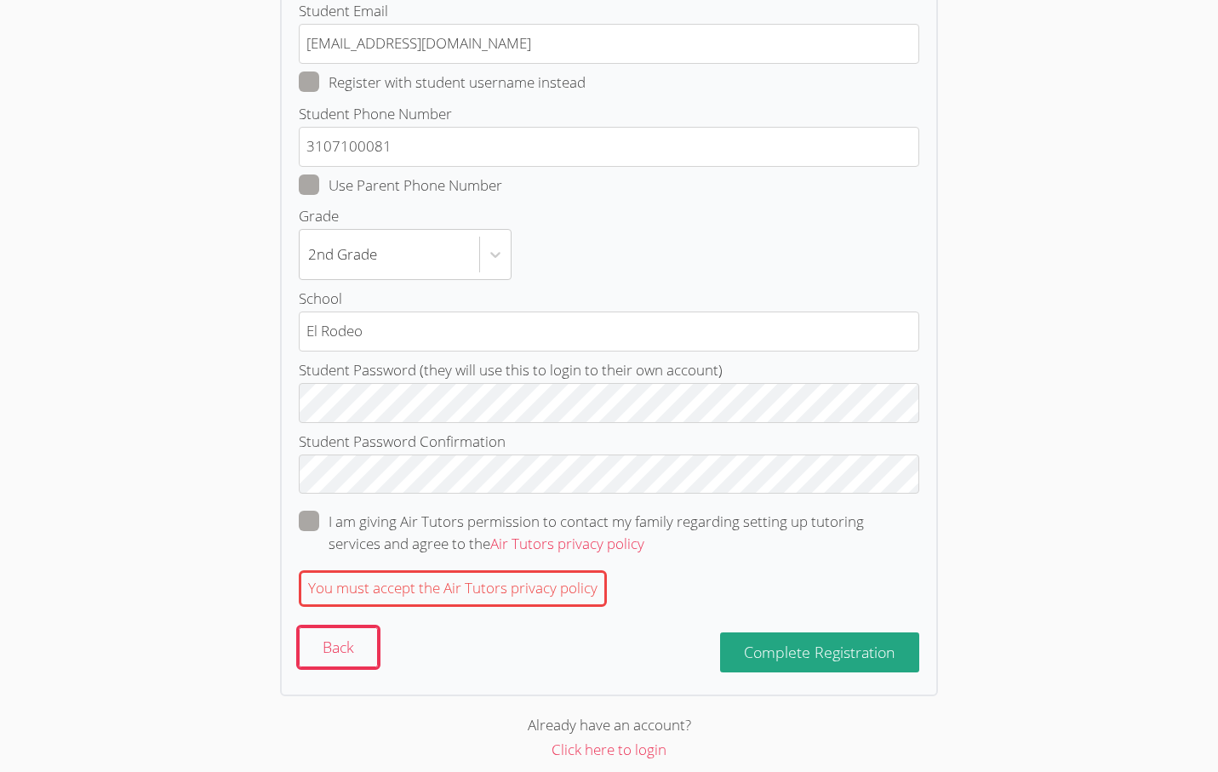
click at [644, 534] on span at bounding box center [644, 544] width 0 height 20
click at [644, 513] on input "I am giving Air Tutors permission to contact my family regarding setting up tut…" at bounding box center [651, 518] width 14 height 14
checkbox input "true"
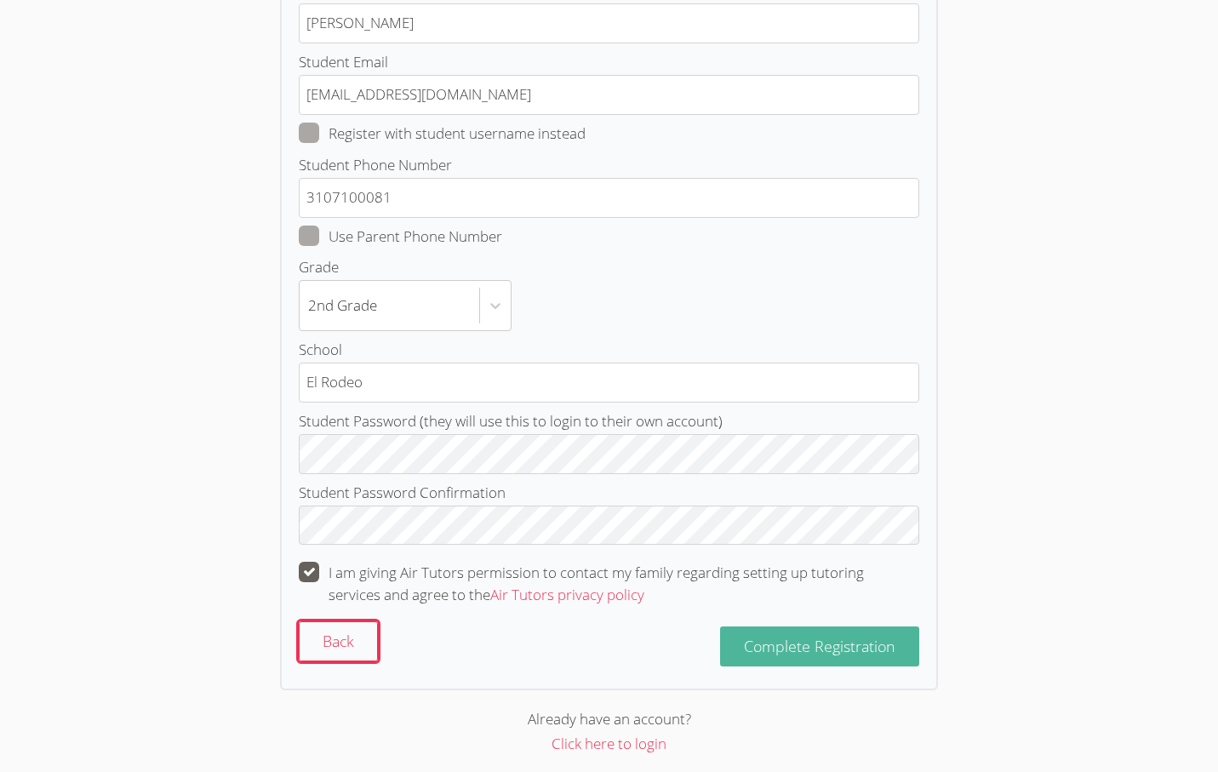
click at [822, 639] on span "Complete Registration" at bounding box center [820, 646] width 152 height 20
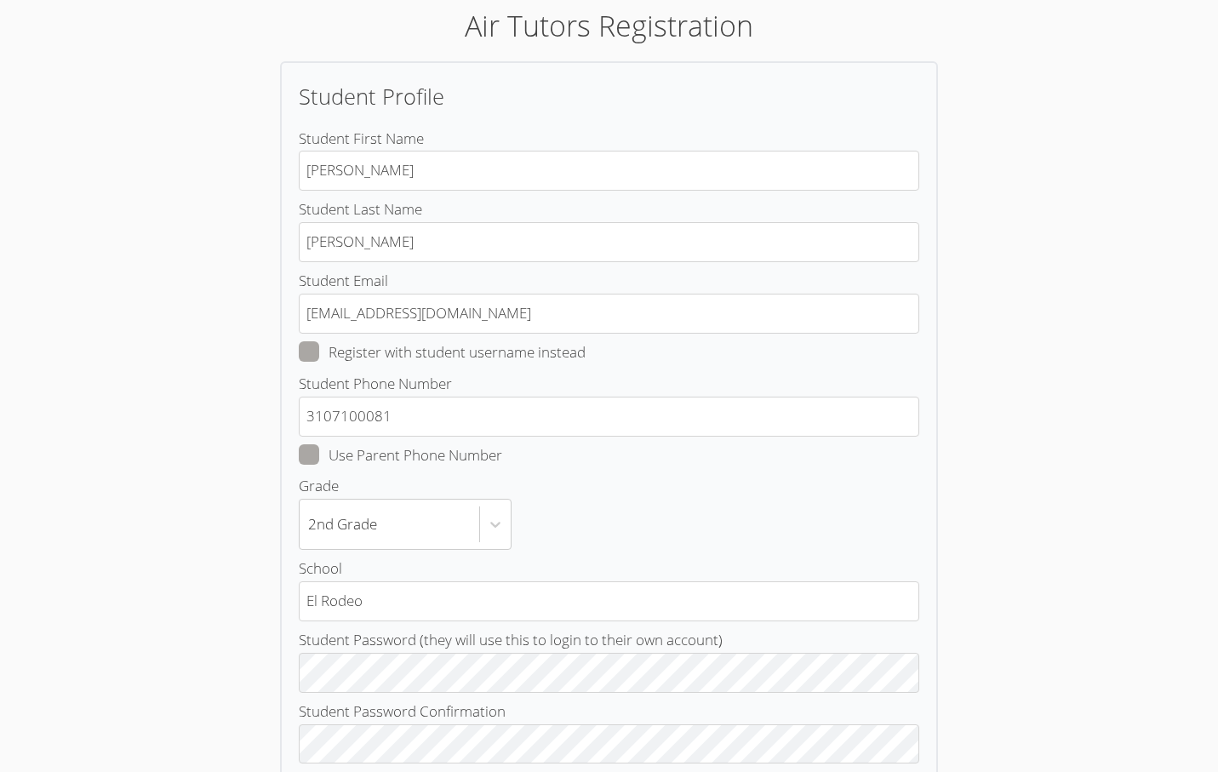
scroll to position [70, 0]
click at [586, 344] on span at bounding box center [586, 353] width 0 height 20
click at [586, 344] on input "Register with student username instead" at bounding box center [593, 349] width 14 height 14
checkbox input "true"
click at [303, 438] on form "Student First Name eleanor Student Last Name hakakian Student Username Register…" at bounding box center [609, 573] width 621 height 891
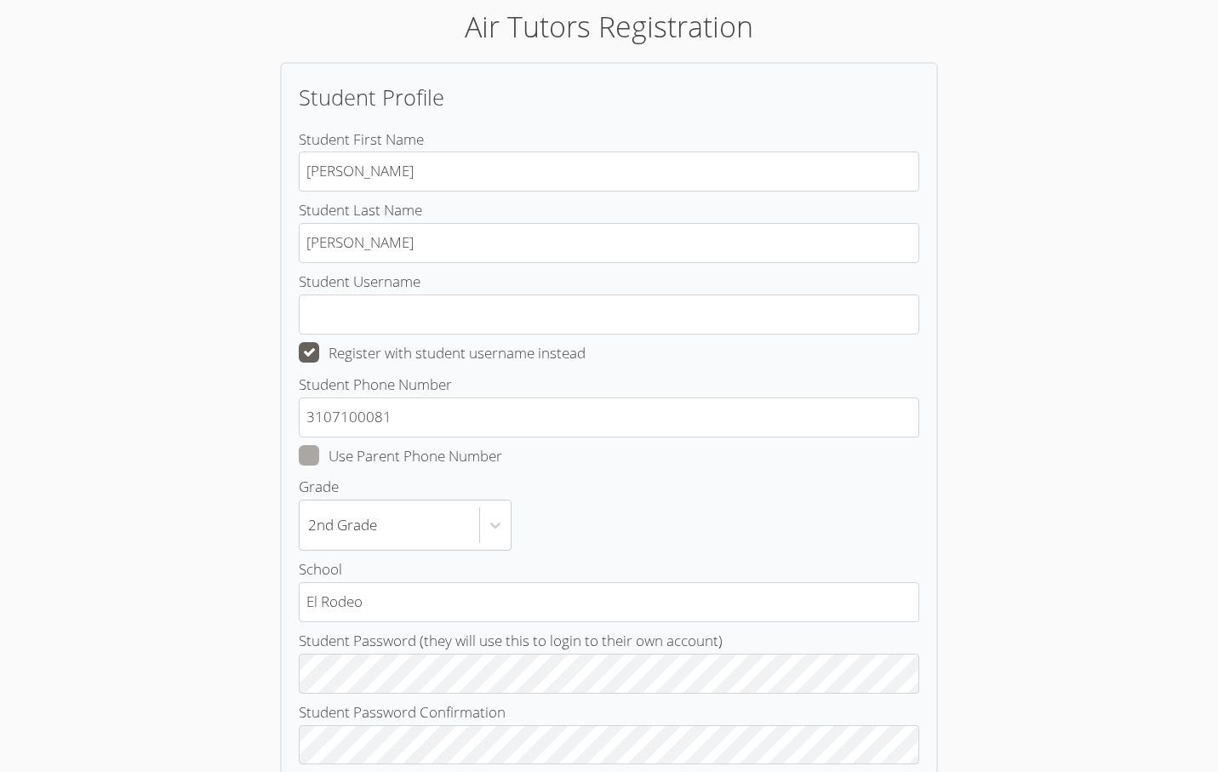
click at [303, 465] on form "Student First Name eleanor Student Last Name hakakian Student Username Register…" at bounding box center [609, 573] width 621 height 891
click at [502, 461] on span at bounding box center [502, 456] width 0 height 20
click at [502, 460] on input "Use Parent Phone Number" at bounding box center [509, 452] width 14 height 14
checkbox input "true"
type input "3108772351"
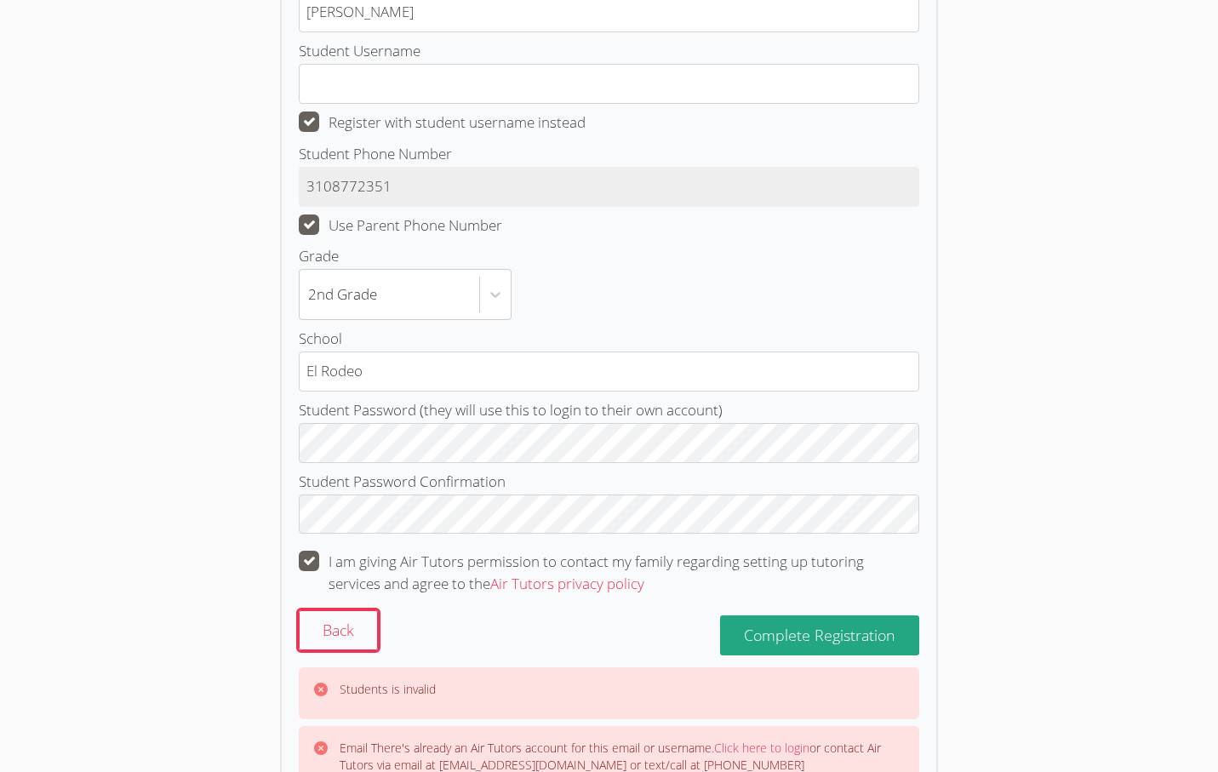
scroll to position [314, 0]
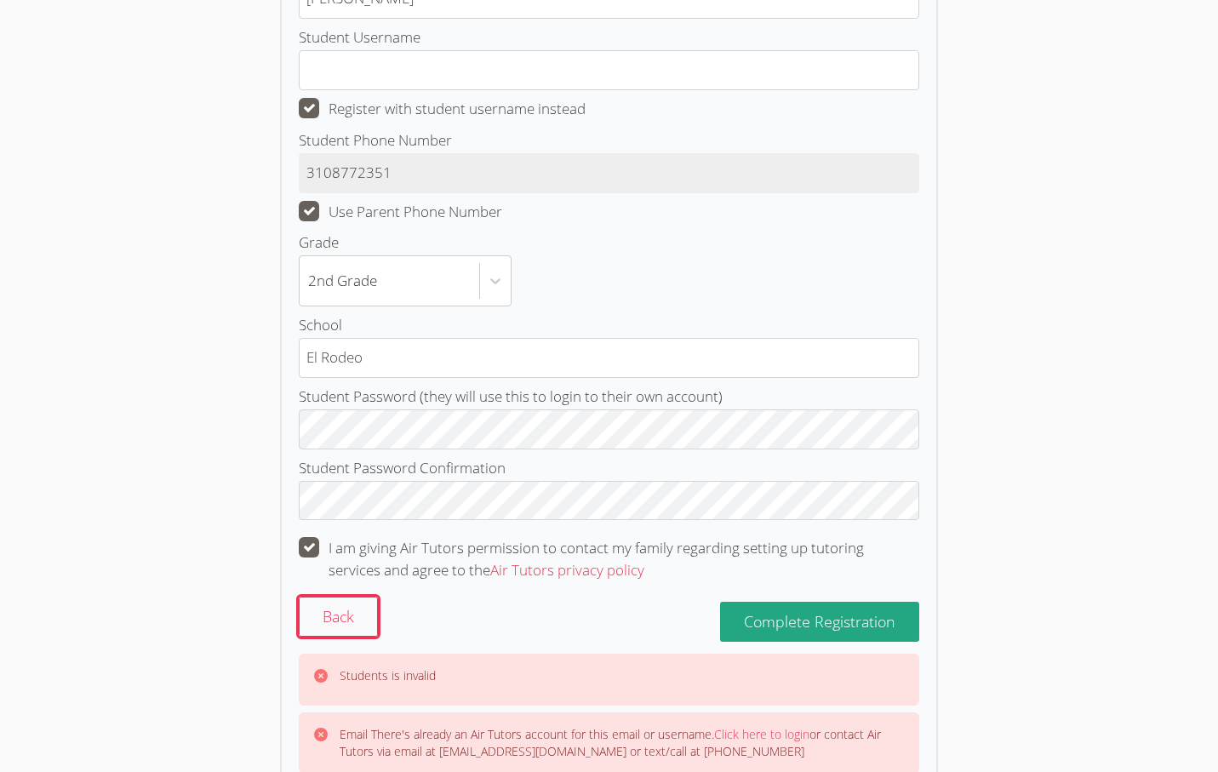
click at [805, 638] on div "Back Complete Registration" at bounding box center [609, 622] width 621 height 50
click at [805, 611] on span "Complete Registration" at bounding box center [820, 621] width 152 height 20
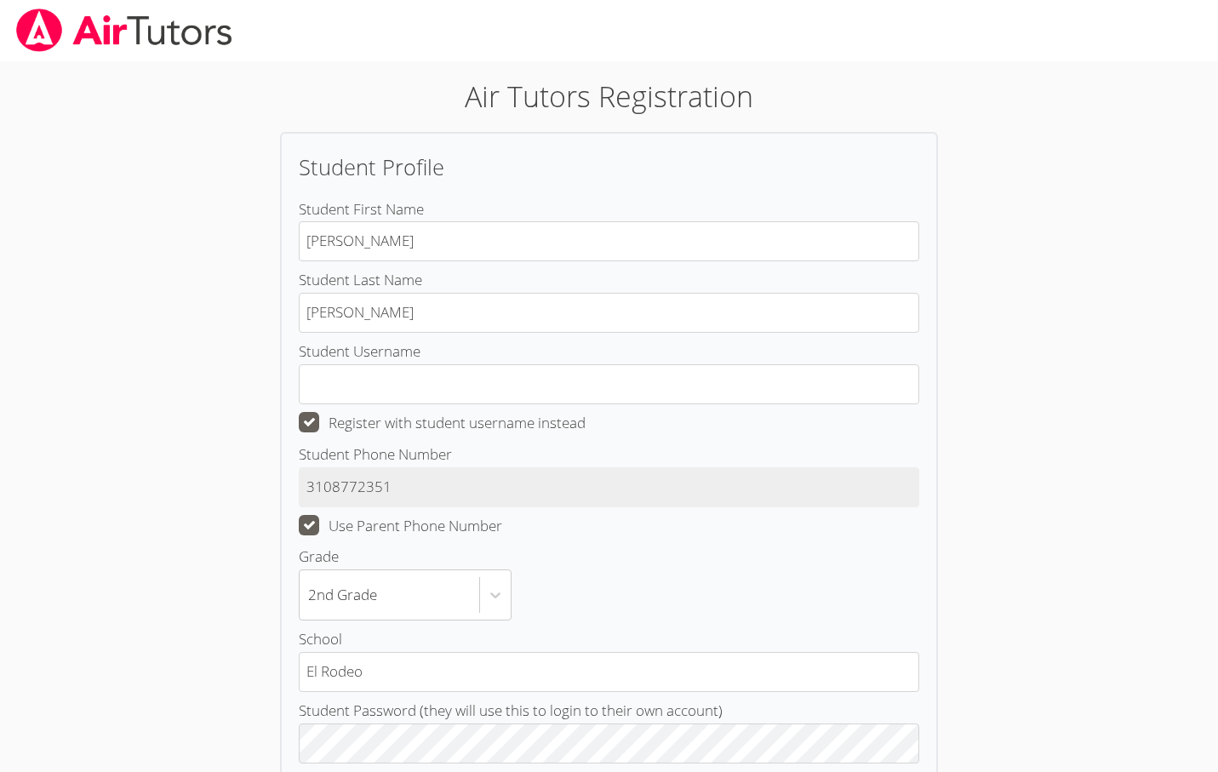
scroll to position [0, 0]
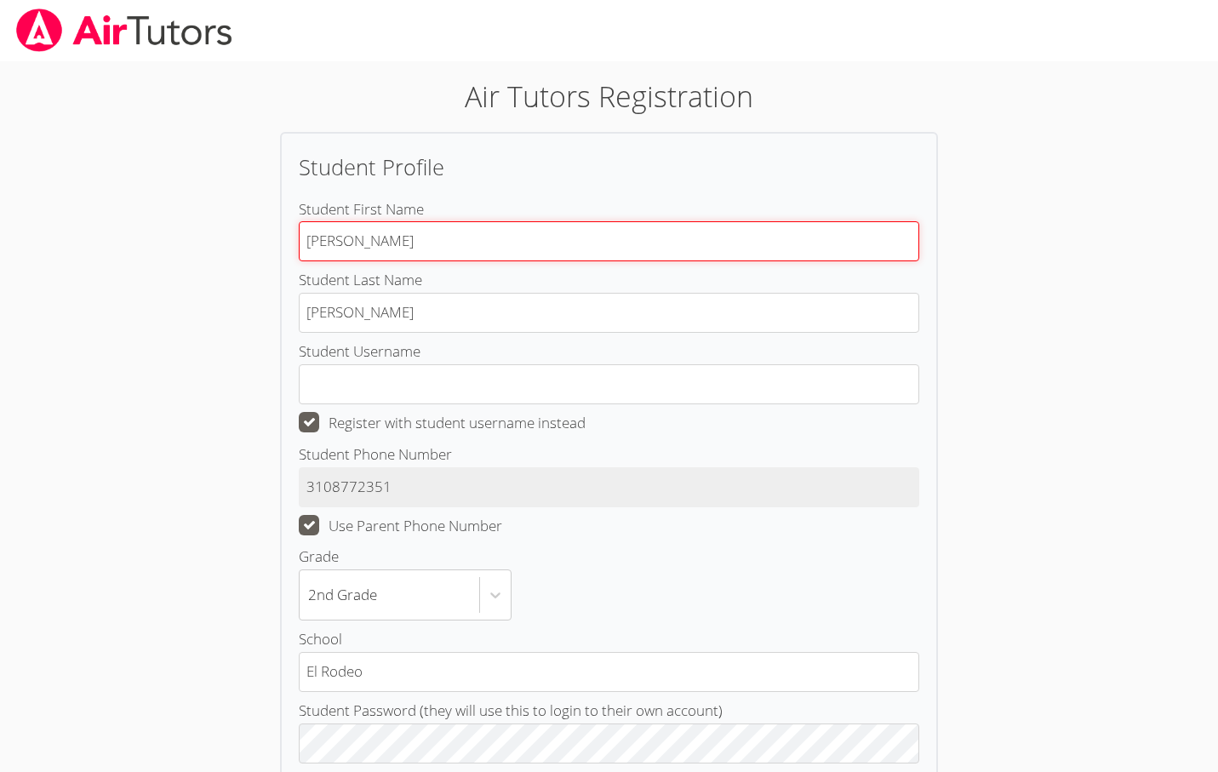
click at [317, 239] on input "eleanor" at bounding box center [609, 241] width 621 height 40
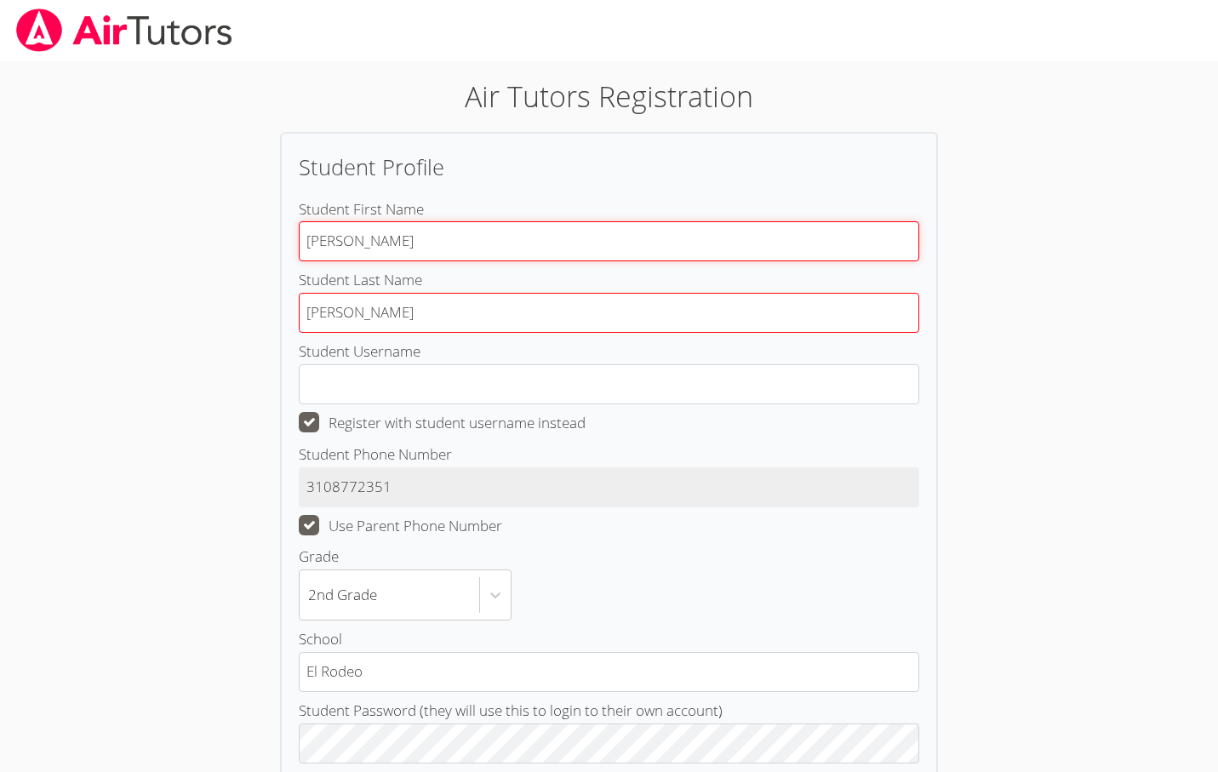
type input "Eleanor"
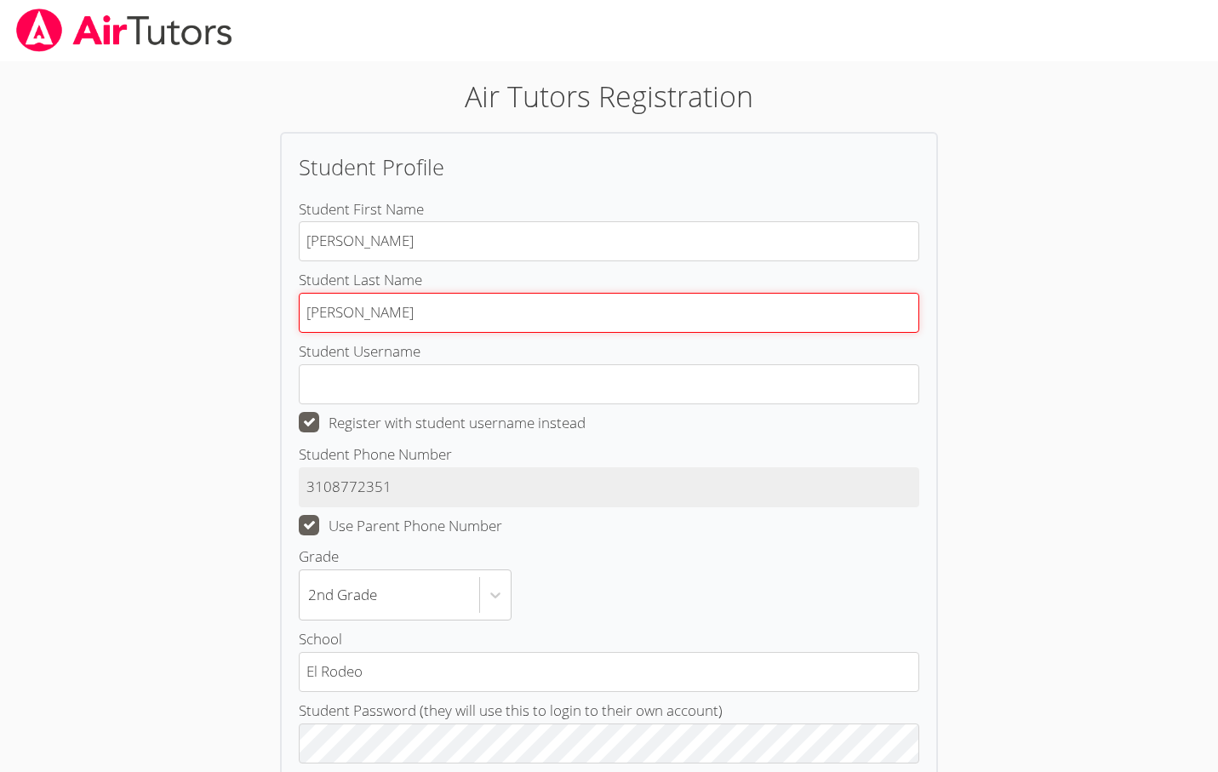
click at [313, 310] on input "hakakian" at bounding box center [609, 313] width 621 height 40
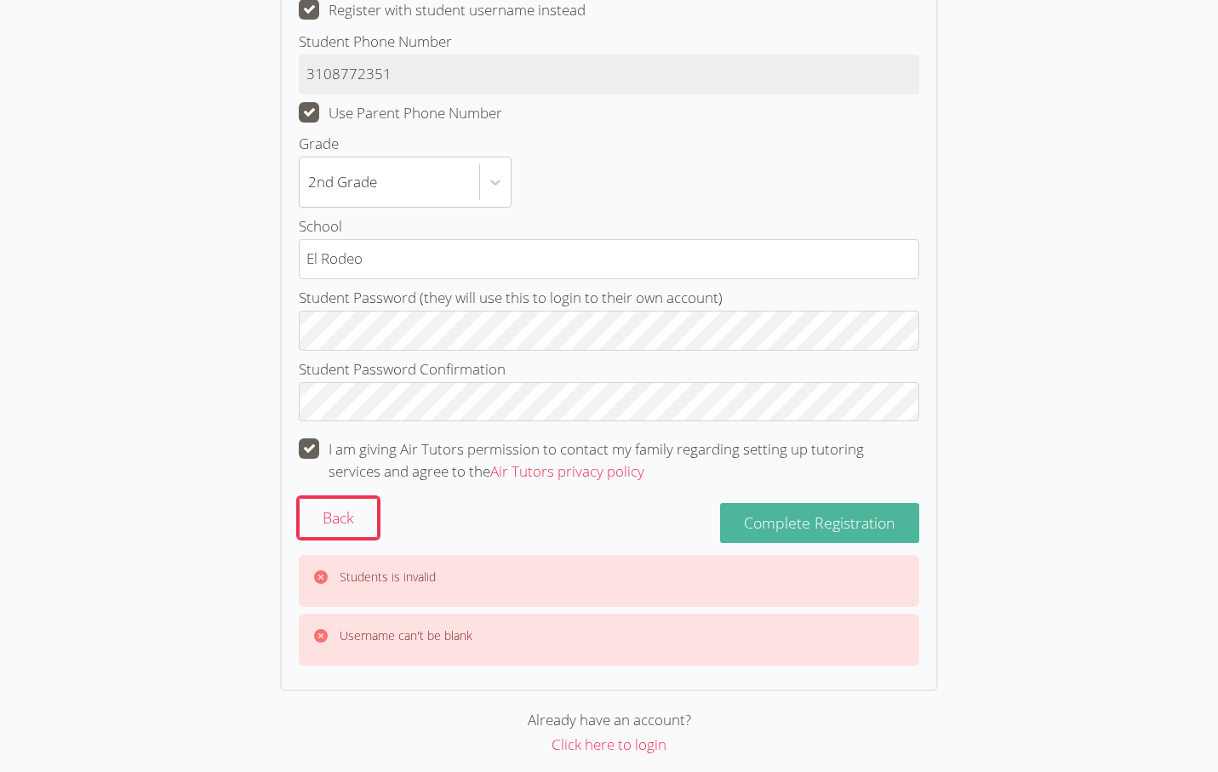
scroll to position [412, 0]
type input "h=Hakakian"
click at [826, 513] on span "Complete Registration" at bounding box center [820, 523] width 152 height 20
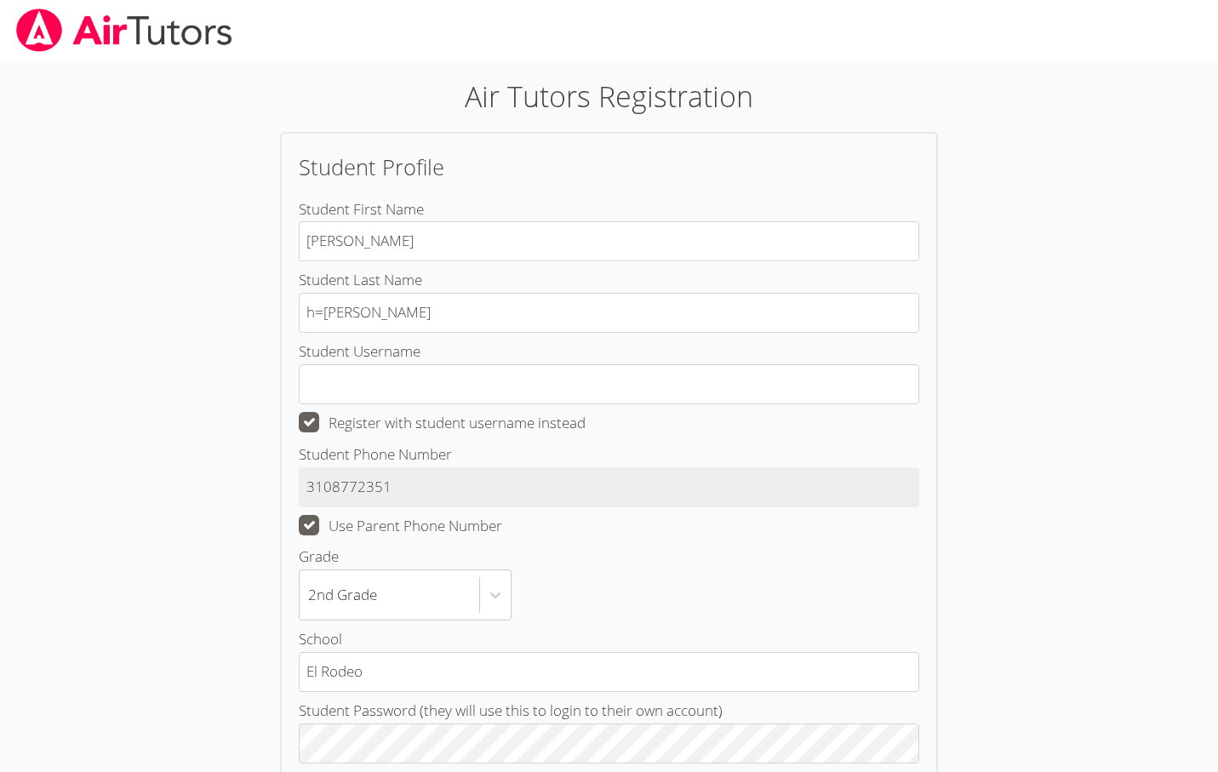
scroll to position [0, 0]
click at [418, 524] on label "Use Parent Phone Number" at bounding box center [400, 526] width 203 height 22
click at [502, 524] on input "Use Parent Phone Number" at bounding box center [509, 522] width 14 height 14
checkbox input "false"
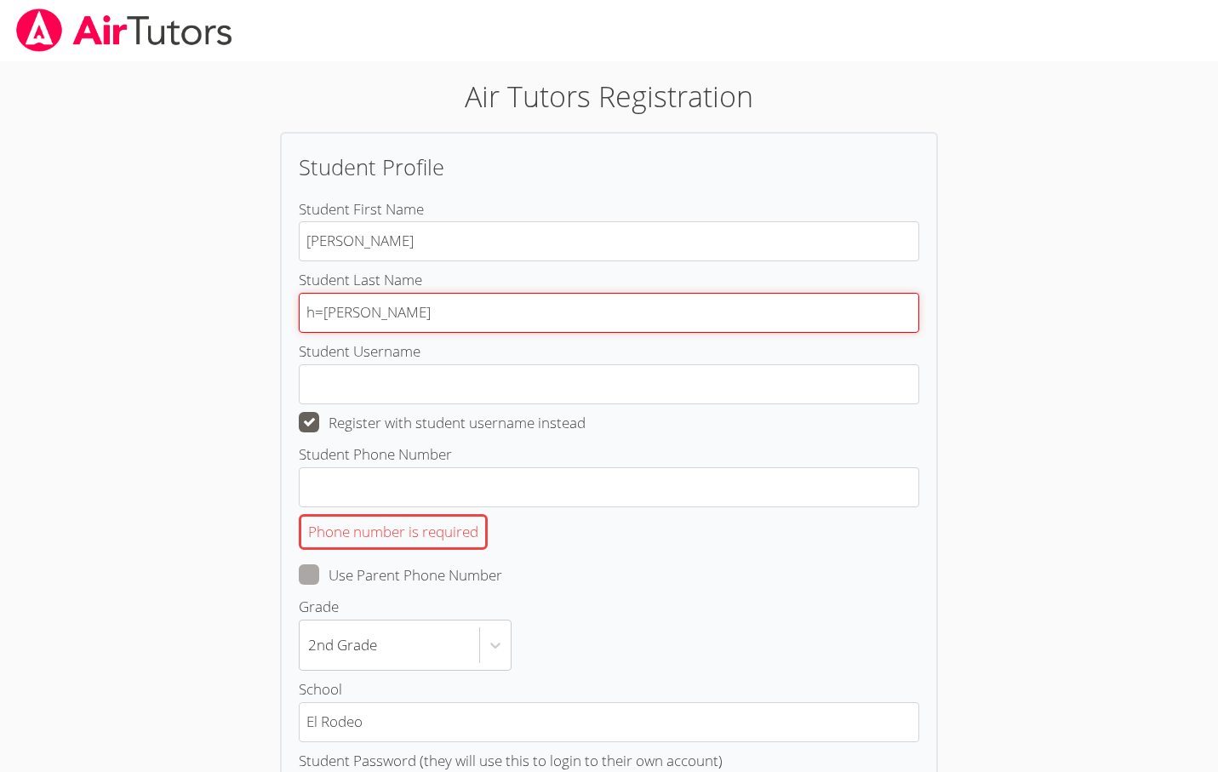
drag, startPoint x: 324, startPoint y: 312, endPoint x: 278, endPoint y: 312, distance: 46.0
click at [283, 312] on div "Student Profile Student First Name Eleanor Student Last Name h=Hakakian Student…" at bounding box center [609, 643] width 658 height 1022
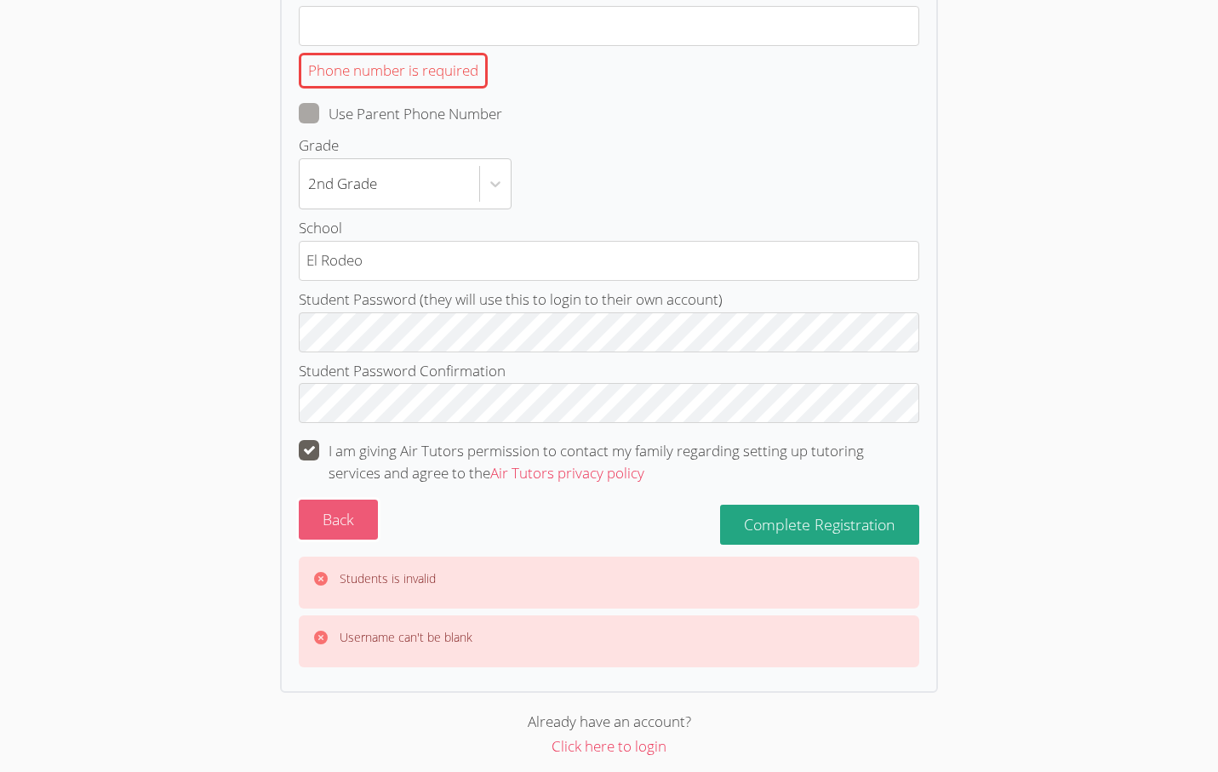
type input "Hakakian"
click at [334, 508] on button "Back" at bounding box center [338, 520] width 79 height 40
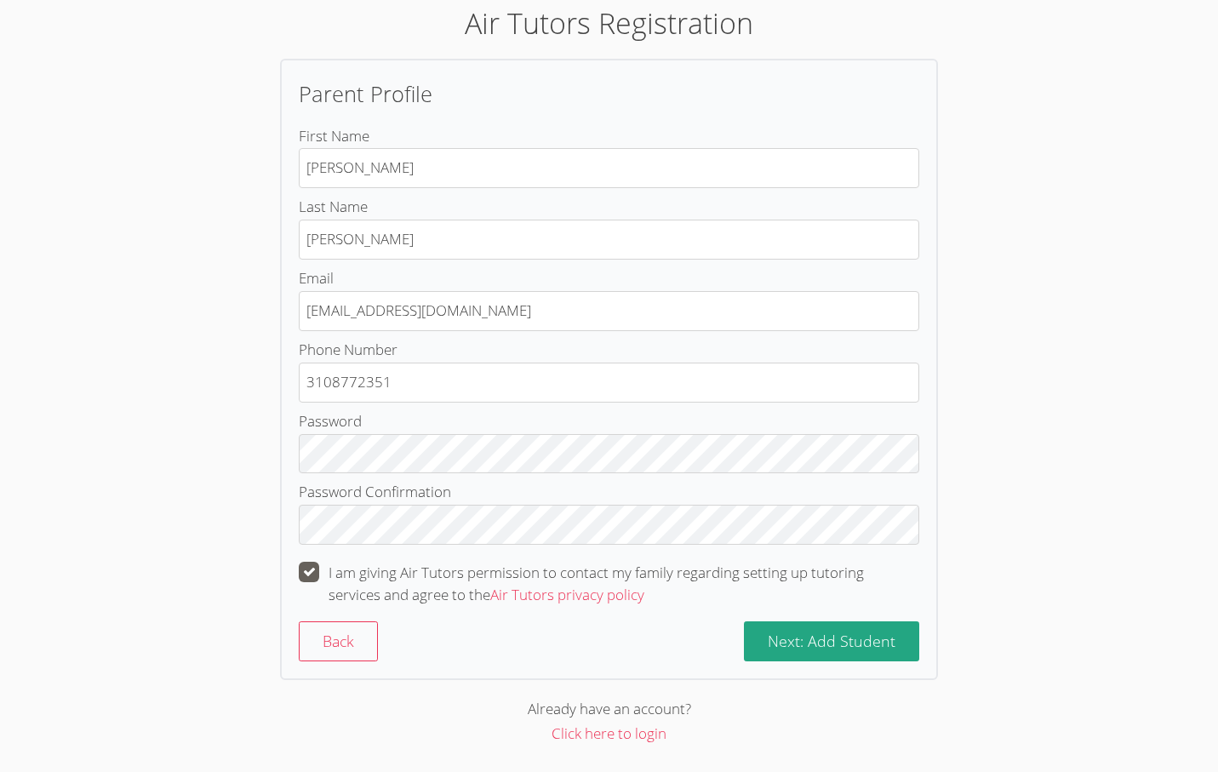
scroll to position [66, 0]
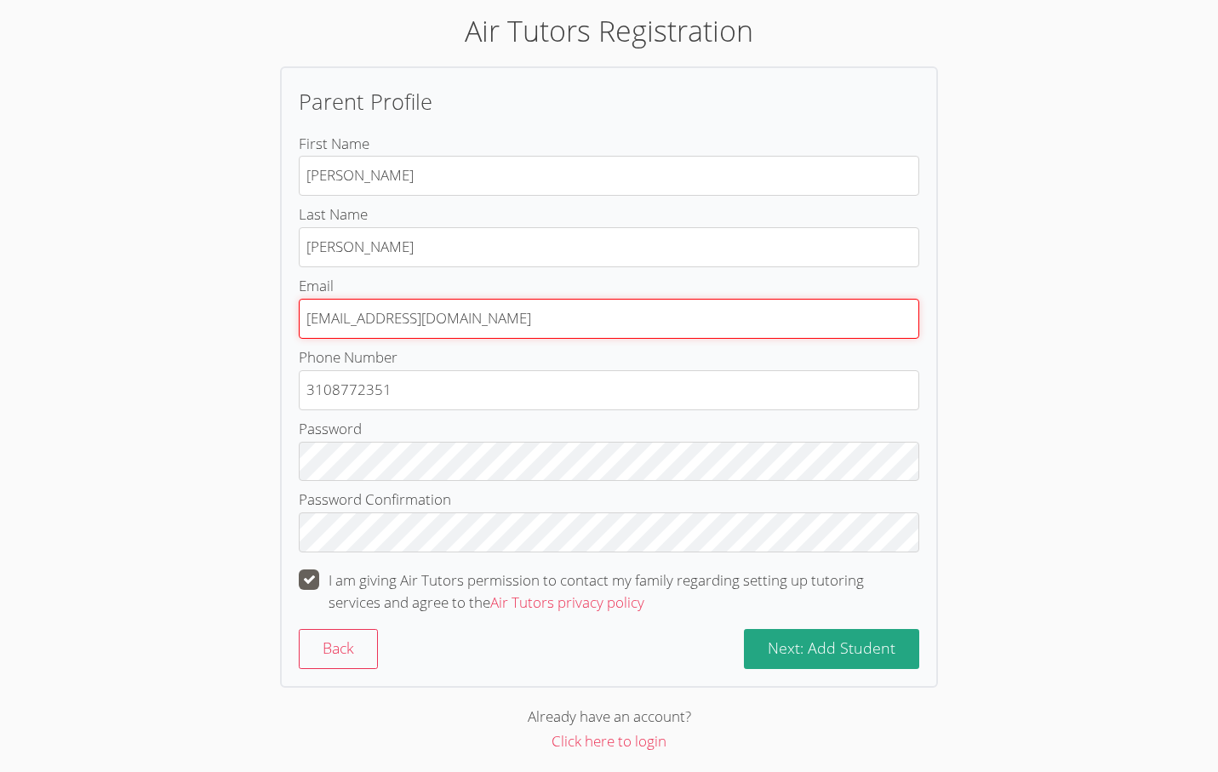
drag, startPoint x: 483, startPoint y: 326, endPoint x: 211, endPoint y: 328, distance: 271.6
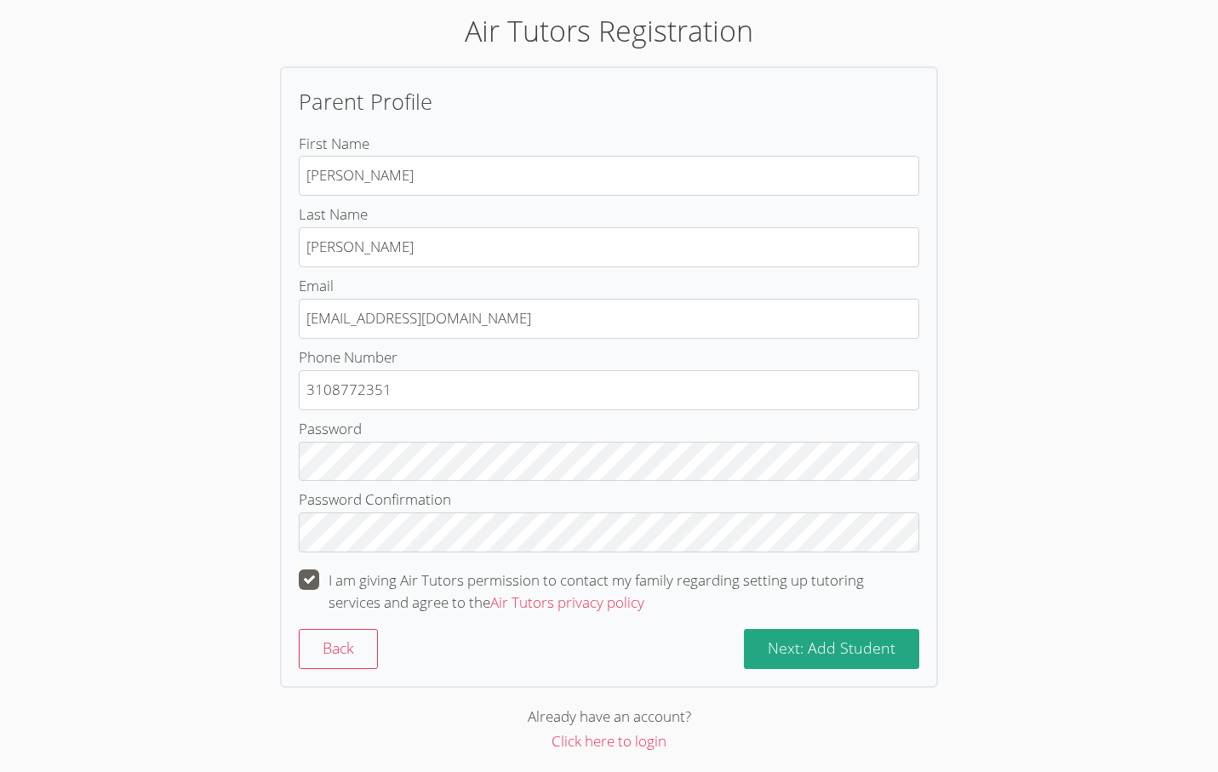
click at [501, 279] on label "Email leehebh@gmail.com" at bounding box center [609, 306] width 621 height 65
click at [501, 299] on input "leehebh@gmail.com" at bounding box center [609, 319] width 621 height 40
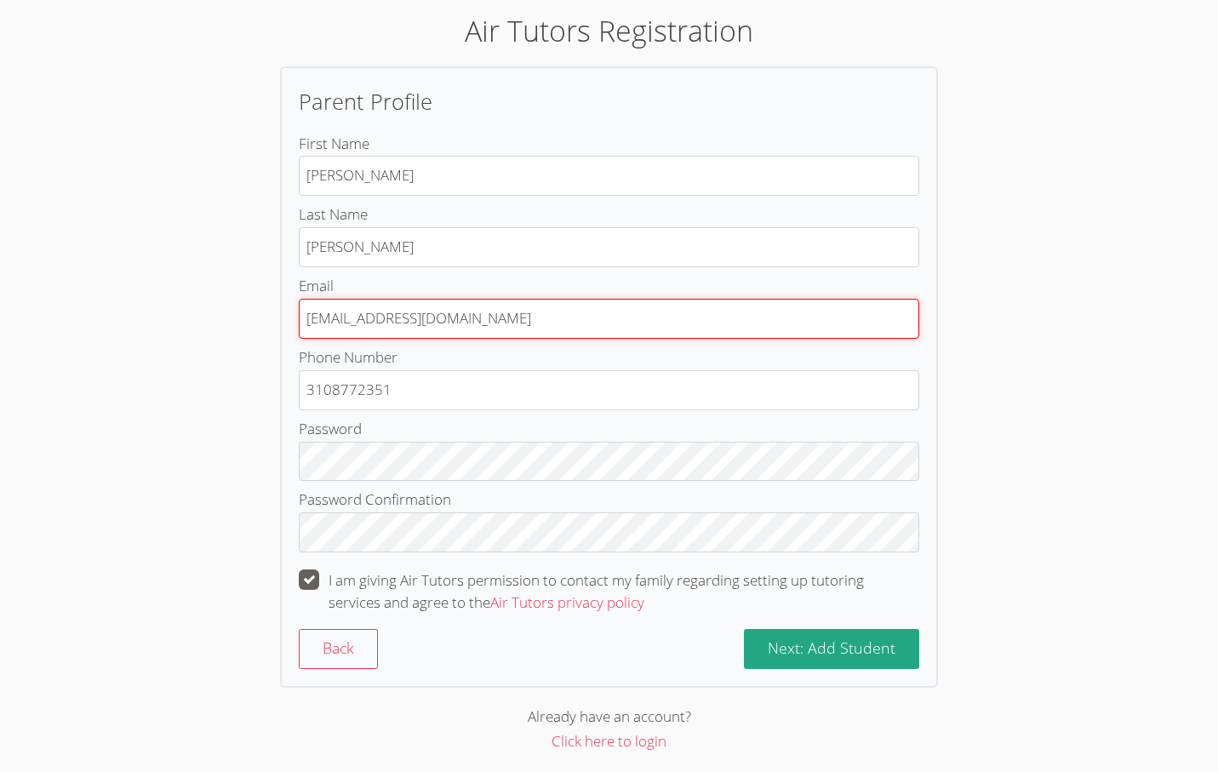
paste input "ehakakian@bhusd"
type input "ehakakian@bhusd.com"
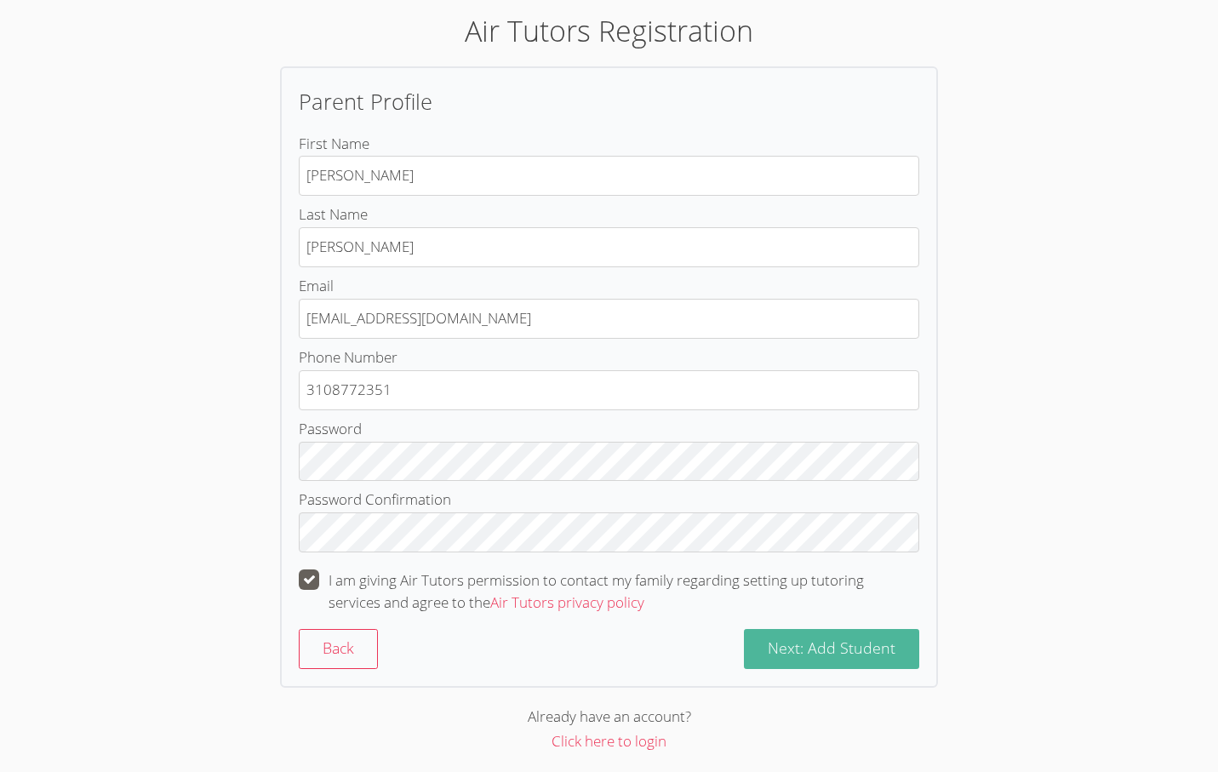
click at [793, 640] on span "Next: Add Student" at bounding box center [832, 648] width 128 height 20
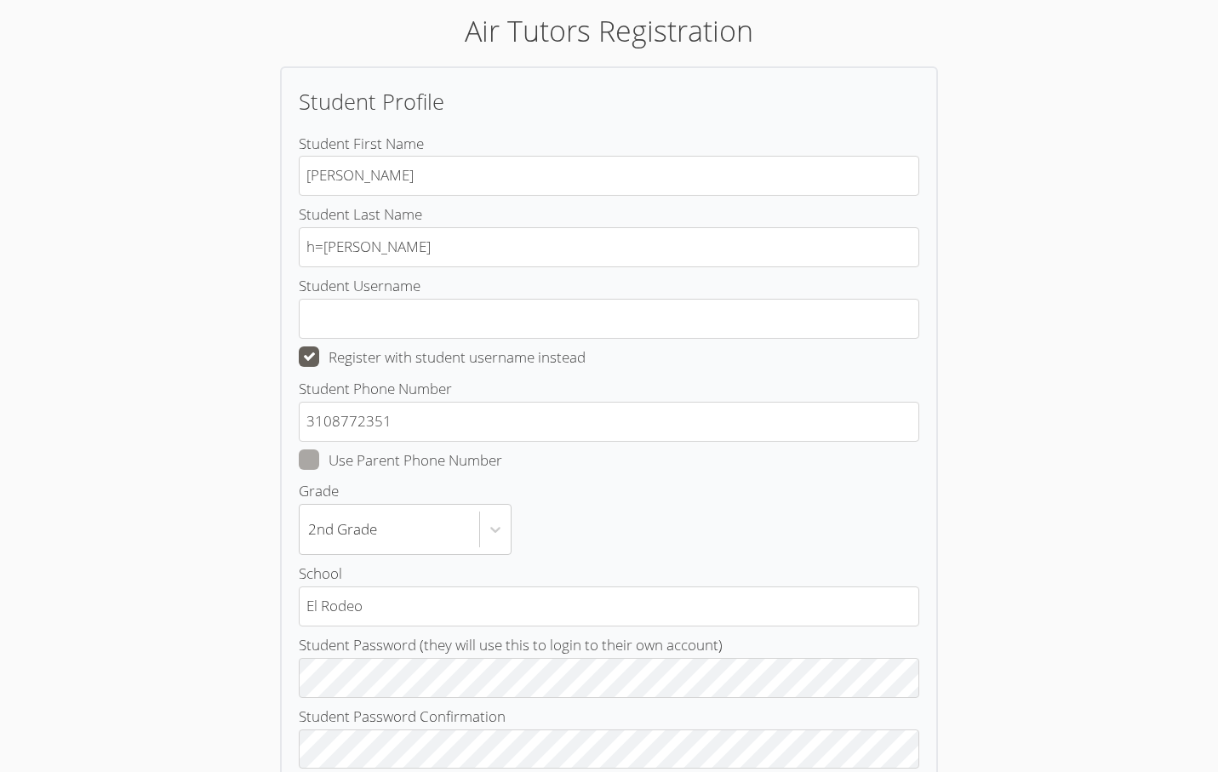
click at [502, 450] on span at bounding box center [502, 460] width 0 height 20
click at [502, 450] on input "Use Parent Phone Number" at bounding box center [509, 457] width 14 height 14
checkbox input "true"
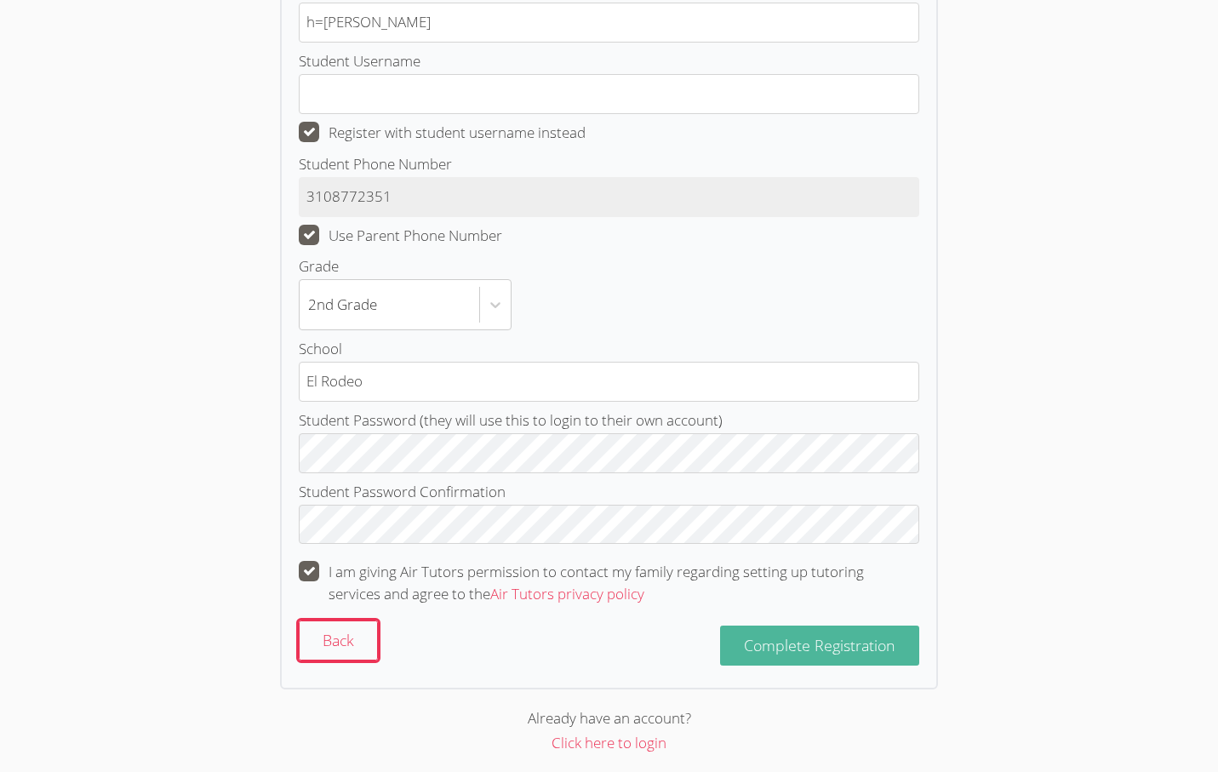
scroll to position [289, 0]
click at [759, 636] on span "Complete Registration" at bounding box center [820, 646] width 152 height 20
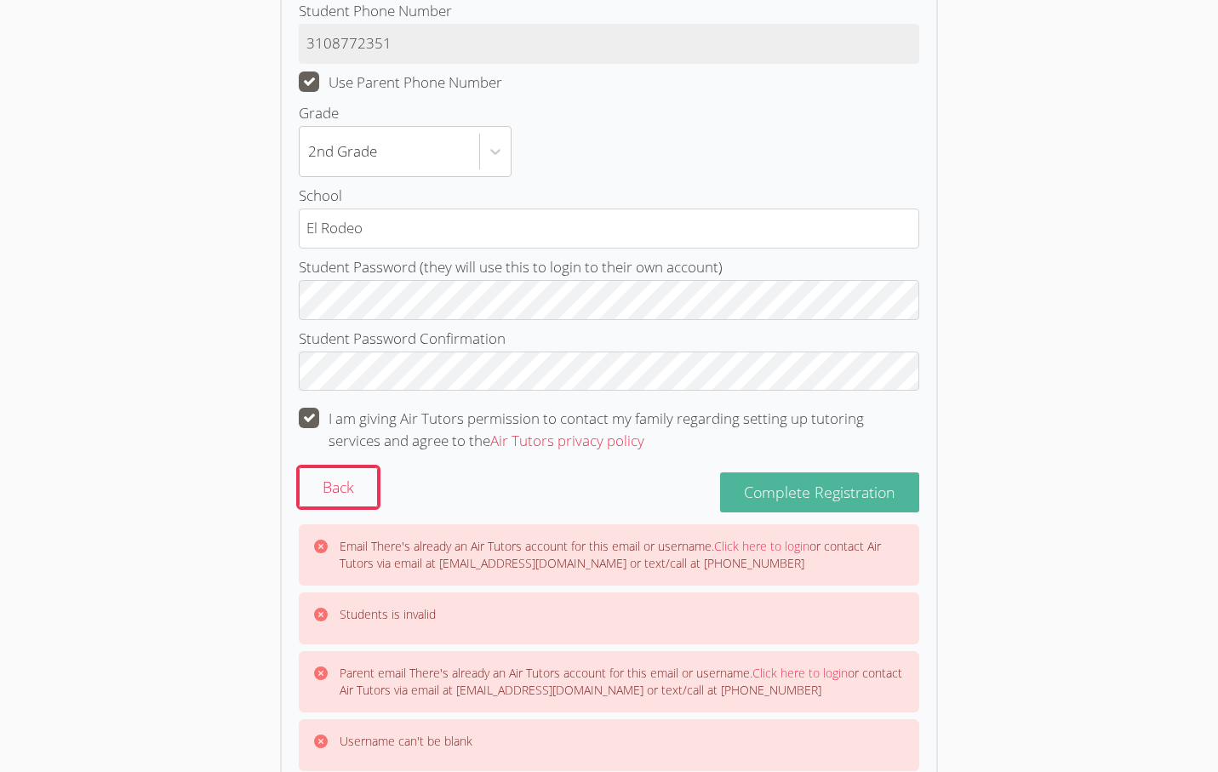
scroll to position [530, 0]
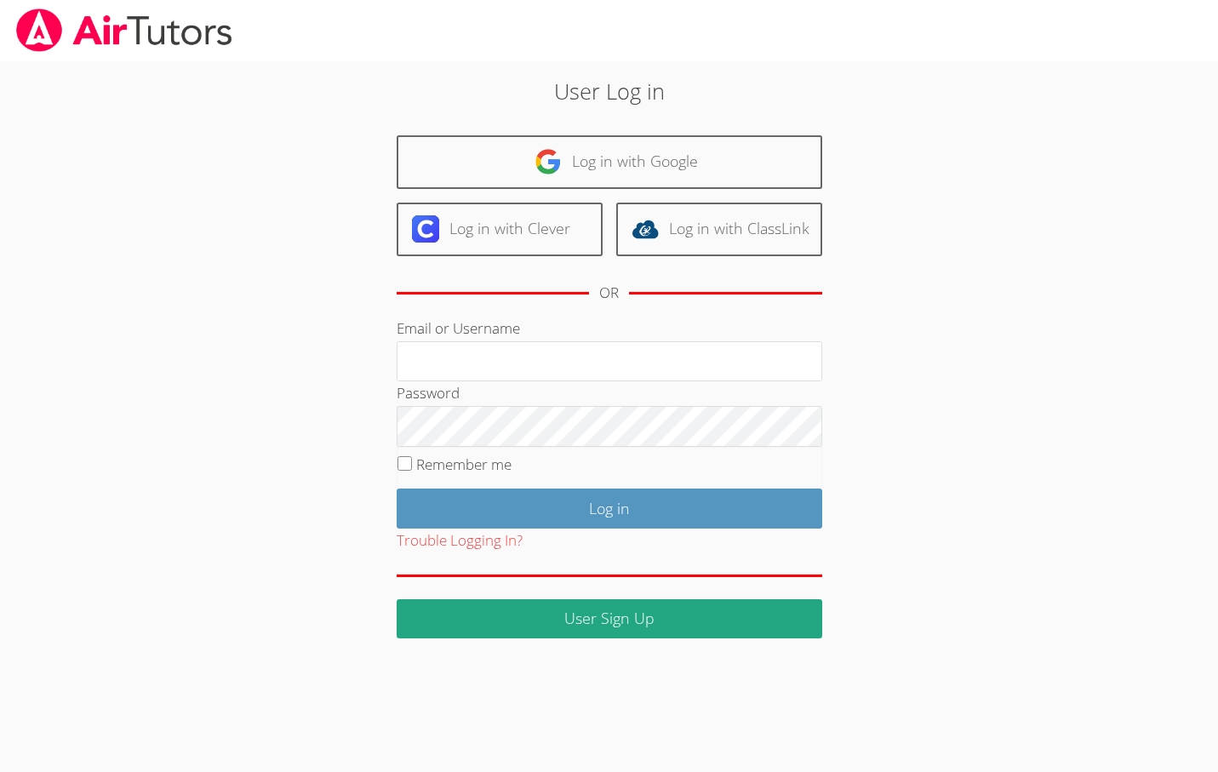
click at [310, 375] on div "User Log in Log in with Google Log in with Clever Log in with ClassLink OR Emai…" at bounding box center [609, 357] width 658 height 564
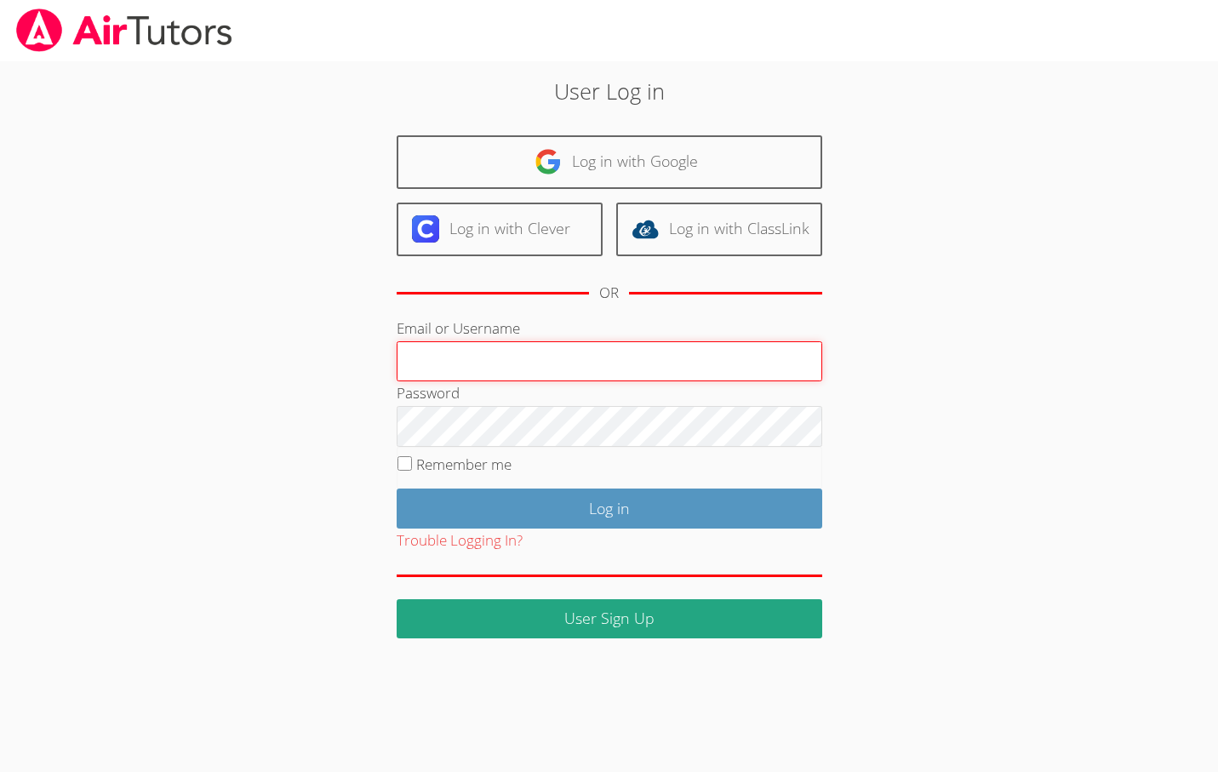
click at [604, 352] on input "Email or Username" at bounding box center [610, 361] width 426 height 41
paste input "[EMAIL_ADDRESS][DOMAIN_NAME]"
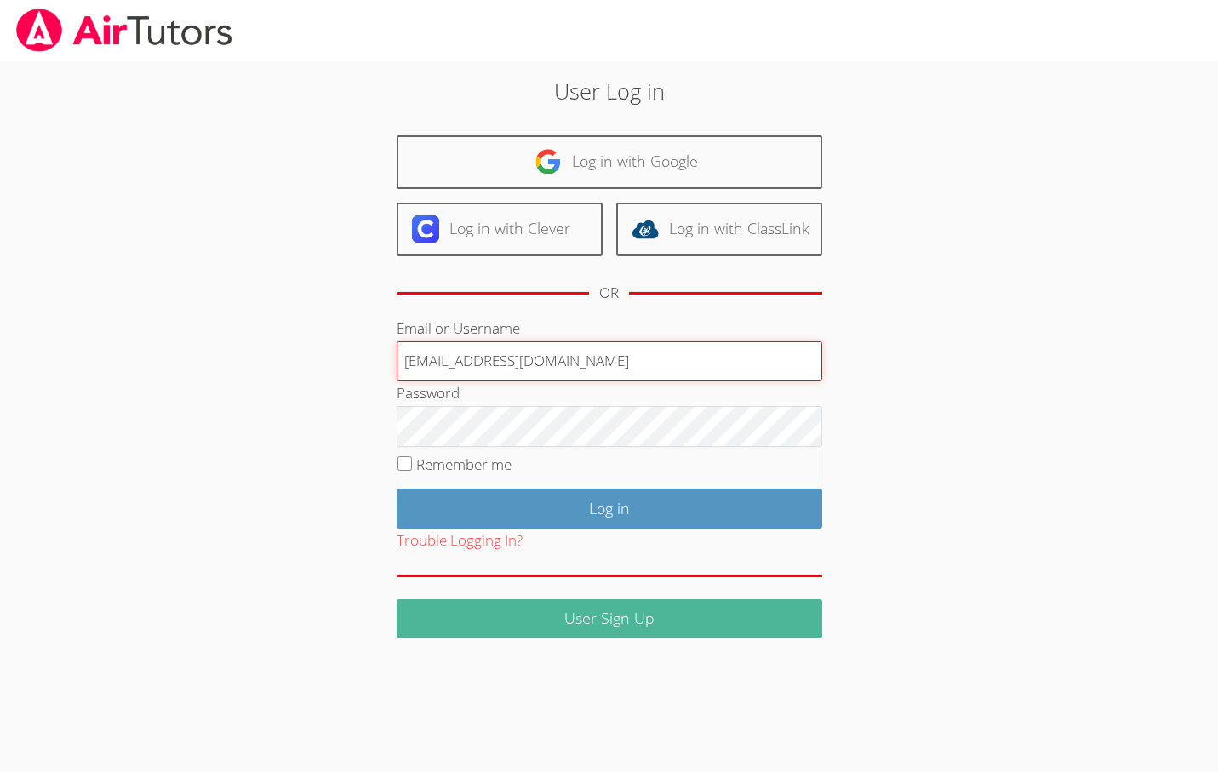
type input "[EMAIL_ADDRESS][DOMAIN_NAME]"
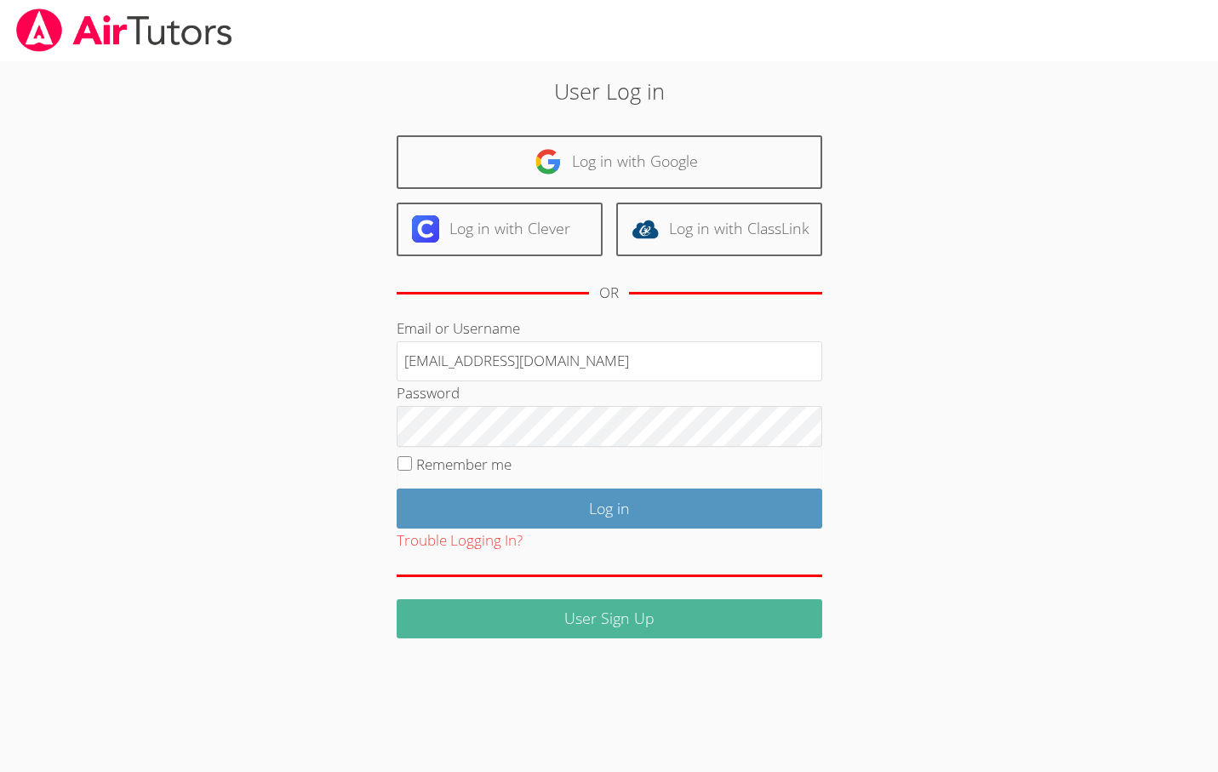
click at [554, 618] on link "User Sign Up" at bounding box center [610, 619] width 426 height 40
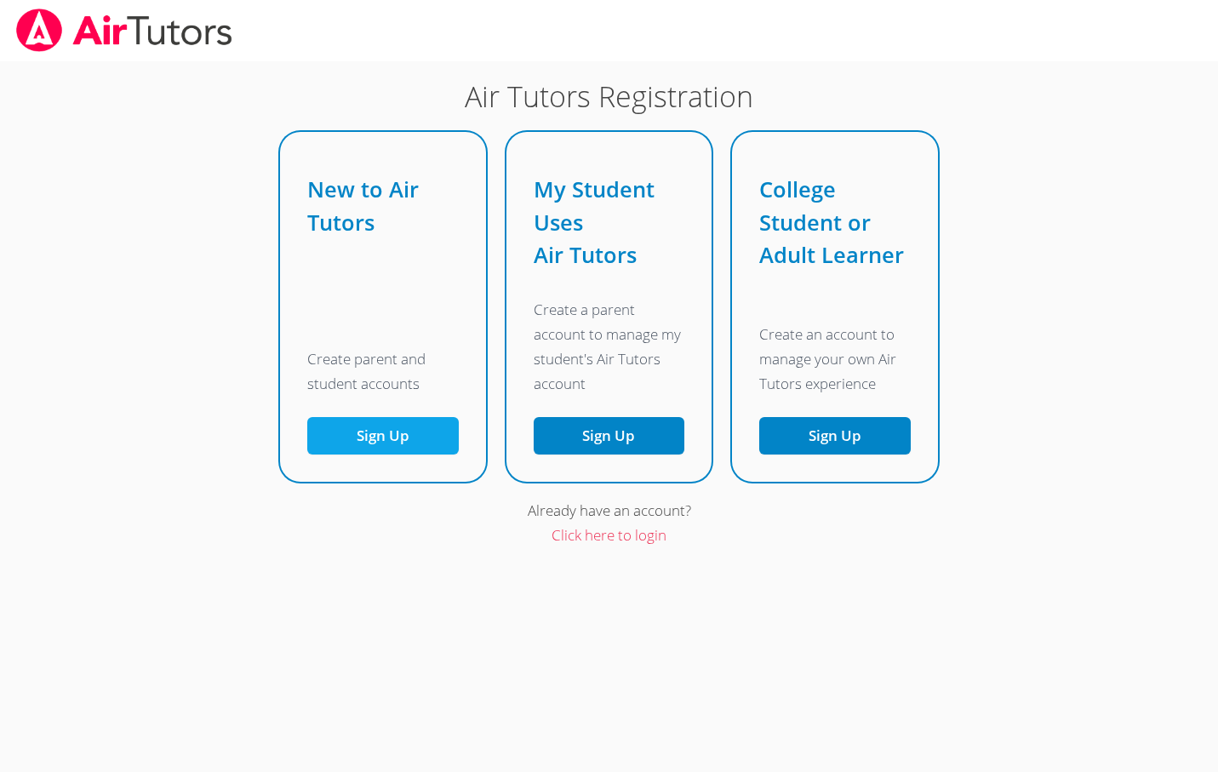
click at [419, 440] on button "Sign Up" at bounding box center [383, 436] width 152 height 38
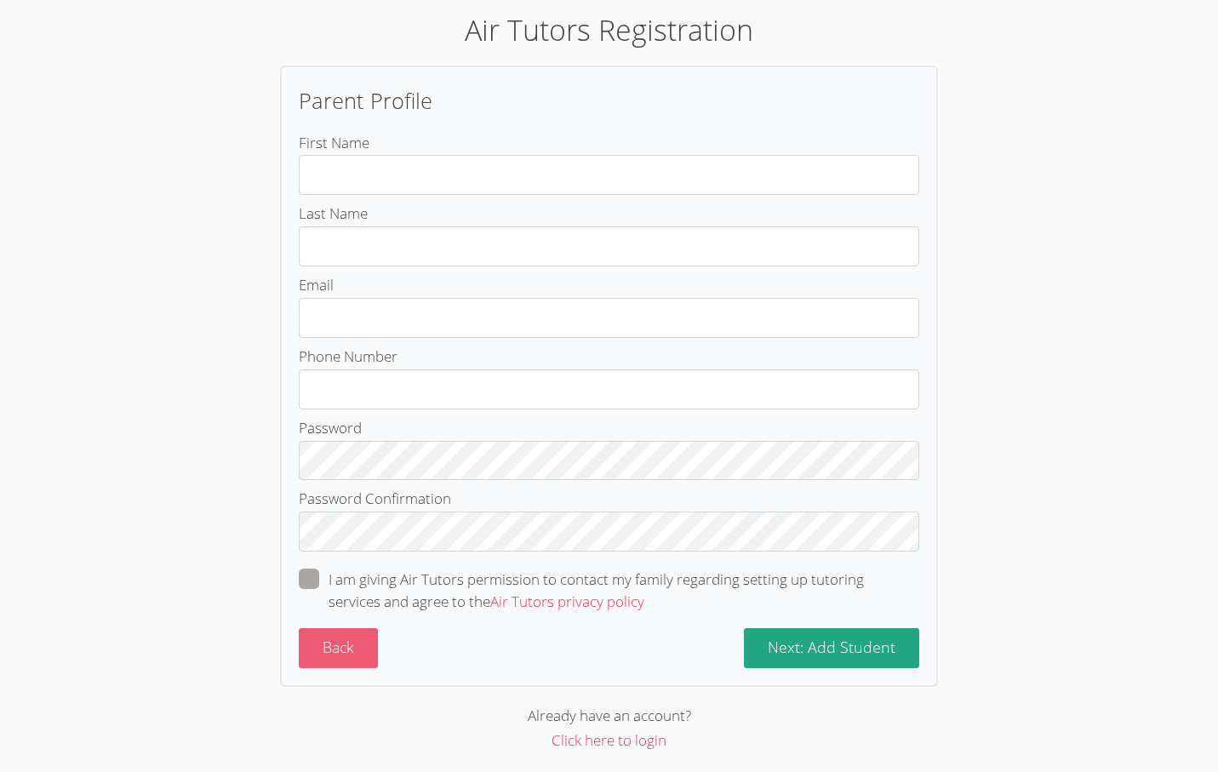
scroll to position [66, 0]
click at [364, 638] on button "Back" at bounding box center [338, 649] width 79 height 40
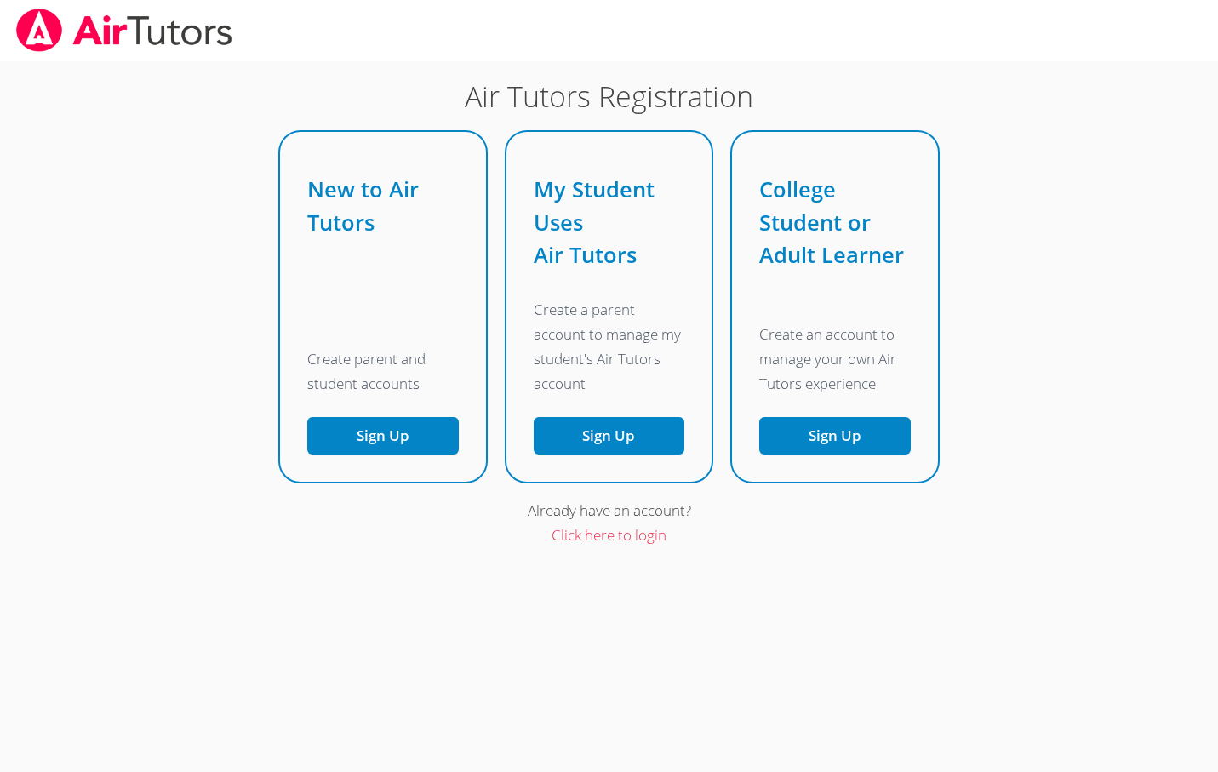
scroll to position [0, 0]
click at [614, 533] on link "Click here to login" at bounding box center [609, 535] width 115 height 20
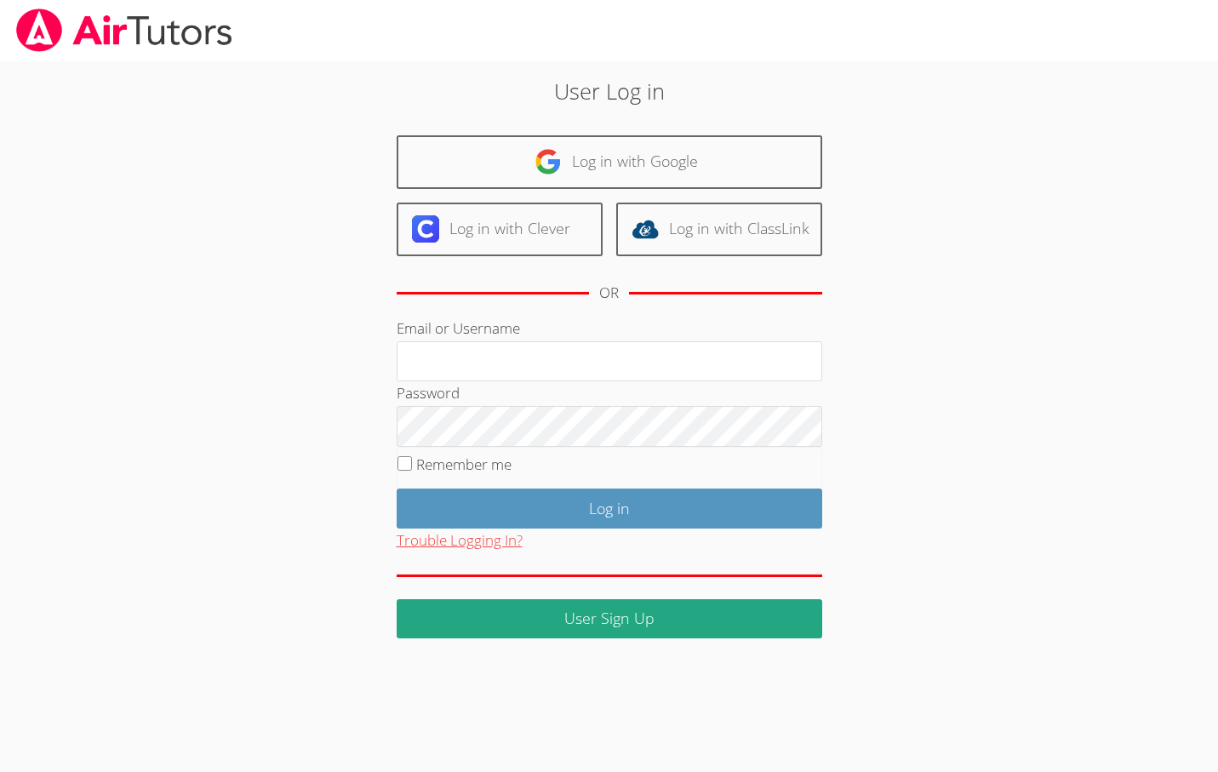
click at [450, 541] on button "Trouble Logging In?" at bounding box center [460, 541] width 126 height 25
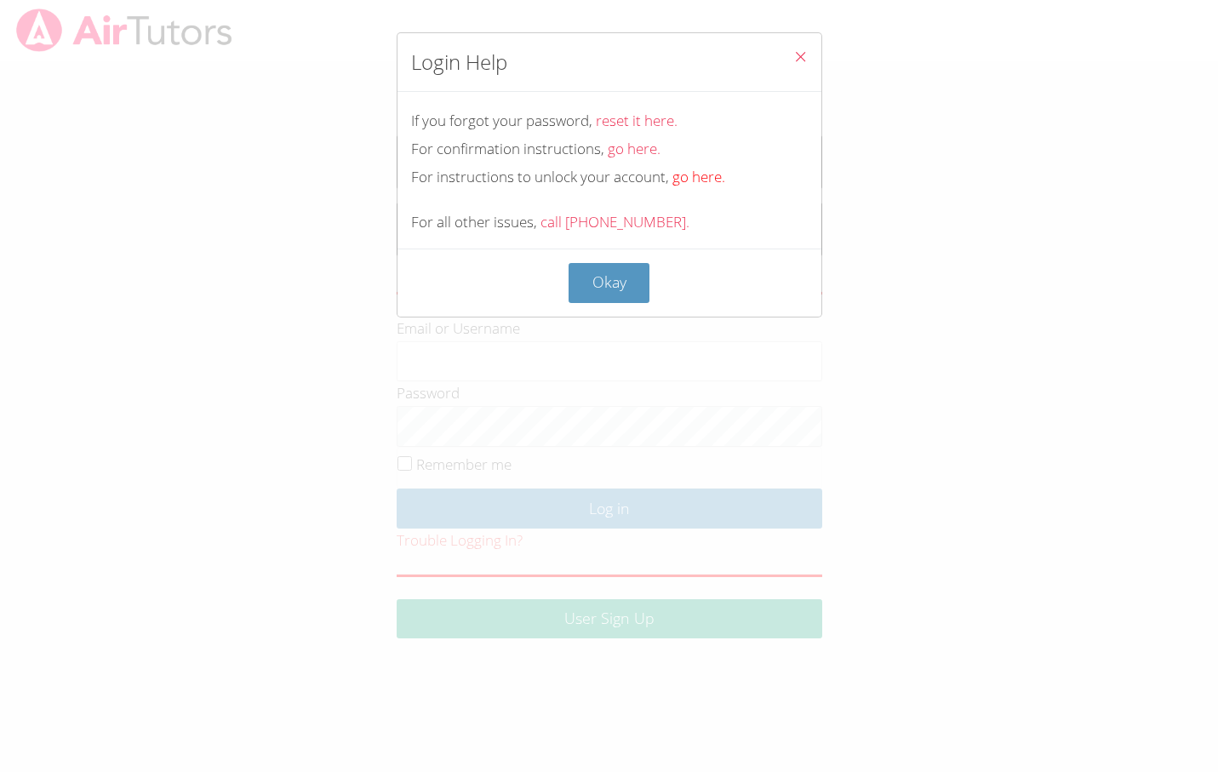
click at [694, 174] on link "go here." at bounding box center [699, 177] width 53 height 20
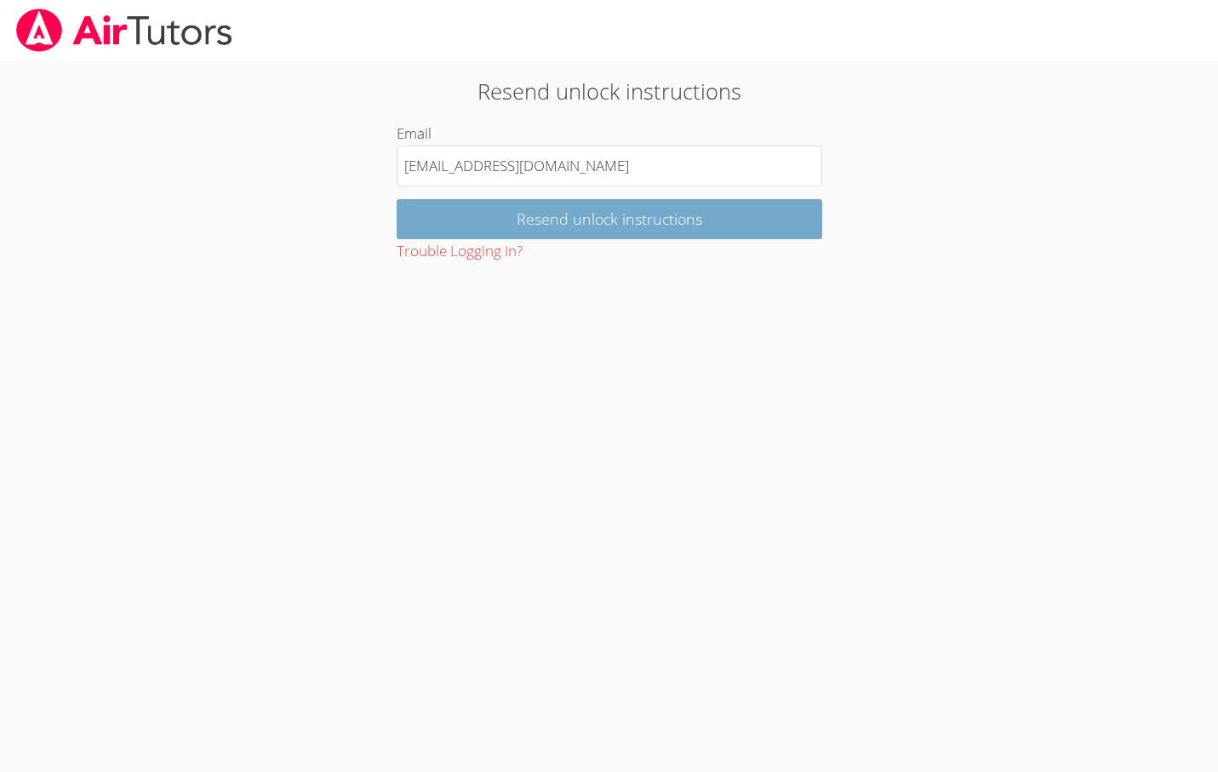
type input "[EMAIL_ADDRESS][DOMAIN_NAME]"
click at [606, 225] on input "Resend unlock instructions" at bounding box center [610, 219] width 426 height 40
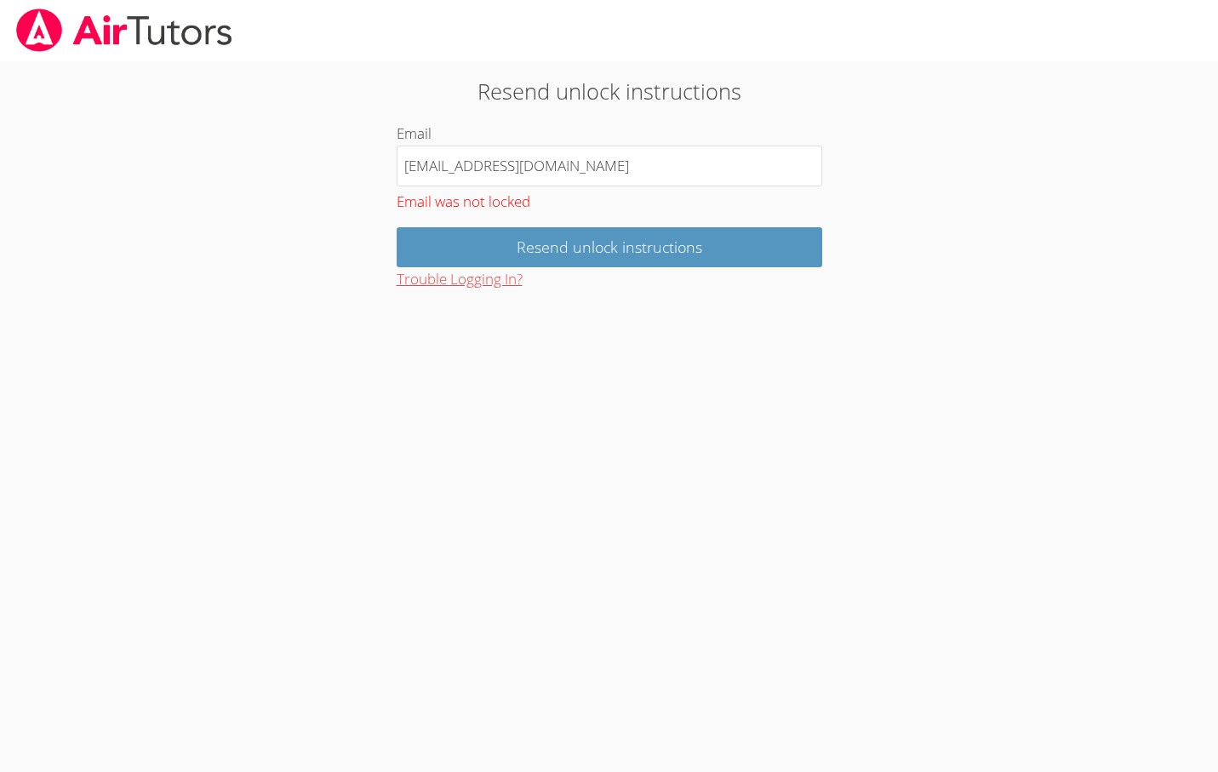
click at [432, 279] on button "Trouble Logging In?" at bounding box center [460, 279] width 126 height 25
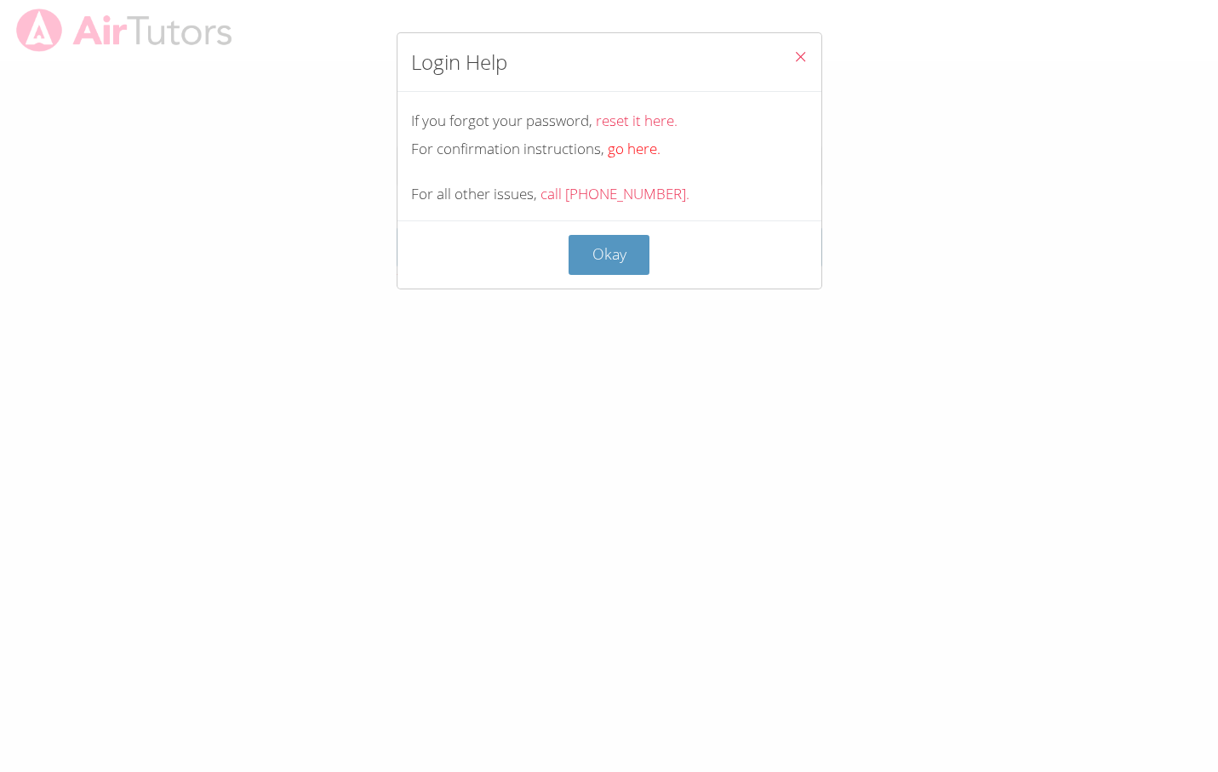
click at [637, 142] on link "go here." at bounding box center [634, 149] width 53 height 20
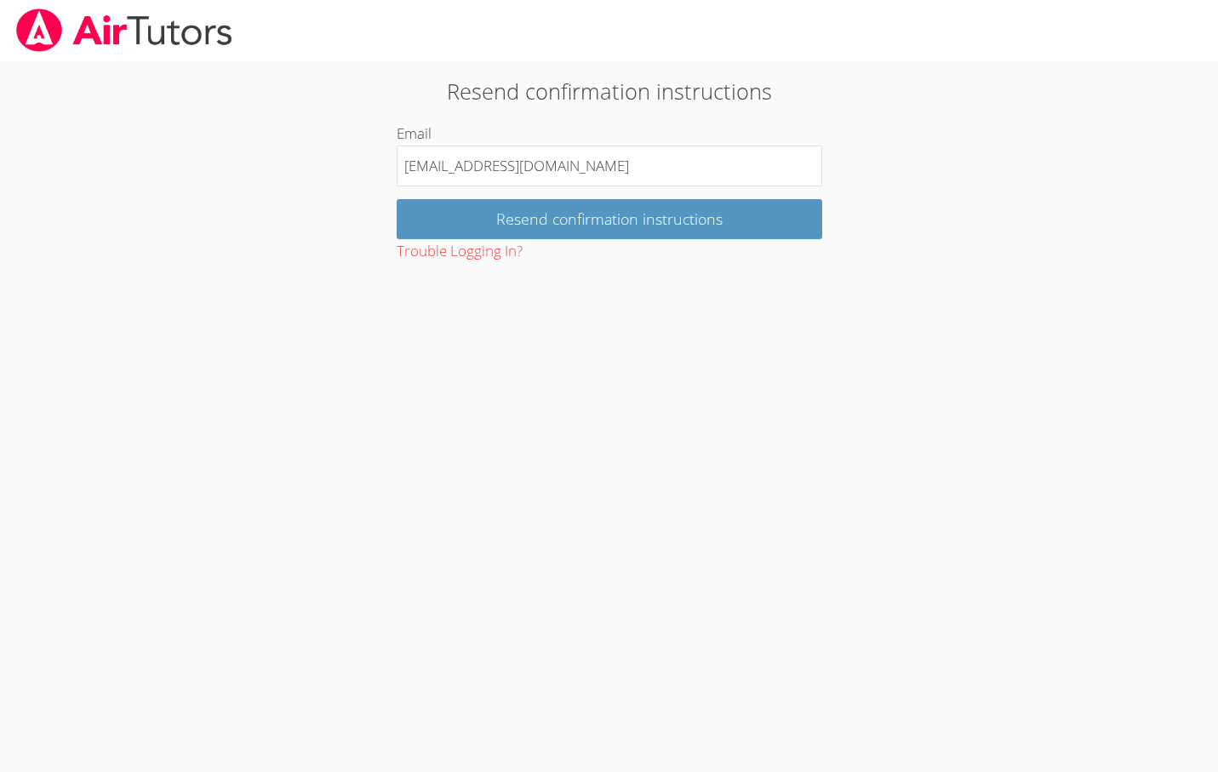
type input "[EMAIL_ADDRESS][DOMAIN_NAME]"
click at [609, 185] on form "Email [EMAIL_ADDRESS][DOMAIN_NAME] Resend confirmation instructions Trouble Log…" at bounding box center [610, 193] width 426 height 142
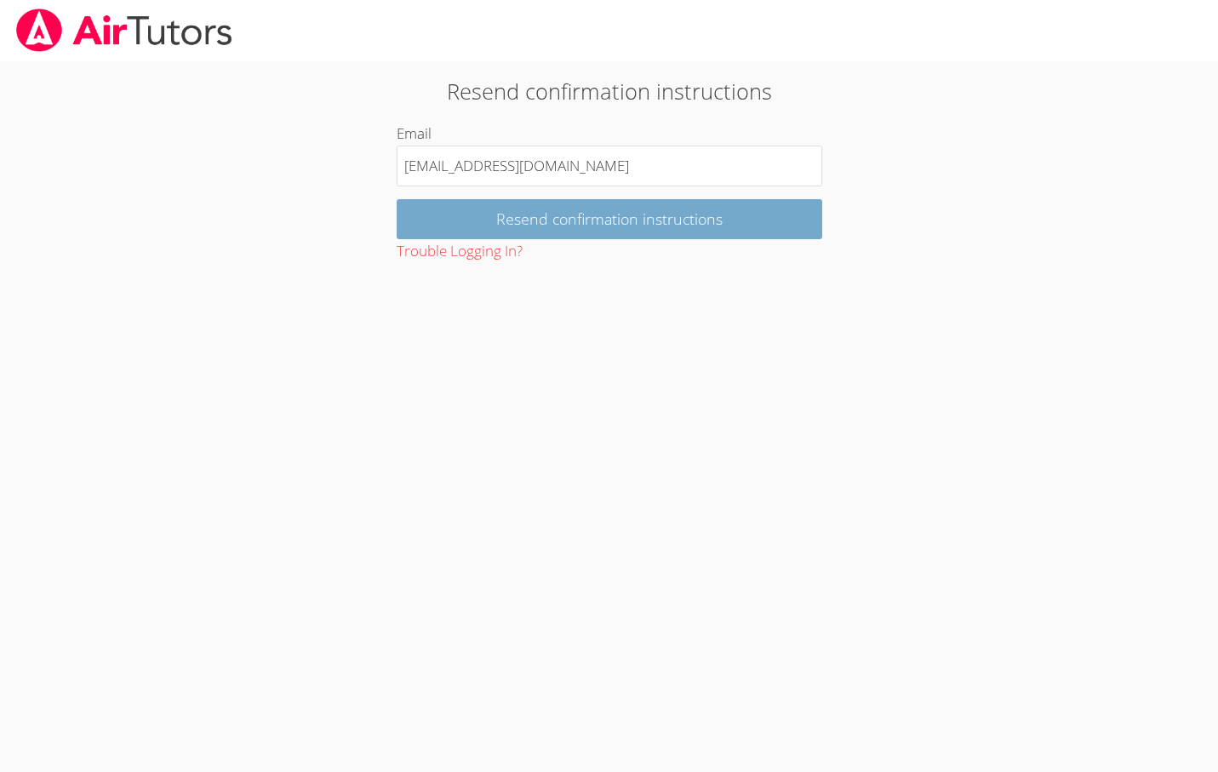
click at [600, 204] on input "Resend confirmation instructions" at bounding box center [610, 219] width 426 height 40
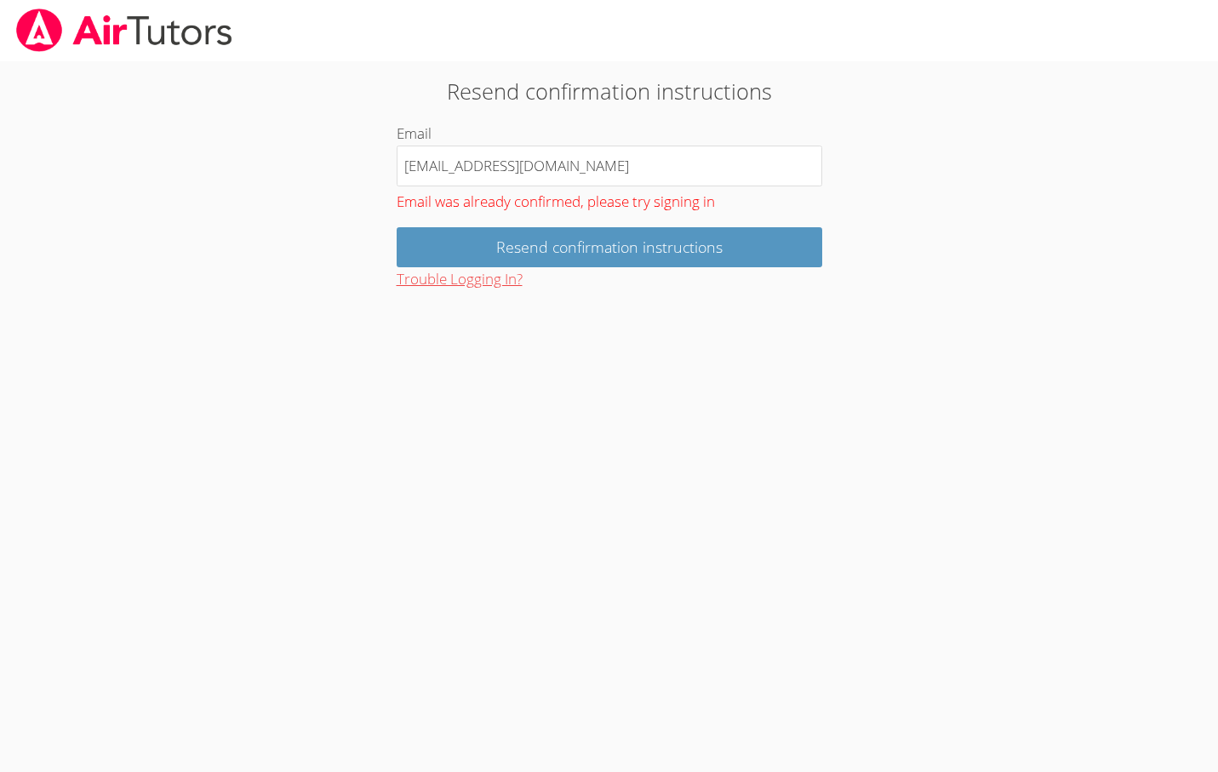
click at [468, 277] on button "Trouble Logging In?" at bounding box center [460, 279] width 126 height 25
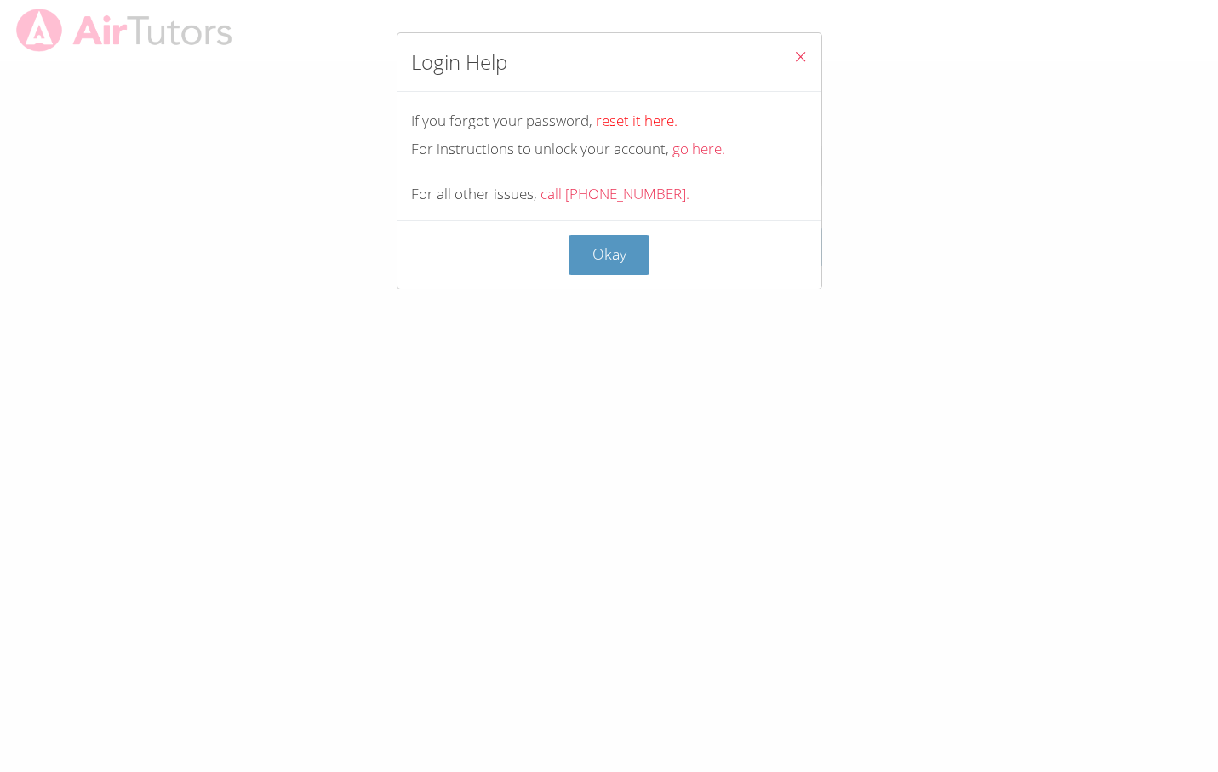
click at [644, 116] on link "reset it here." at bounding box center [637, 121] width 82 height 20
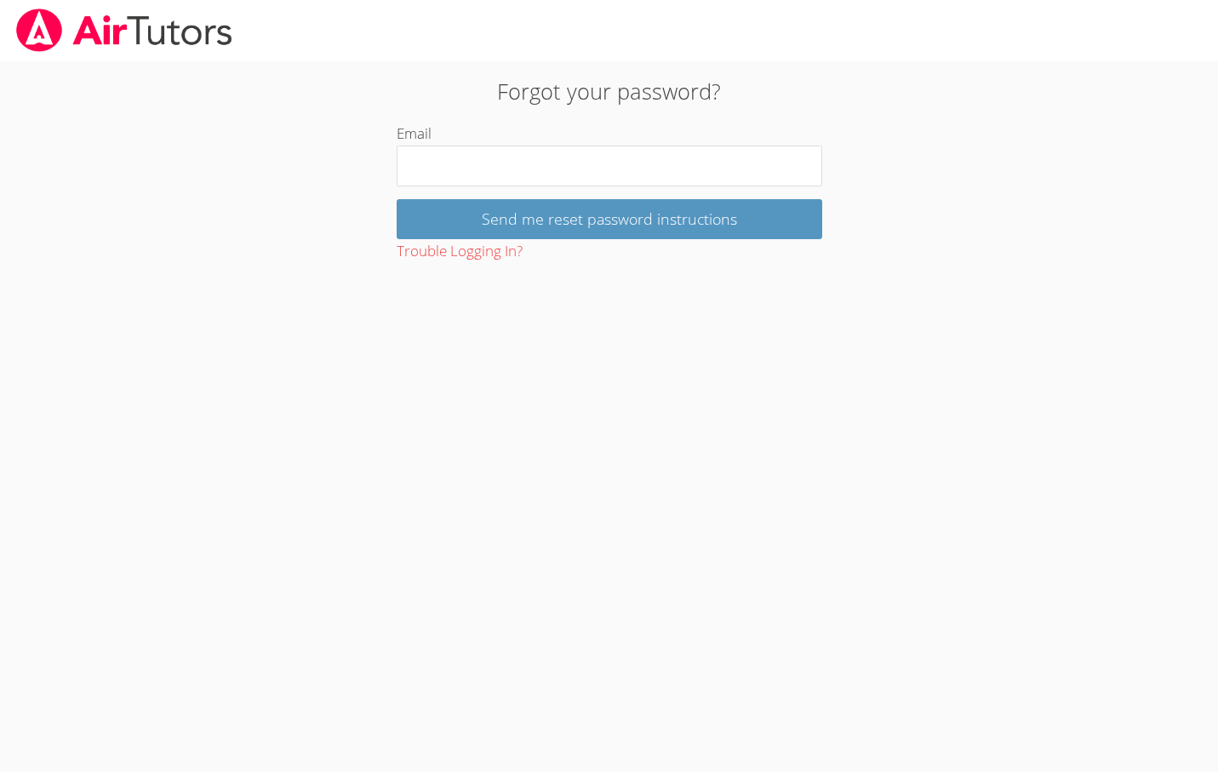
click at [644, 116] on div "Forgot your password? Email Send me reset password instructions Trouble Logging…" at bounding box center [609, 169] width 658 height 189
click at [588, 188] on form "Email Send me reset password instructions Trouble Logging In?" at bounding box center [610, 193] width 426 height 142
click at [588, 180] on input "Email" at bounding box center [610, 166] width 426 height 41
paste input "ehakakian@bhusd.com"
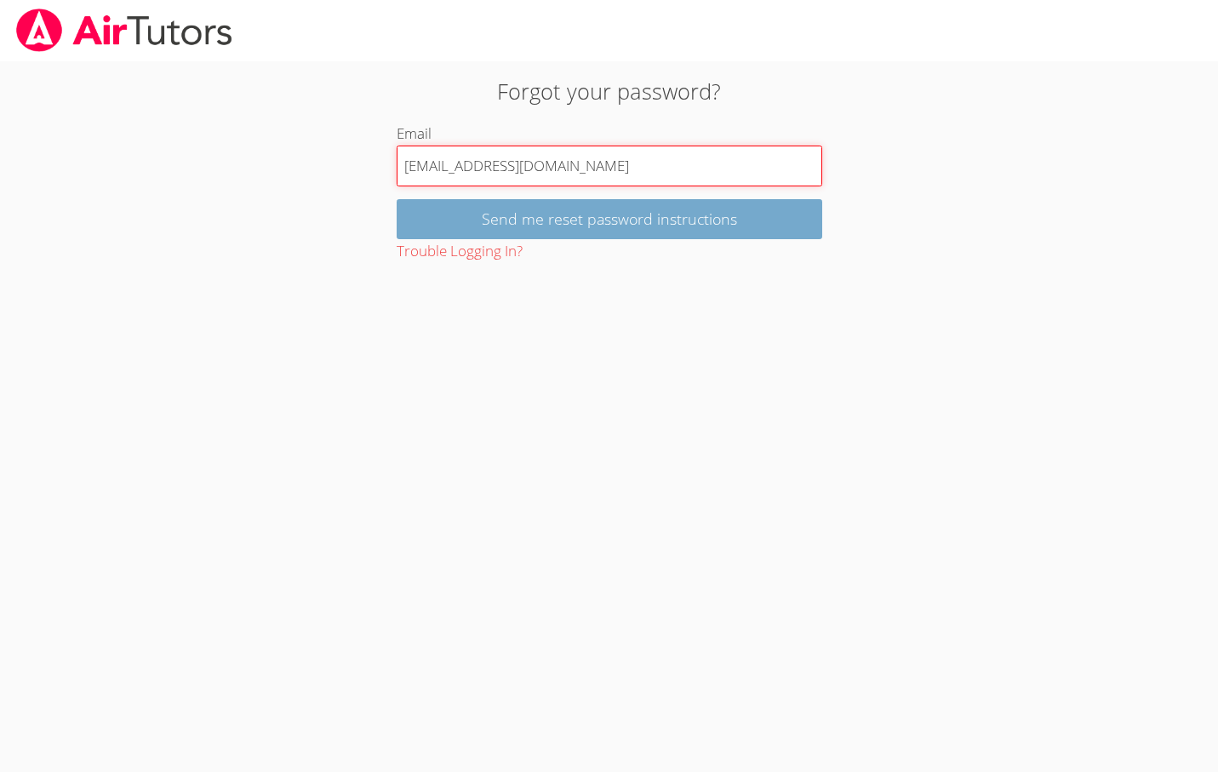
type input "ehakakian@bhusd.com"
click at [570, 209] on input "Send me reset password instructions" at bounding box center [610, 219] width 426 height 40
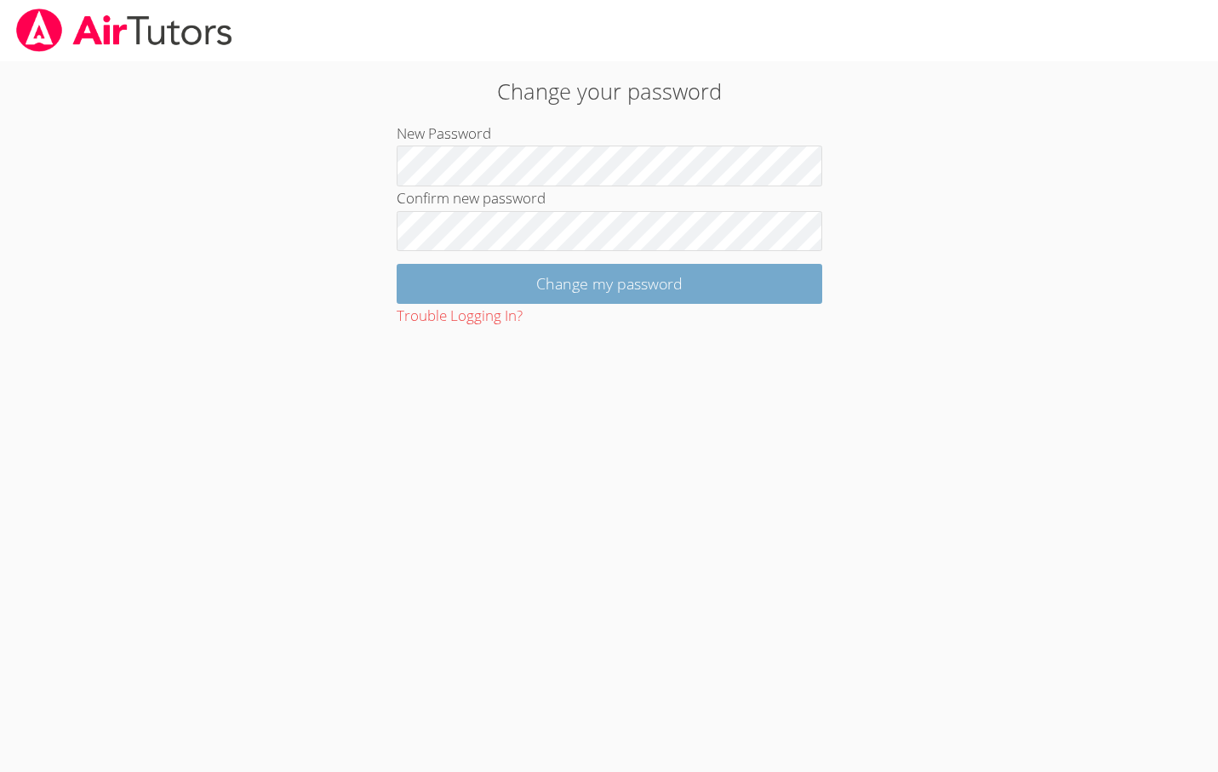
click at [443, 273] on input "Change my password" at bounding box center [610, 284] width 426 height 40
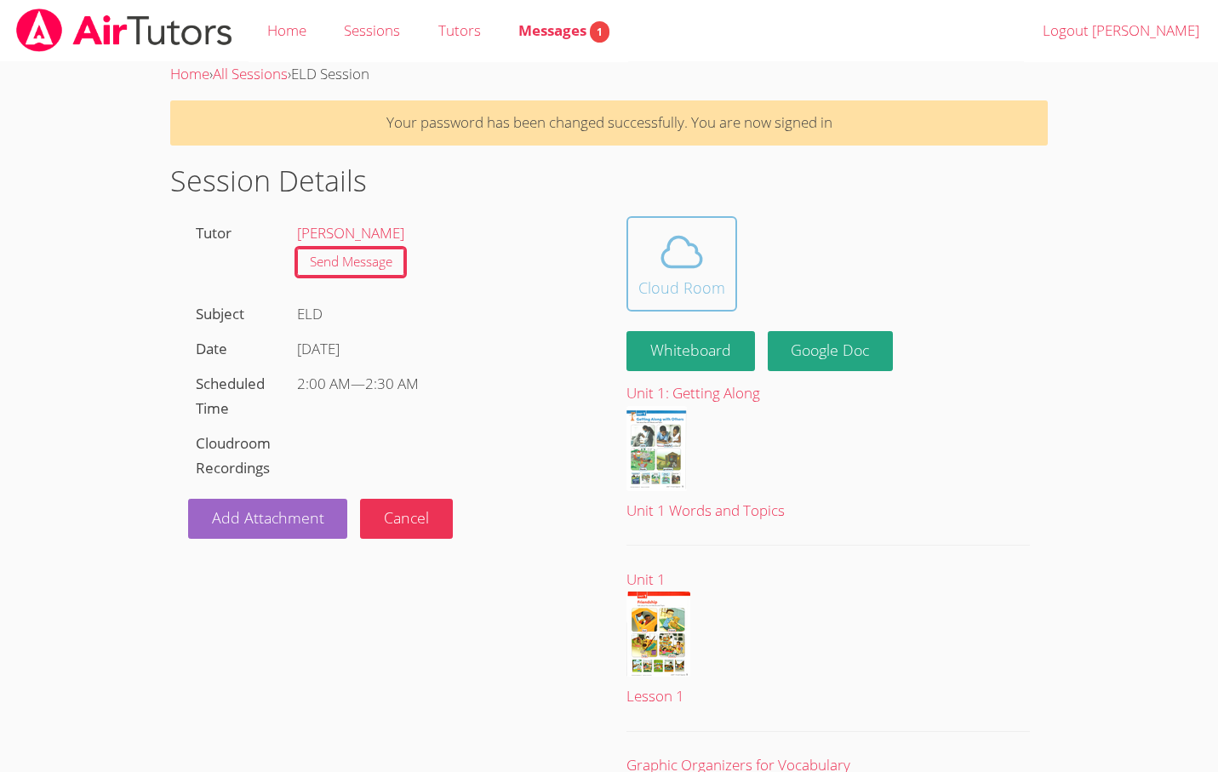
click at [690, 270] on icon at bounding box center [682, 252] width 48 height 48
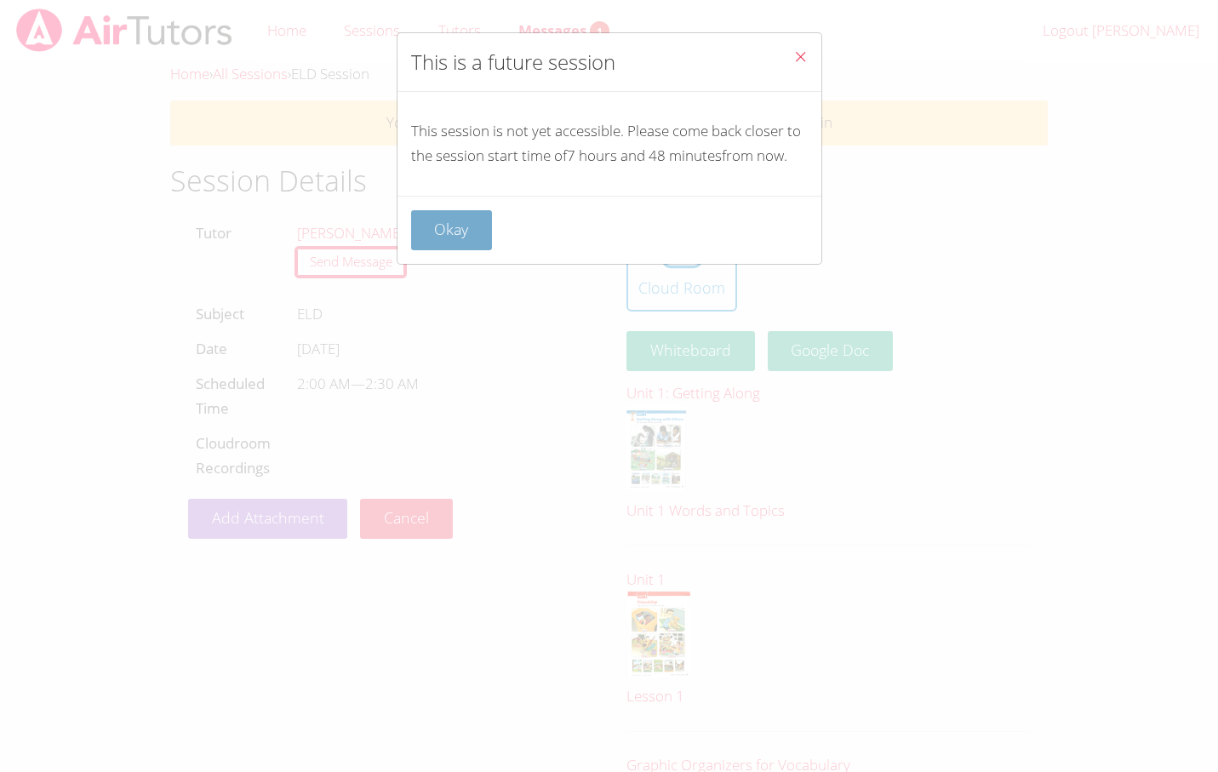
click at [470, 228] on button "Okay" at bounding box center [452, 230] width 82 height 40
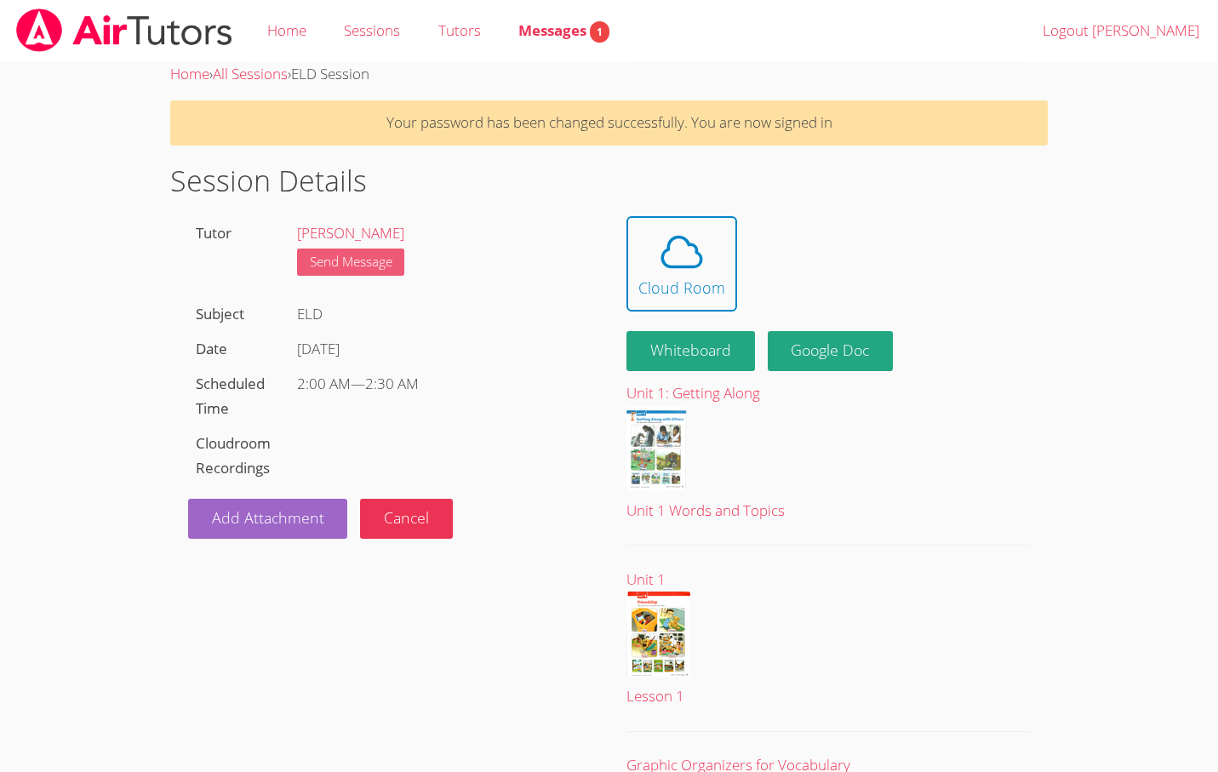
click at [364, 253] on link "Send Message" at bounding box center [351, 263] width 108 height 28
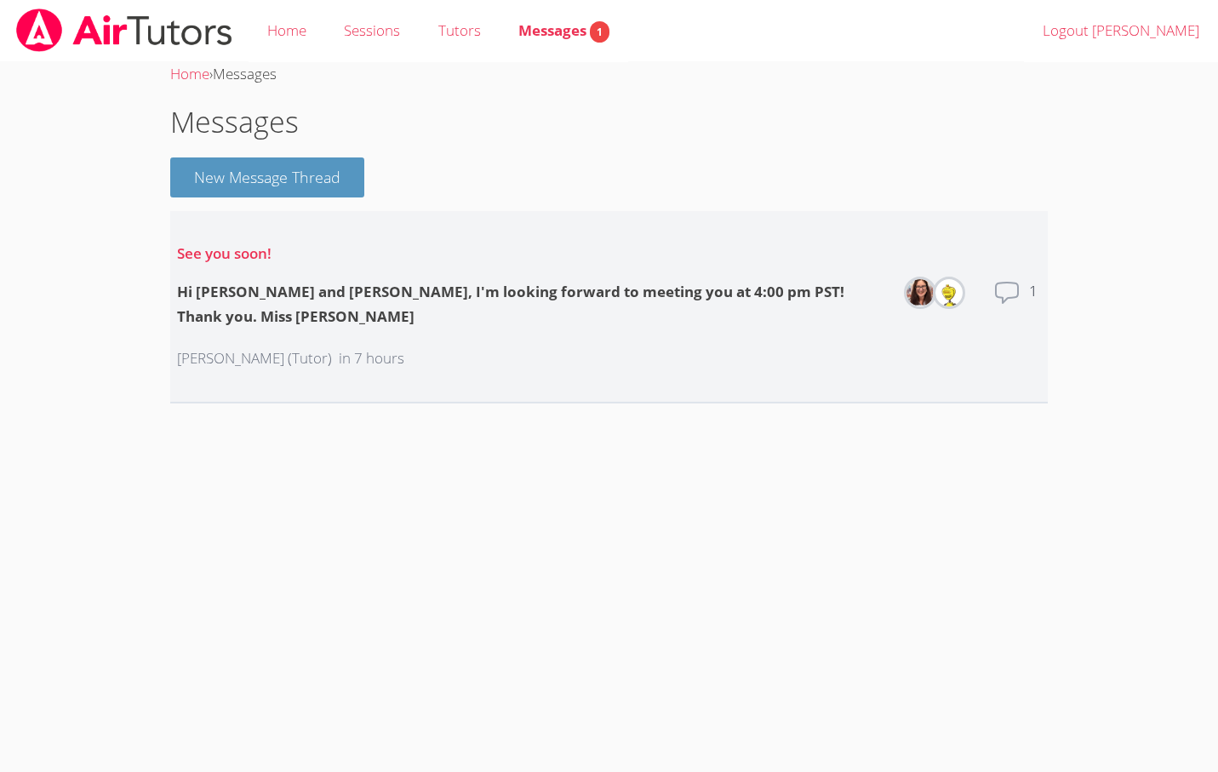
click at [996, 289] on icon at bounding box center [1007, 293] width 22 height 20
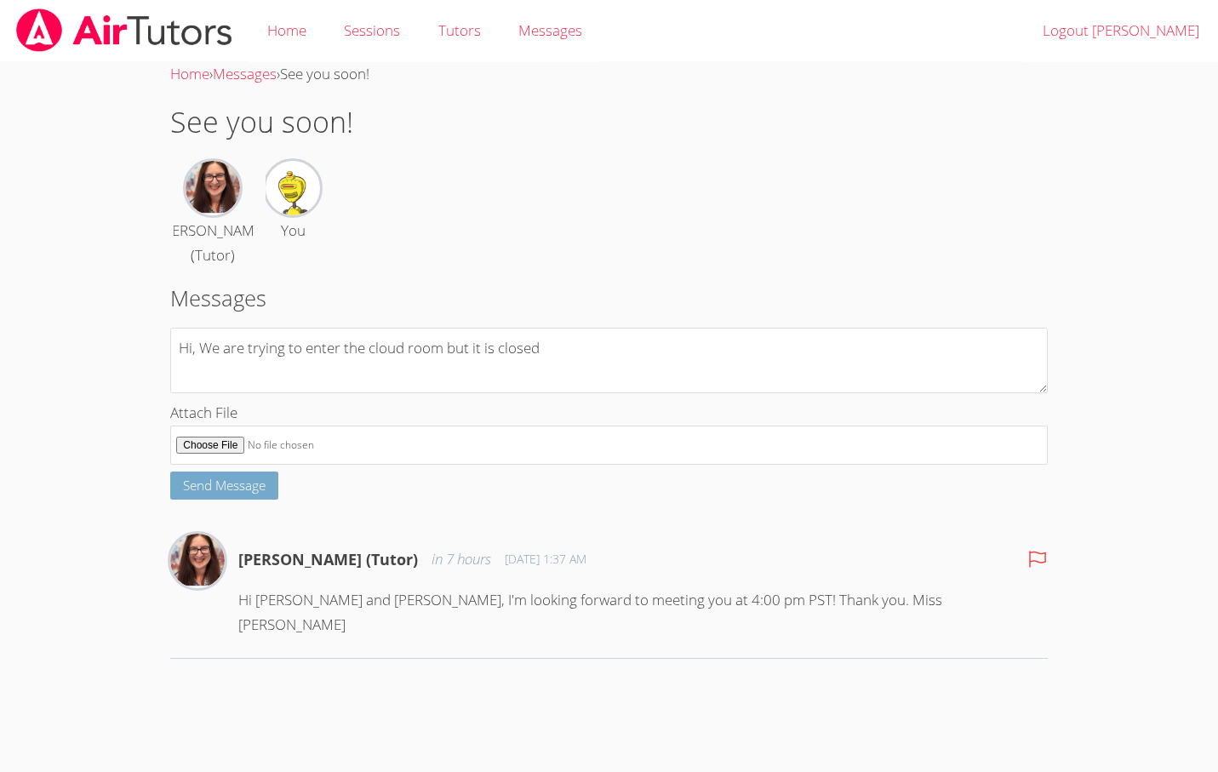
type textarea "Hi, We are trying to enter the cloud room but it is closed"
click at [252, 494] on span "Send Message" at bounding box center [224, 485] width 83 height 17
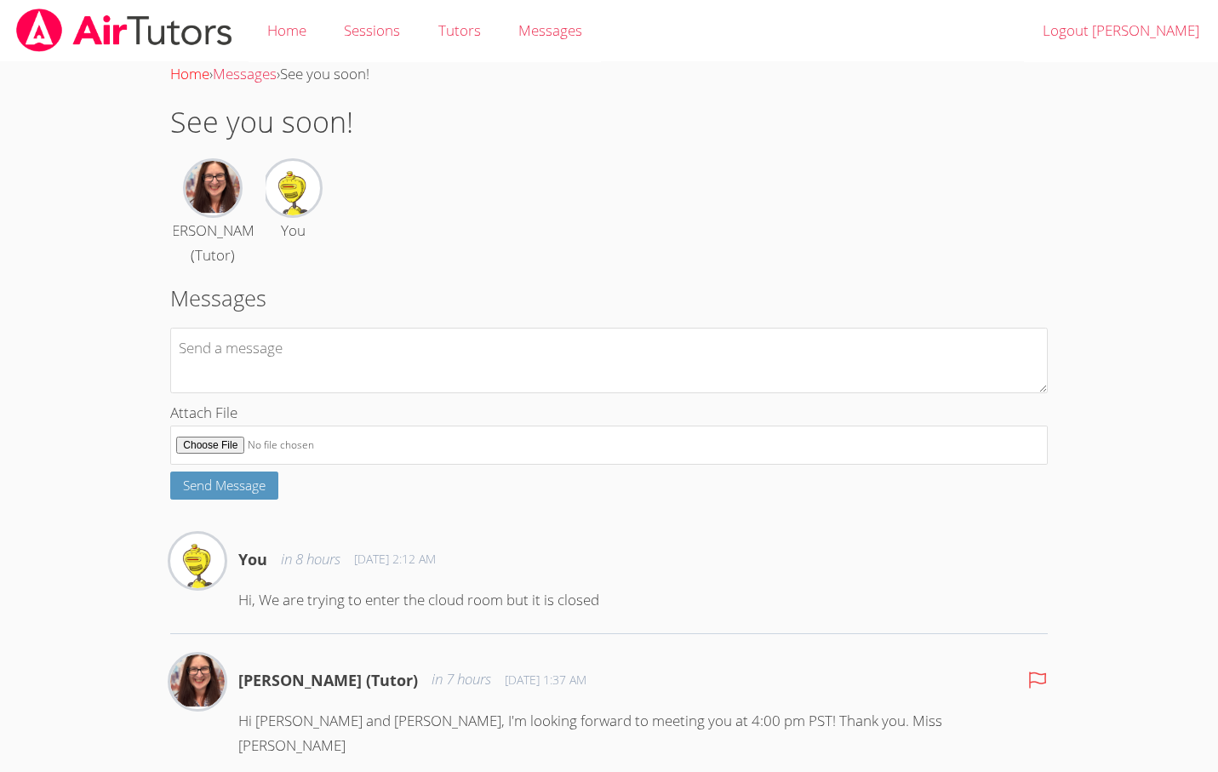
click at [194, 71] on link "Home" at bounding box center [189, 74] width 39 height 20
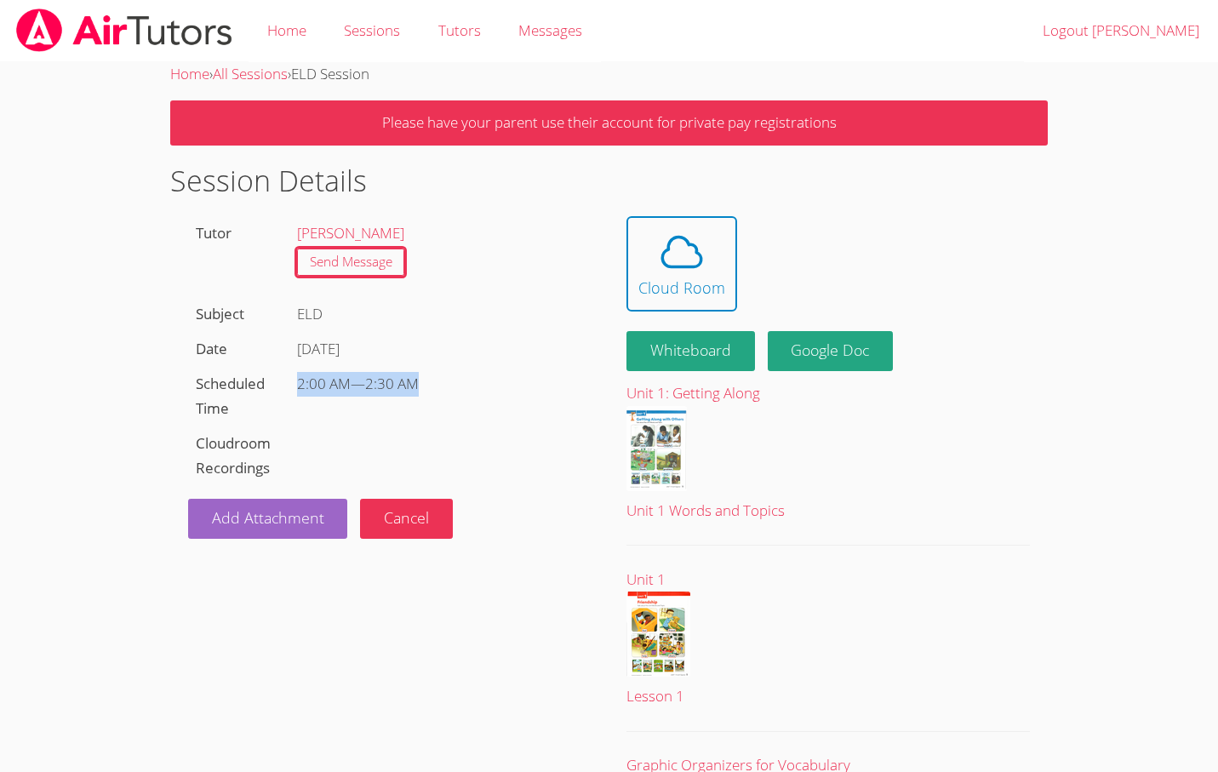
drag, startPoint x: 292, startPoint y: 377, endPoint x: 493, endPoint y: 377, distance: 200.9
click at [493, 377] on div "2:00 AM — 2:30 AM" at bounding box center [440, 384] width 302 height 35
click at [693, 259] on icon at bounding box center [682, 252] width 48 height 48
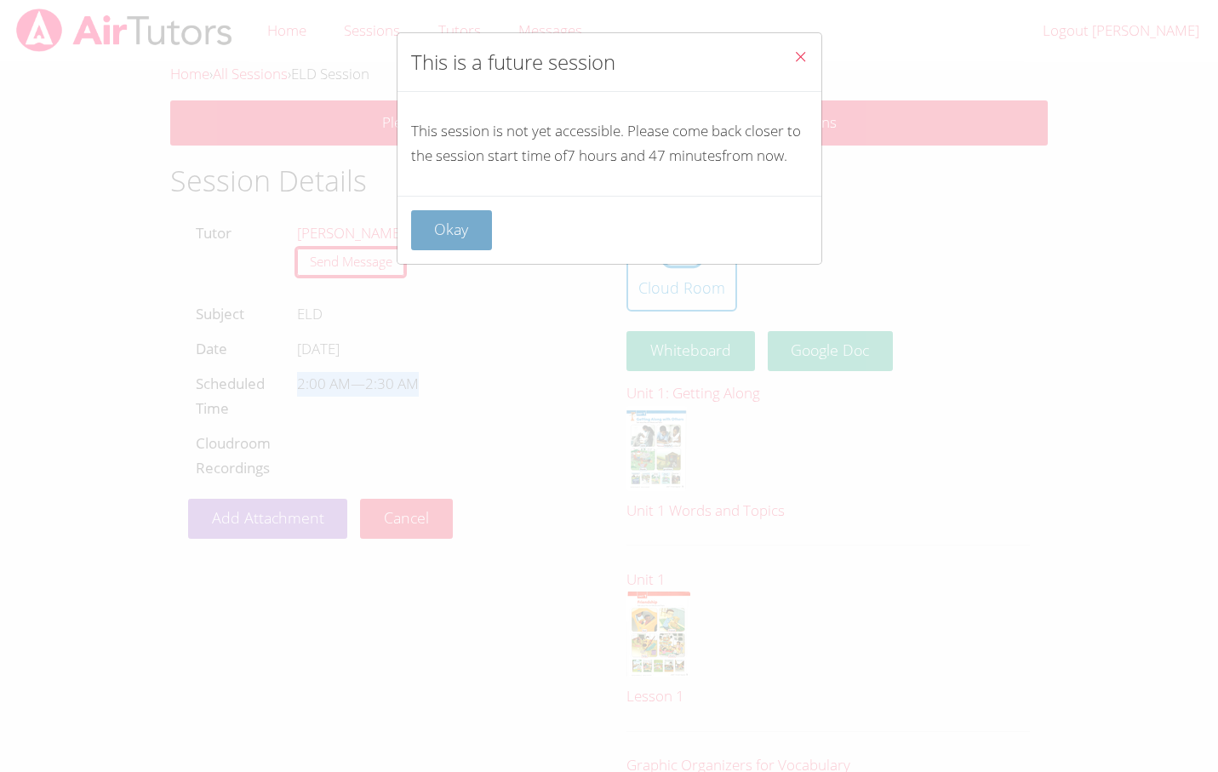
click at [463, 230] on button "Okay" at bounding box center [452, 230] width 82 height 40
